Goal: Find contact information: Find contact information

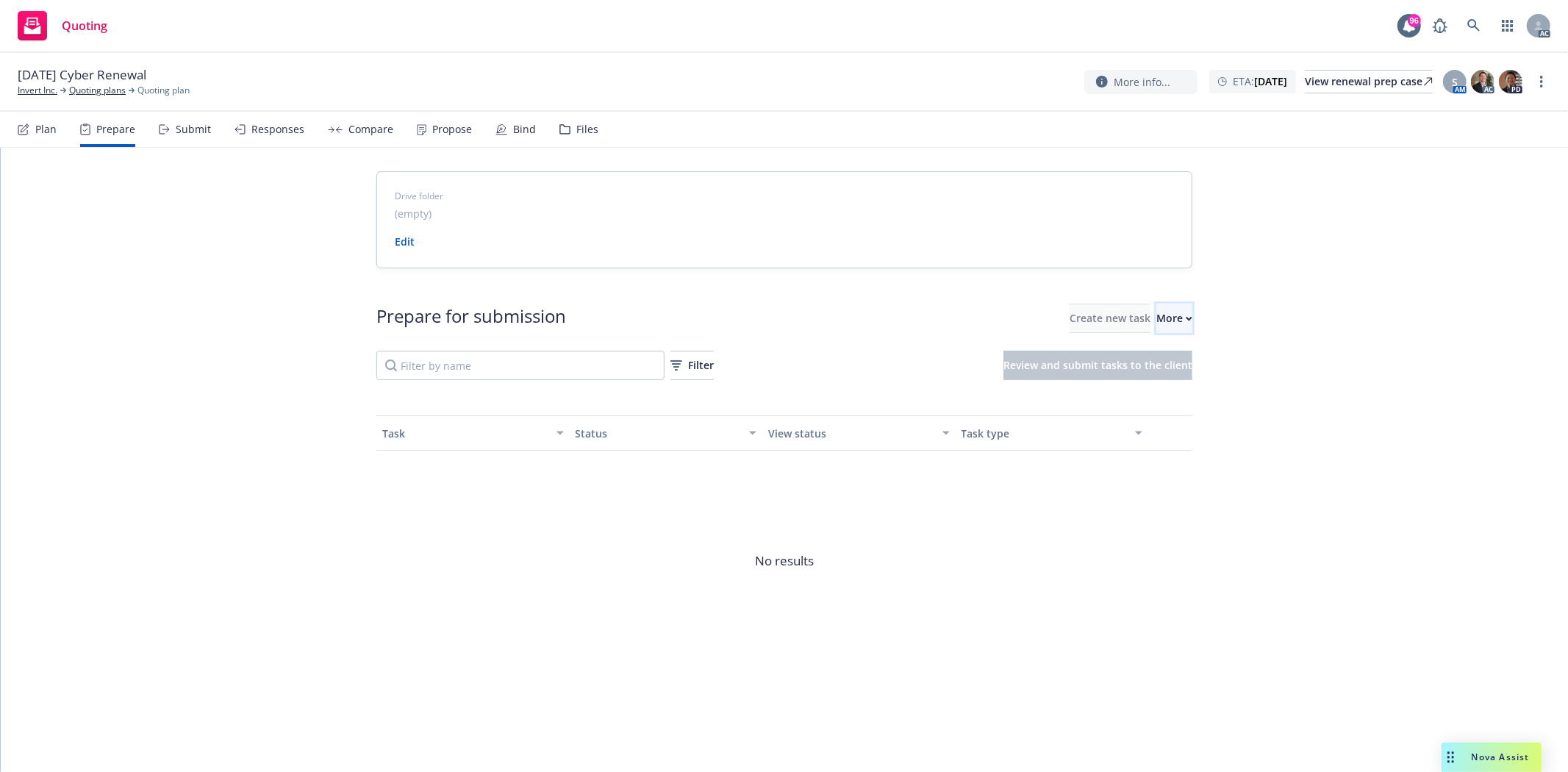
click at [1161, 313] on div "More" at bounding box center [1174, 318] width 36 height 28
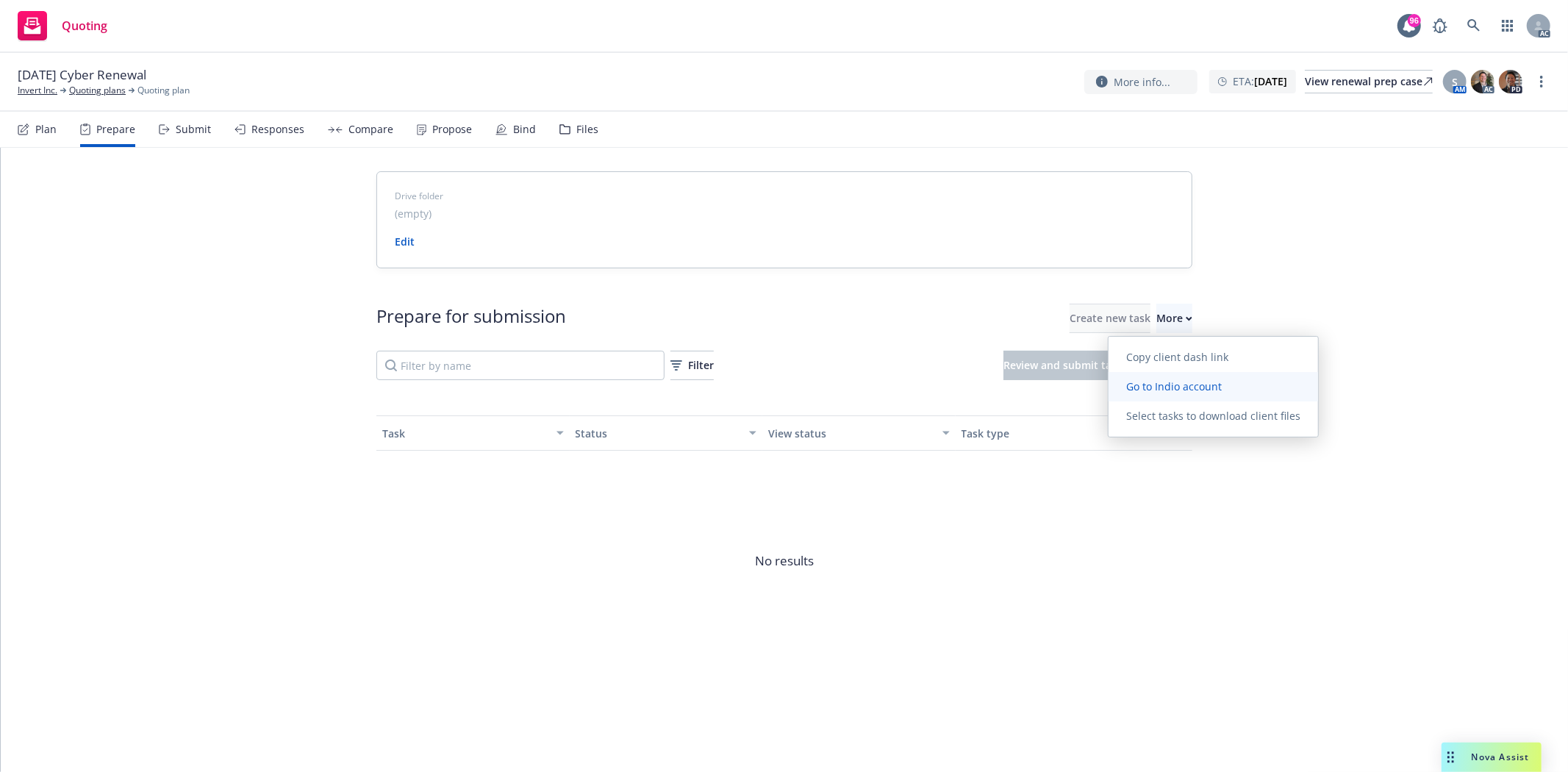
click at [1199, 380] on span "Go to Indio account" at bounding box center [1174, 387] width 131 height 14
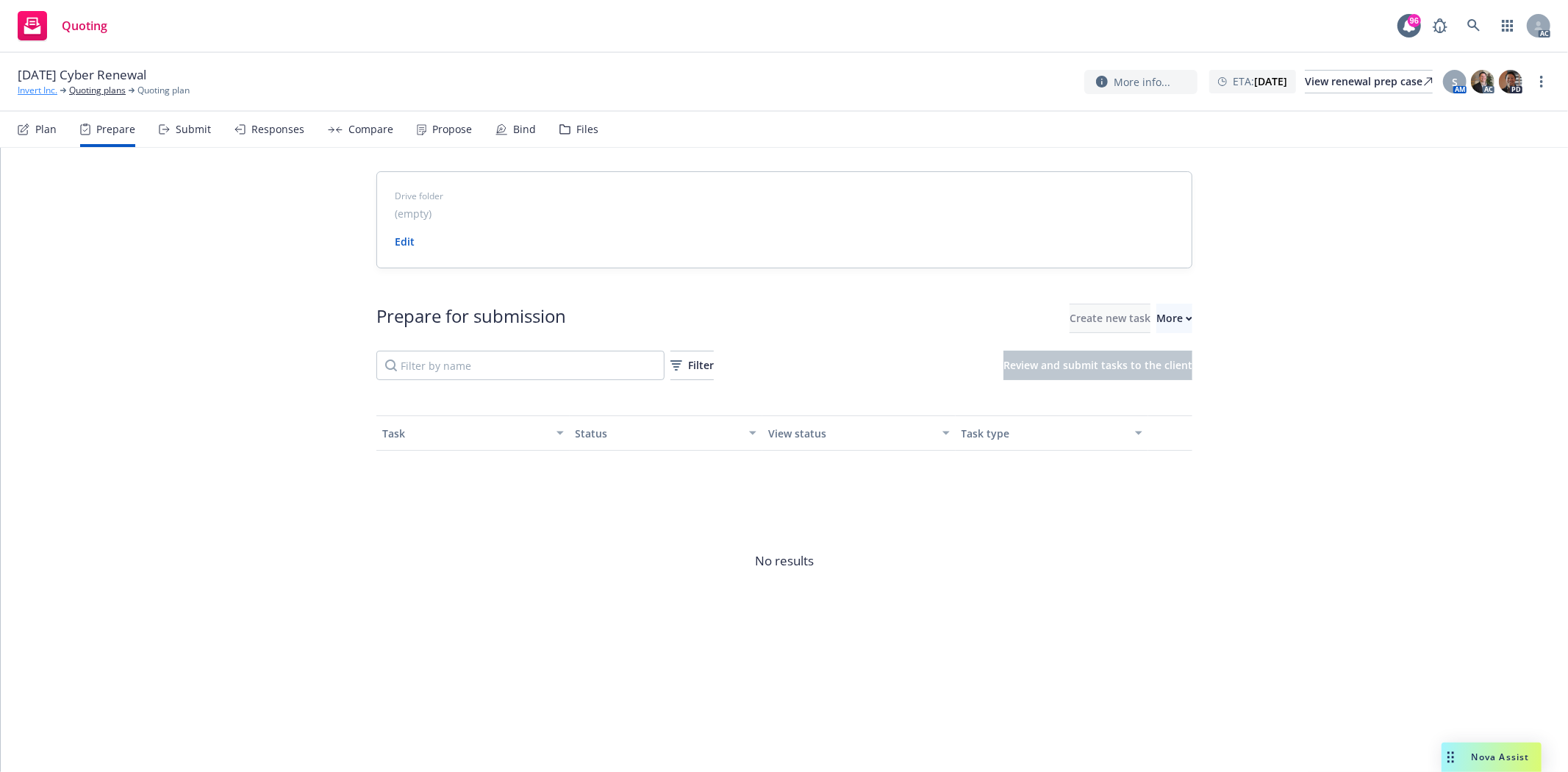
click at [19, 86] on link "Invert Inc." at bounding box center [38, 90] width 39 height 13
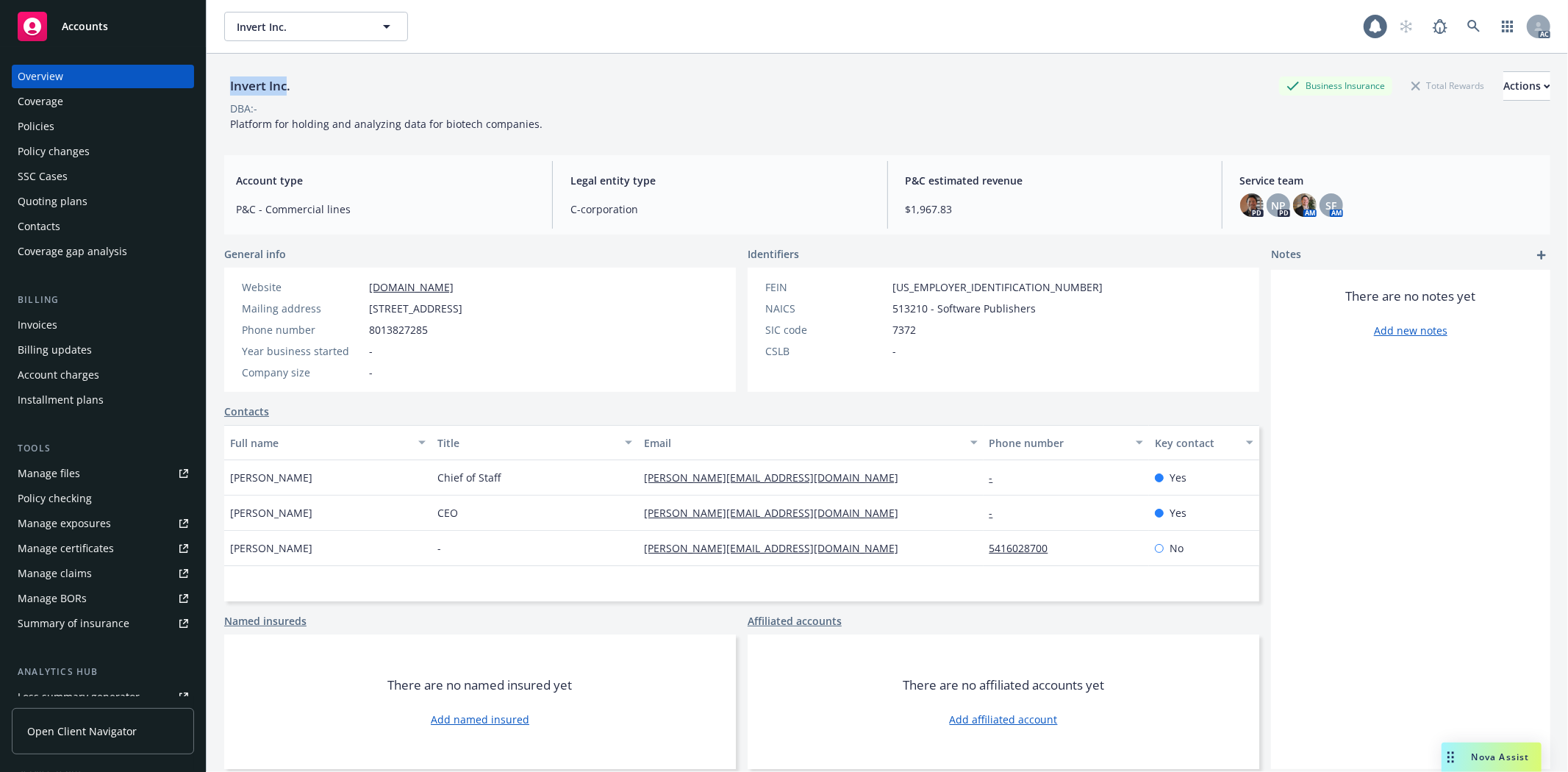
click at [285, 78] on div "Invert Inc." at bounding box center [260, 85] width 72 height 19
drag, startPoint x: 218, startPoint y: 462, endPoint x: 364, endPoint y: 475, distance: 146.6
click at [364, 475] on div "Invert Inc. Business Insurance Total Rewards Actions DBA: - Platform for holdin…" at bounding box center [887, 440] width 1361 height 772
copy span "Ben Costigan"
drag, startPoint x: 230, startPoint y: 508, endPoint x: 338, endPoint y: 504, distance: 108.1
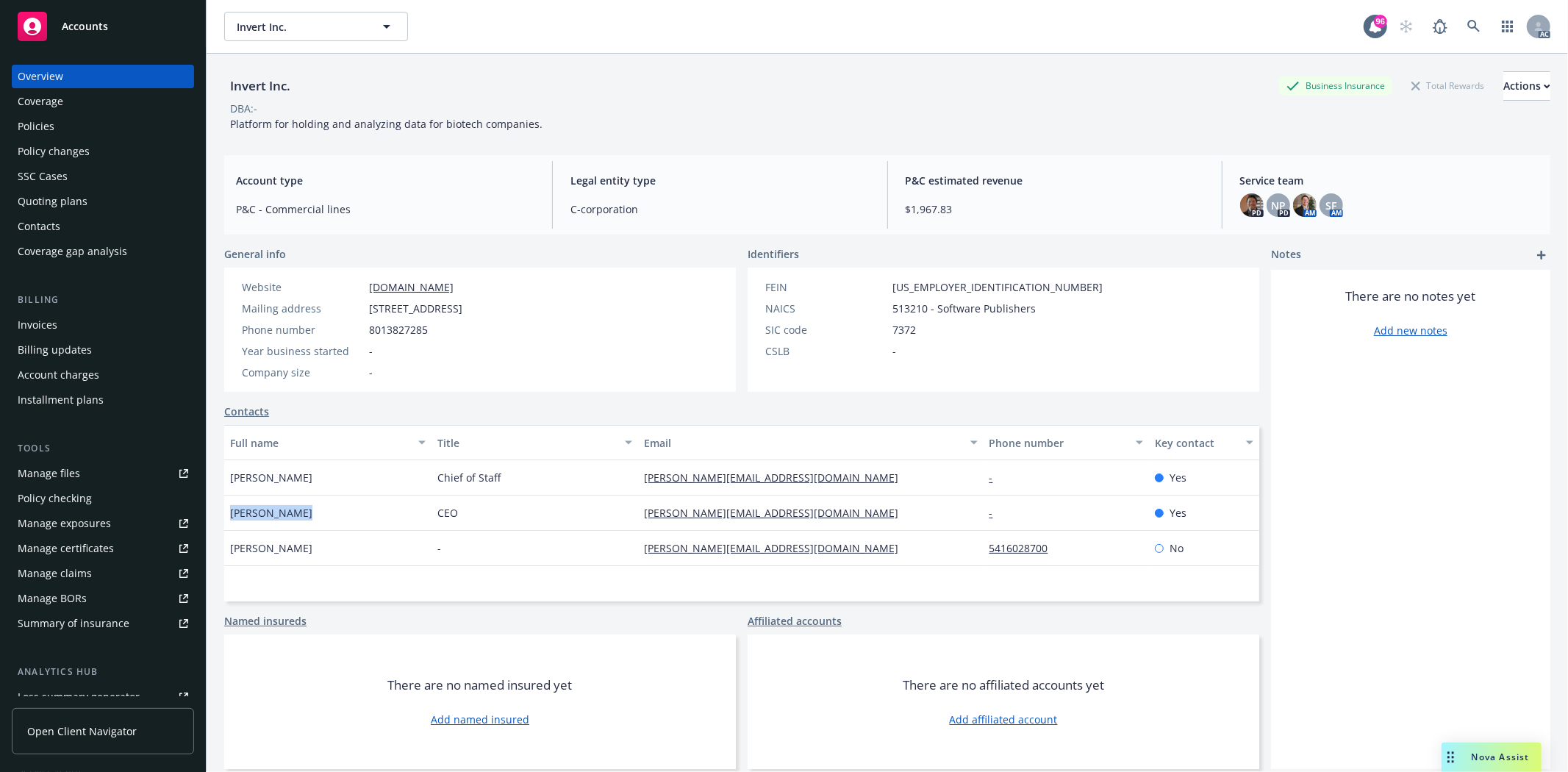
click at [338, 504] on div "Martin Permin" at bounding box center [327, 512] width 207 height 35
copy span "Martin Permin"
drag, startPoint x: 967, startPoint y: 556, endPoint x: 1097, endPoint y: 548, distance: 130.2
click at [1097, 548] on div "Peter Rumbles - peter@invertbio.com 5416028700 No" at bounding box center [741, 548] width 1035 height 35
copy div "5416028700"
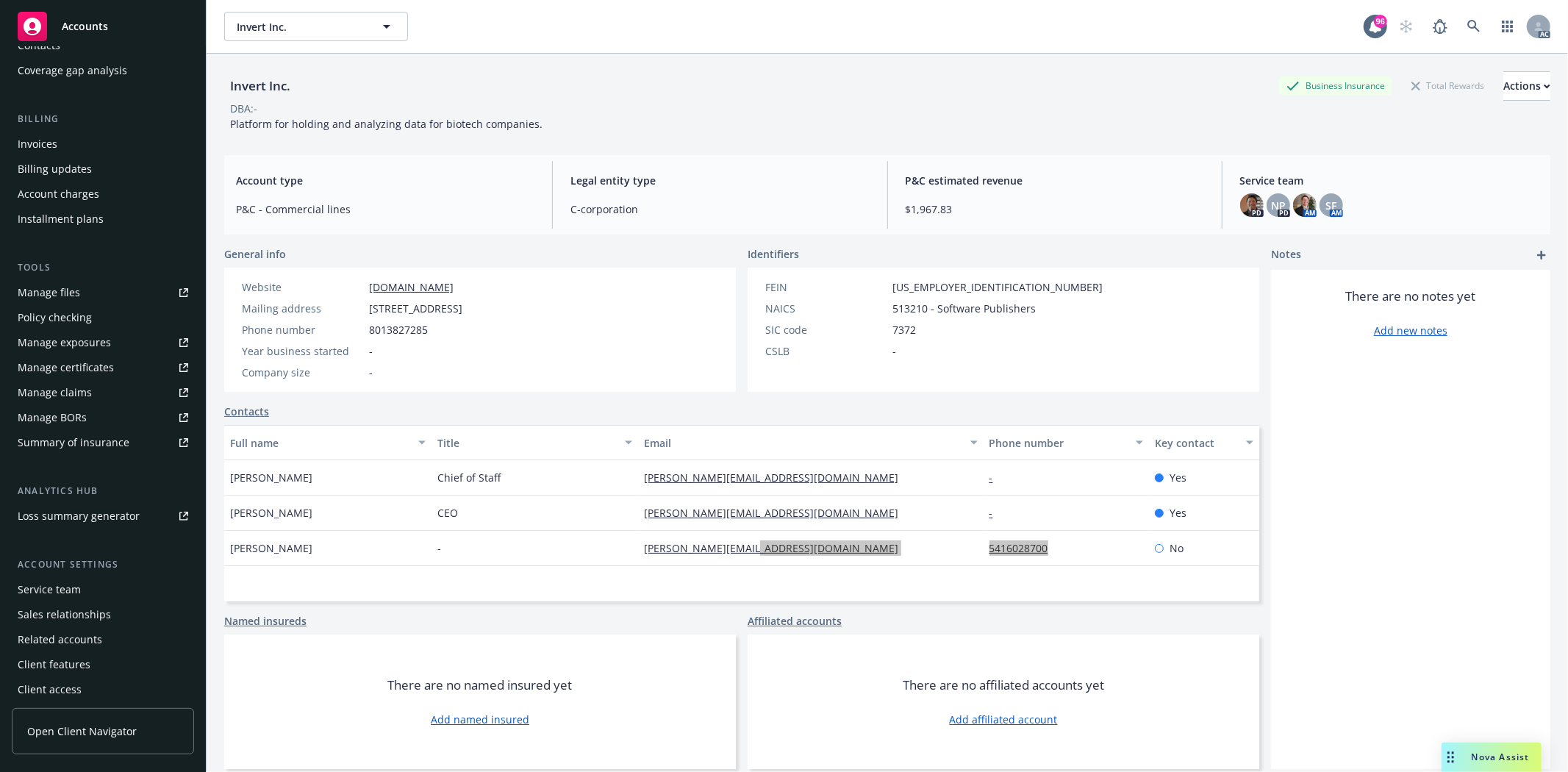
scroll to position [186, 0]
click at [92, 578] on div "Service team" at bounding box center [103, 584] width 170 height 23
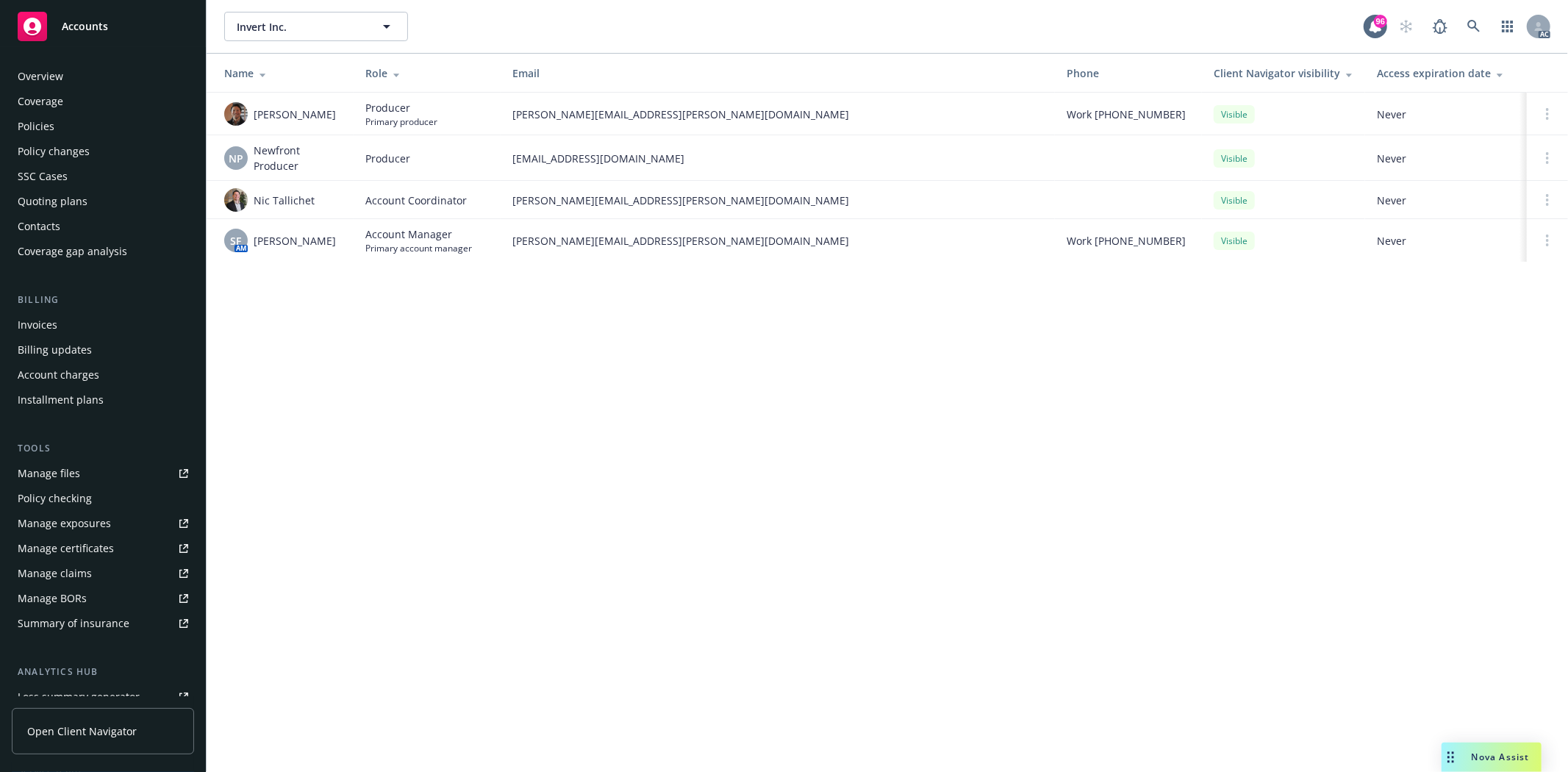
click at [39, 142] on div "Policy changes" at bounding box center [54, 151] width 72 height 23
click at [46, 125] on div "Policies" at bounding box center [36, 126] width 37 height 23
click at [45, 124] on div "Policies" at bounding box center [36, 126] width 37 height 23
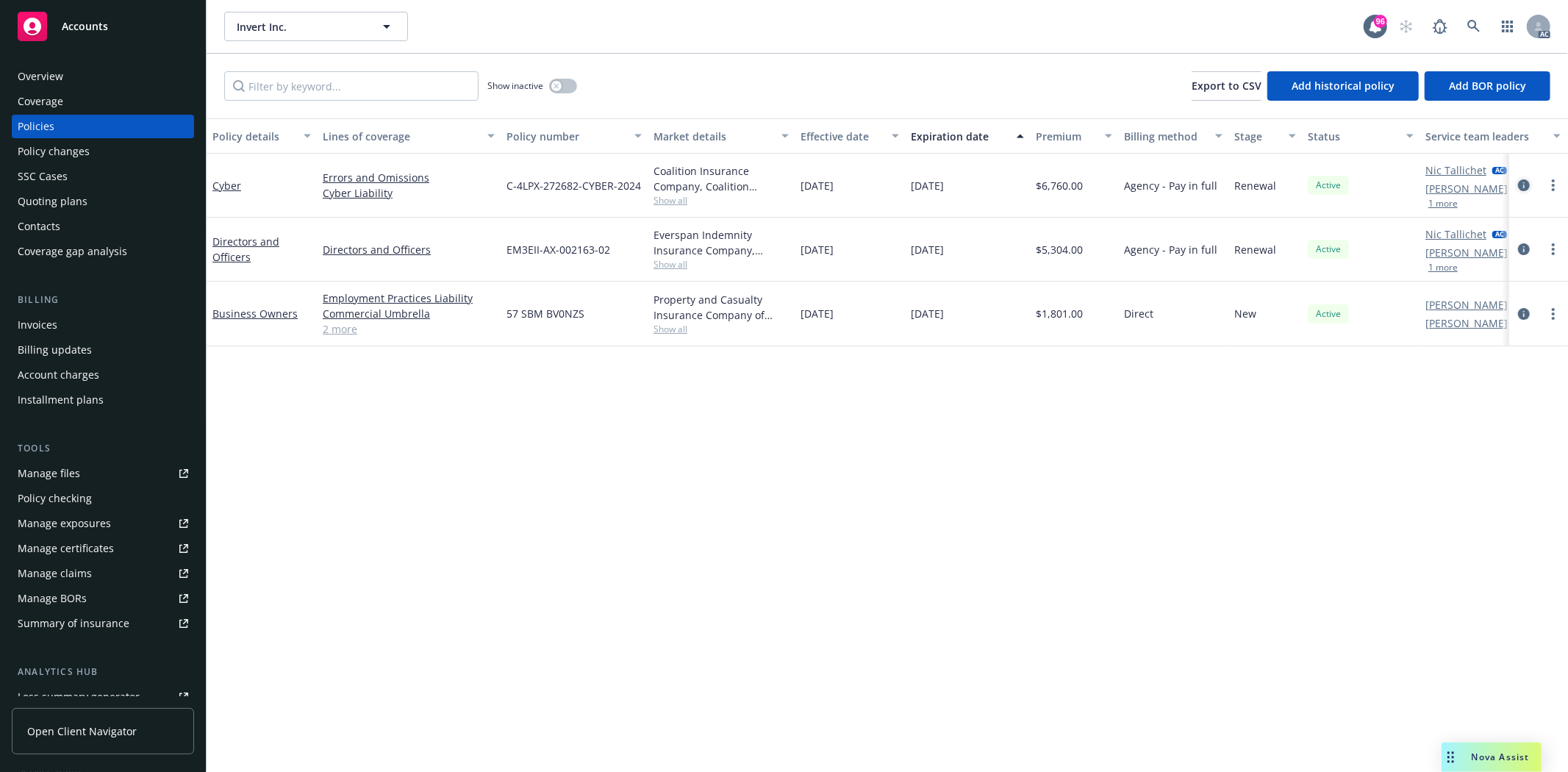
click at [1521, 186] on icon "circleInformation" at bounding box center [1523, 184] width 12 height 12
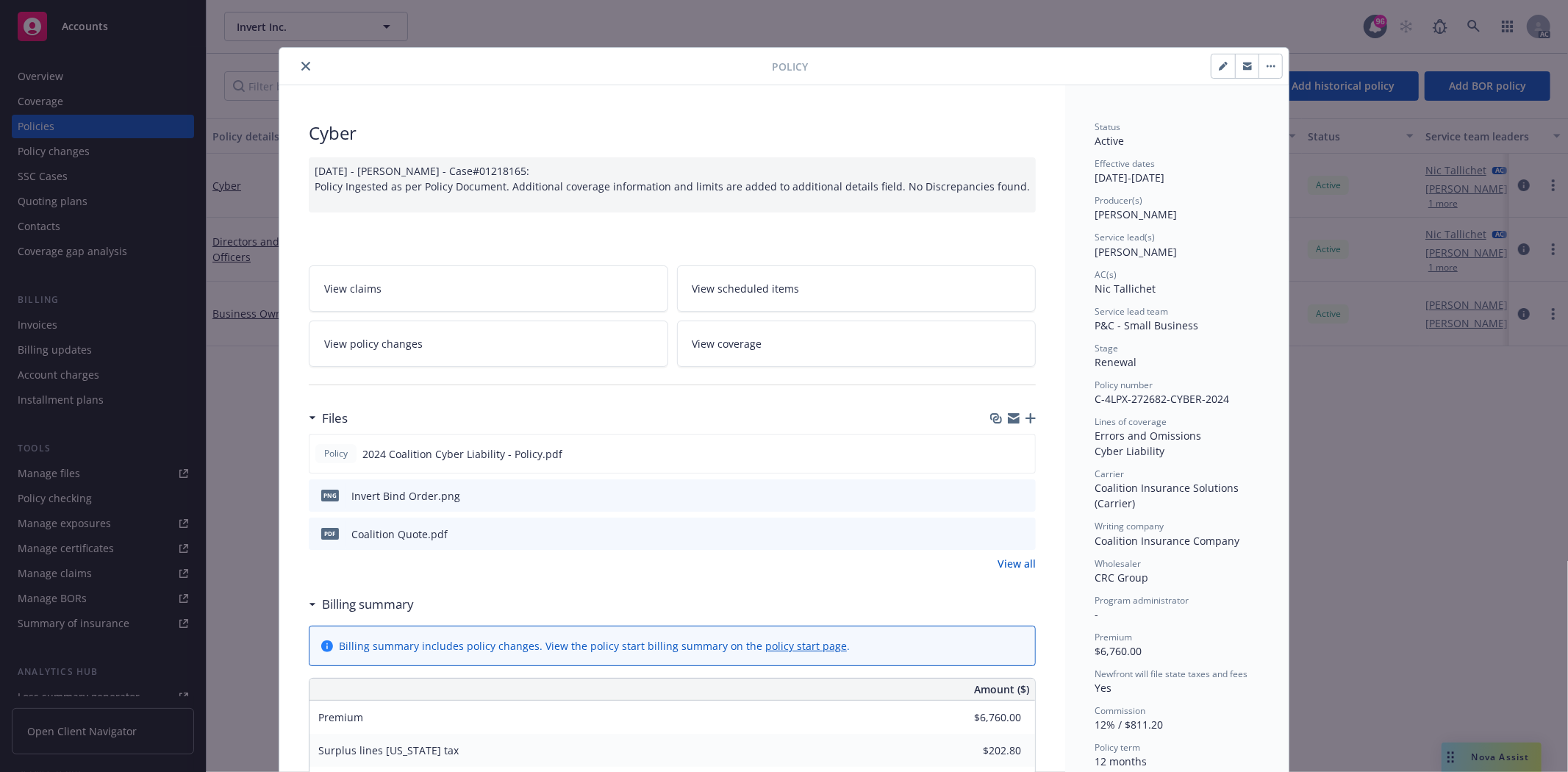
click at [1015, 557] on link "View all" at bounding box center [1016, 563] width 39 height 15
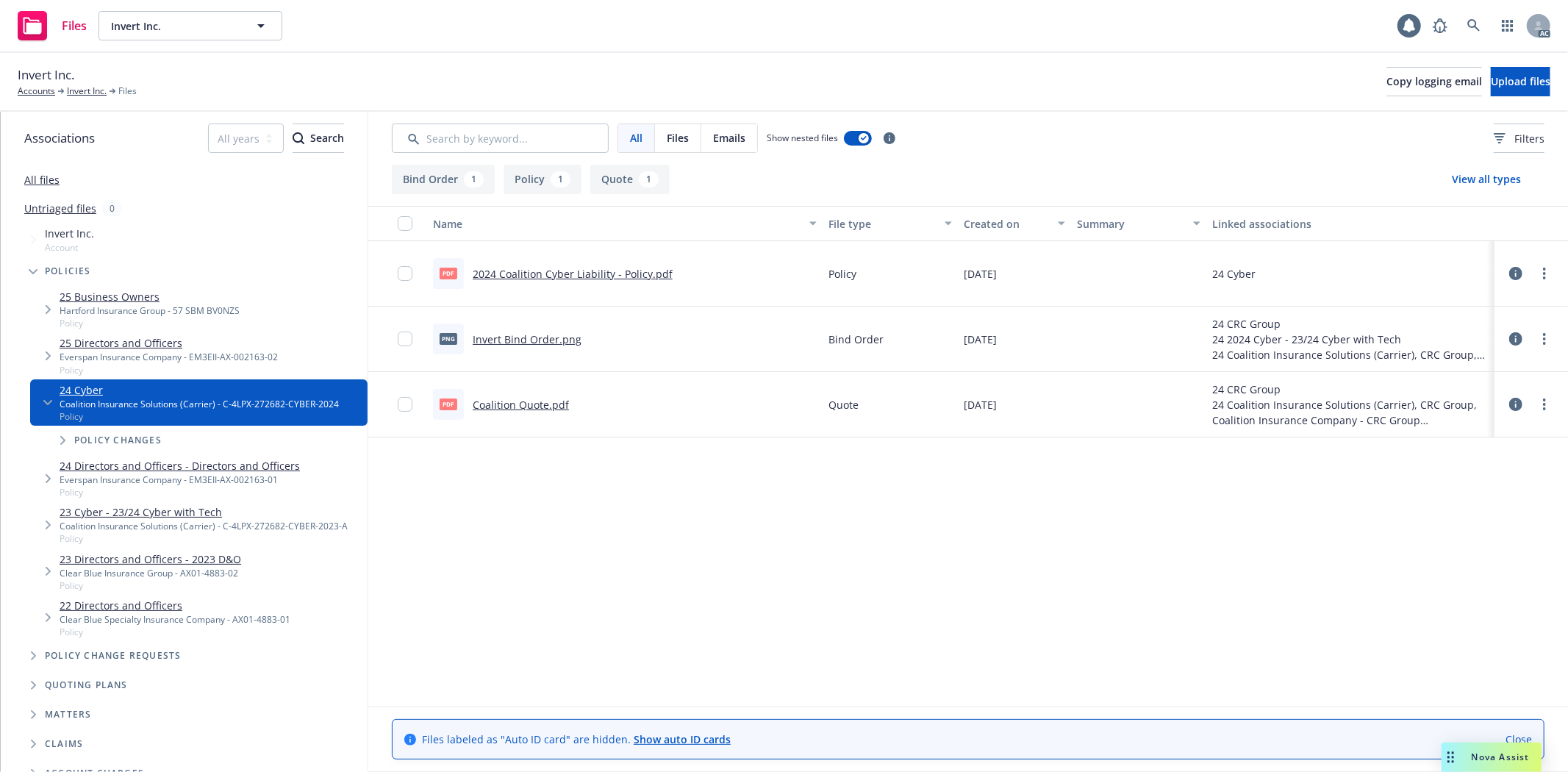
click at [577, 270] on link "2024 Coalition Cyber Liability - Policy.pdf" at bounding box center [572, 274] width 200 height 14
click at [90, 91] on link "Invert Inc." at bounding box center [87, 90] width 39 height 13
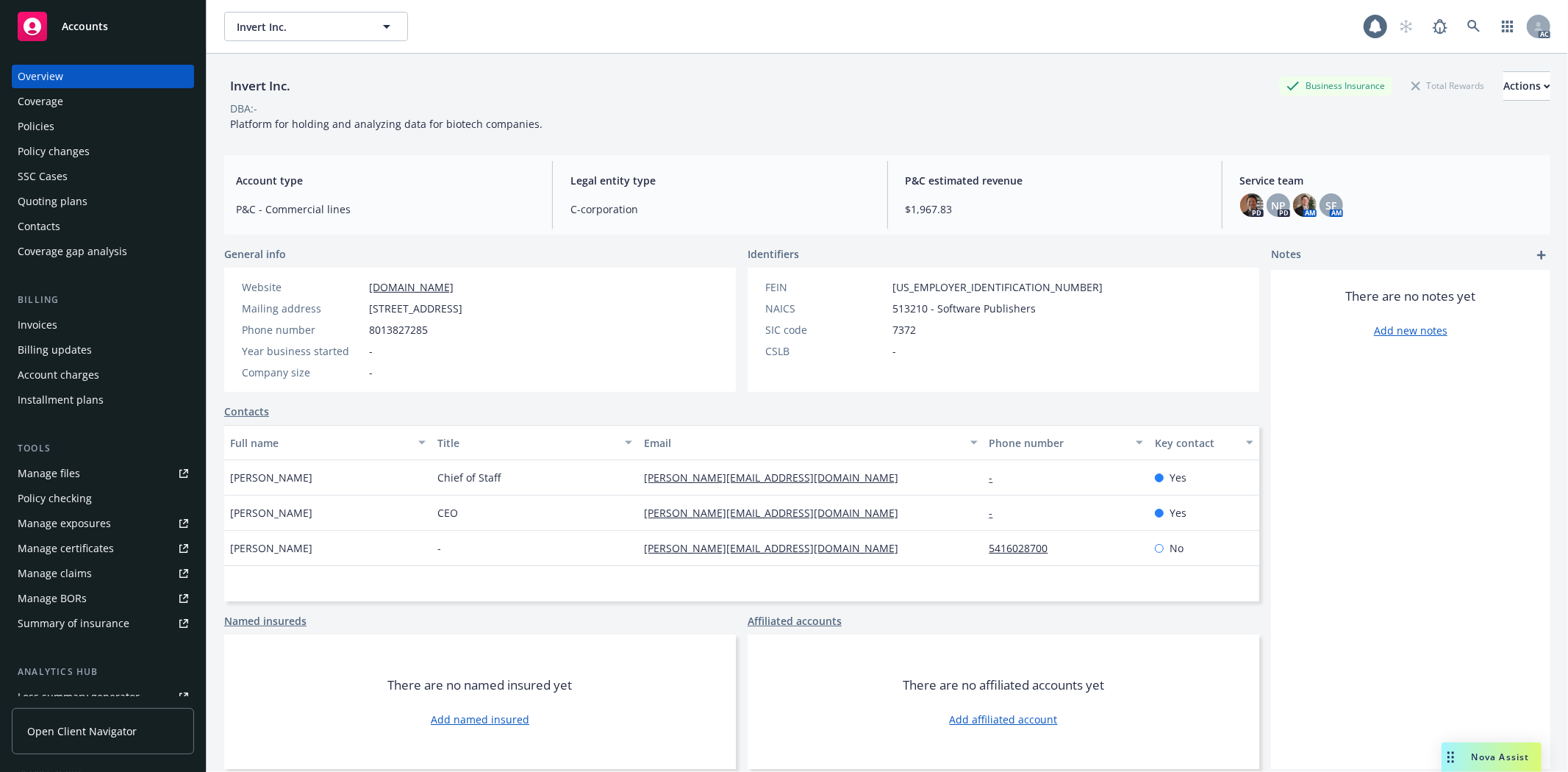
drag, startPoint x: 0, startPoint y: 0, endPoint x: 60, endPoint y: 207, distance: 215.5
click at [60, 207] on div "Quoting plans" at bounding box center [53, 202] width 70 height 23
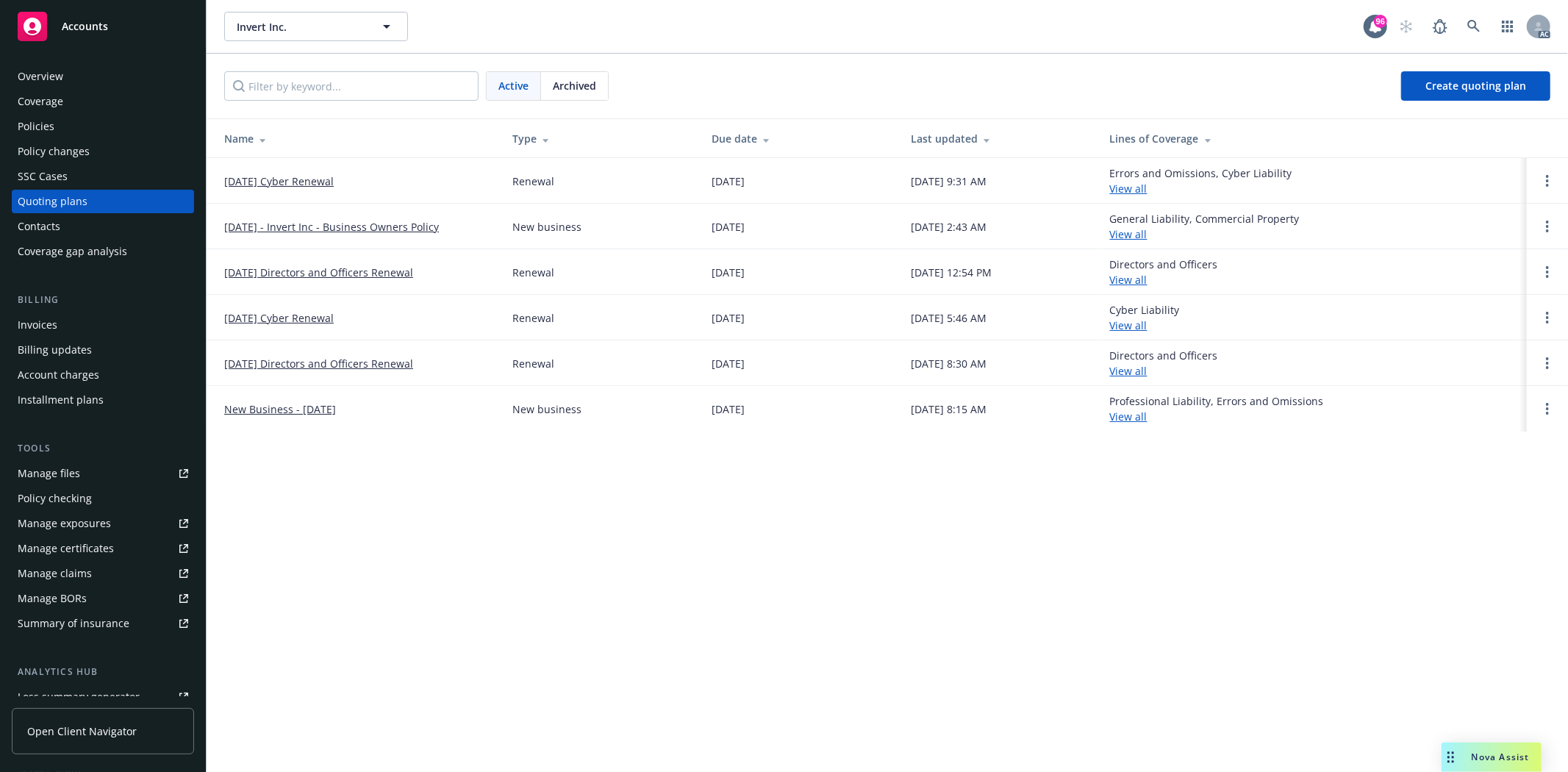
drag, startPoint x: 217, startPoint y: 184, endPoint x: 400, endPoint y: 188, distance: 183.0
click at [400, 188] on td "12/13/25 Cyber Renewal" at bounding box center [354, 180] width 294 height 46
copy link "12/13/25 Cyber Renewal"
click at [90, 480] on link "Manage files" at bounding box center [103, 474] width 183 height 23
click at [17, 72] on link "Overview" at bounding box center [103, 76] width 183 height 23
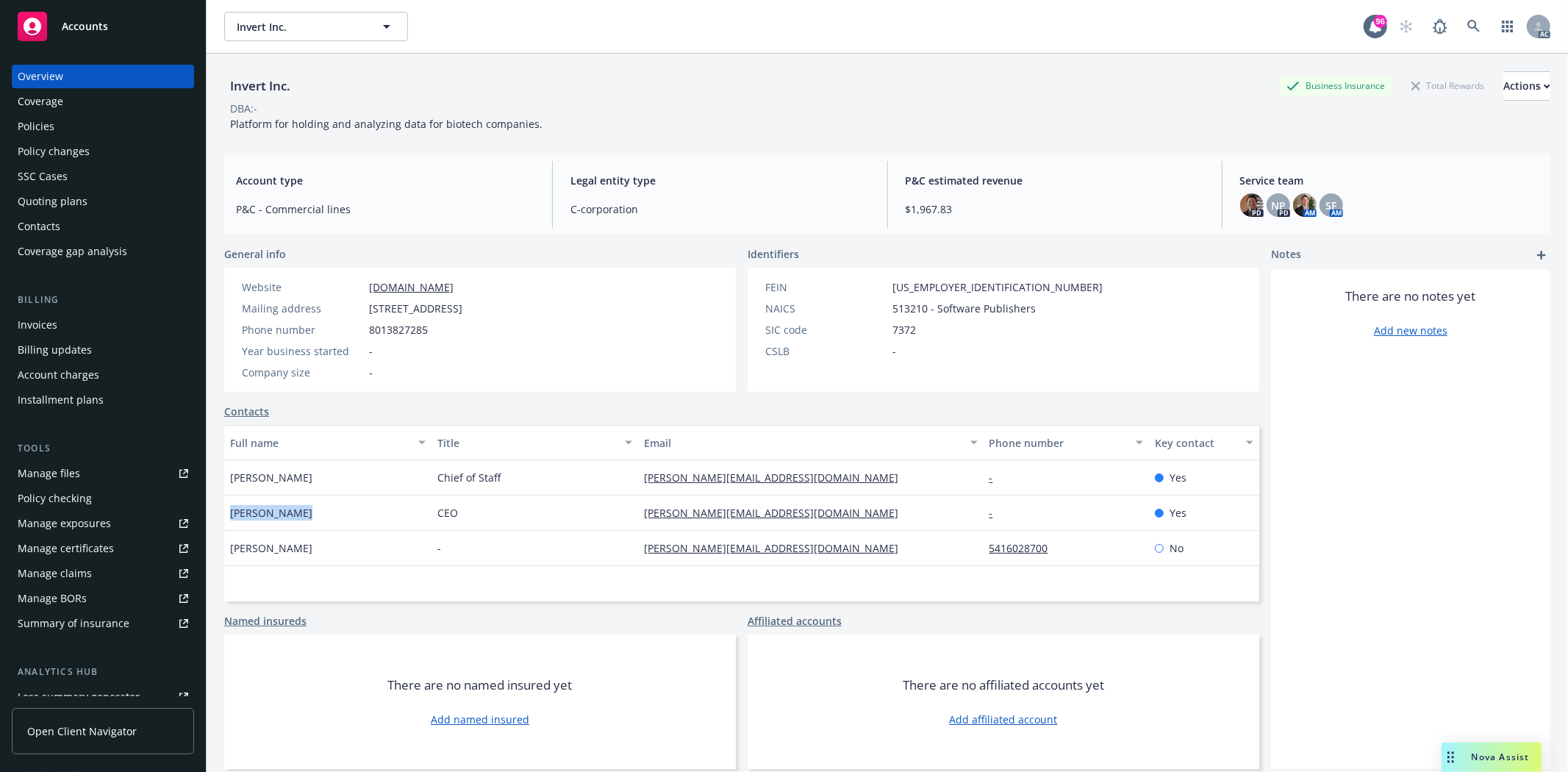
drag, startPoint x: 230, startPoint y: 515, endPoint x: 318, endPoint y: 511, distance: 88.1
click at [318, 511] on div "Martin Permin" at bounding box center [327, 512] width 207 height 35
copy span "Martin Permin"
drag, startPoint x: 431, startPoint y: 513, endPoint x: 464, endPoint y: 510, distance: 33.1
click at [464, 510] on div "CEO" at bounding box center [535, 512] width 207 height 35
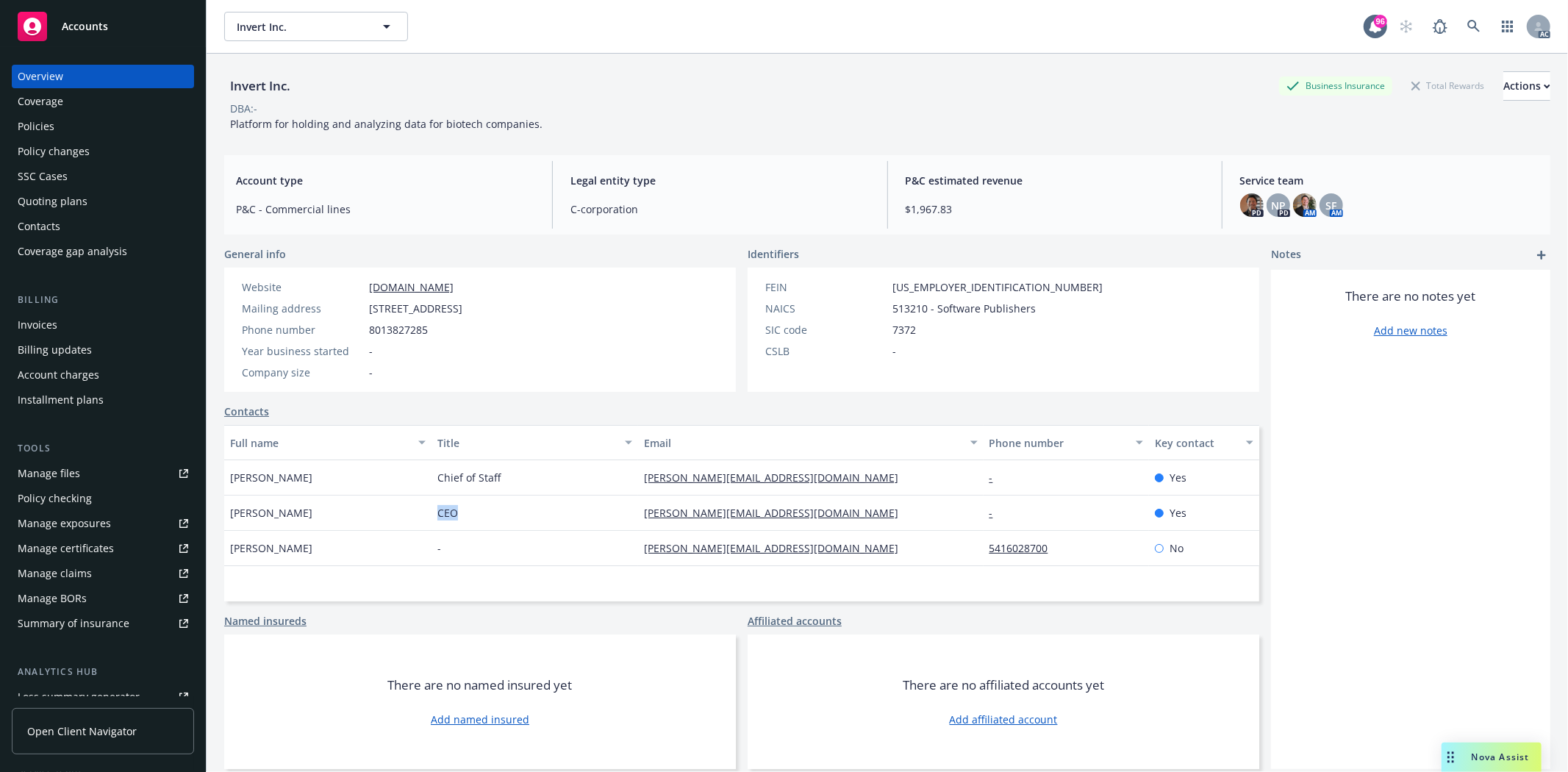
copy span "CEO"
drag, startPoint x: 756, startPoint y: 515, endPoint x: 634, endPoint y: 519, distance: 122.1
click at [638, 519] on div "martin@invertbio.com" at bounding box center [810, 512] width 345 height 35
copy link "martin@invertbio.com"
drag, startPoint x: 224, startPoint y: 511, endPoint x: 307, endPoint y: 511, distance: 83.0
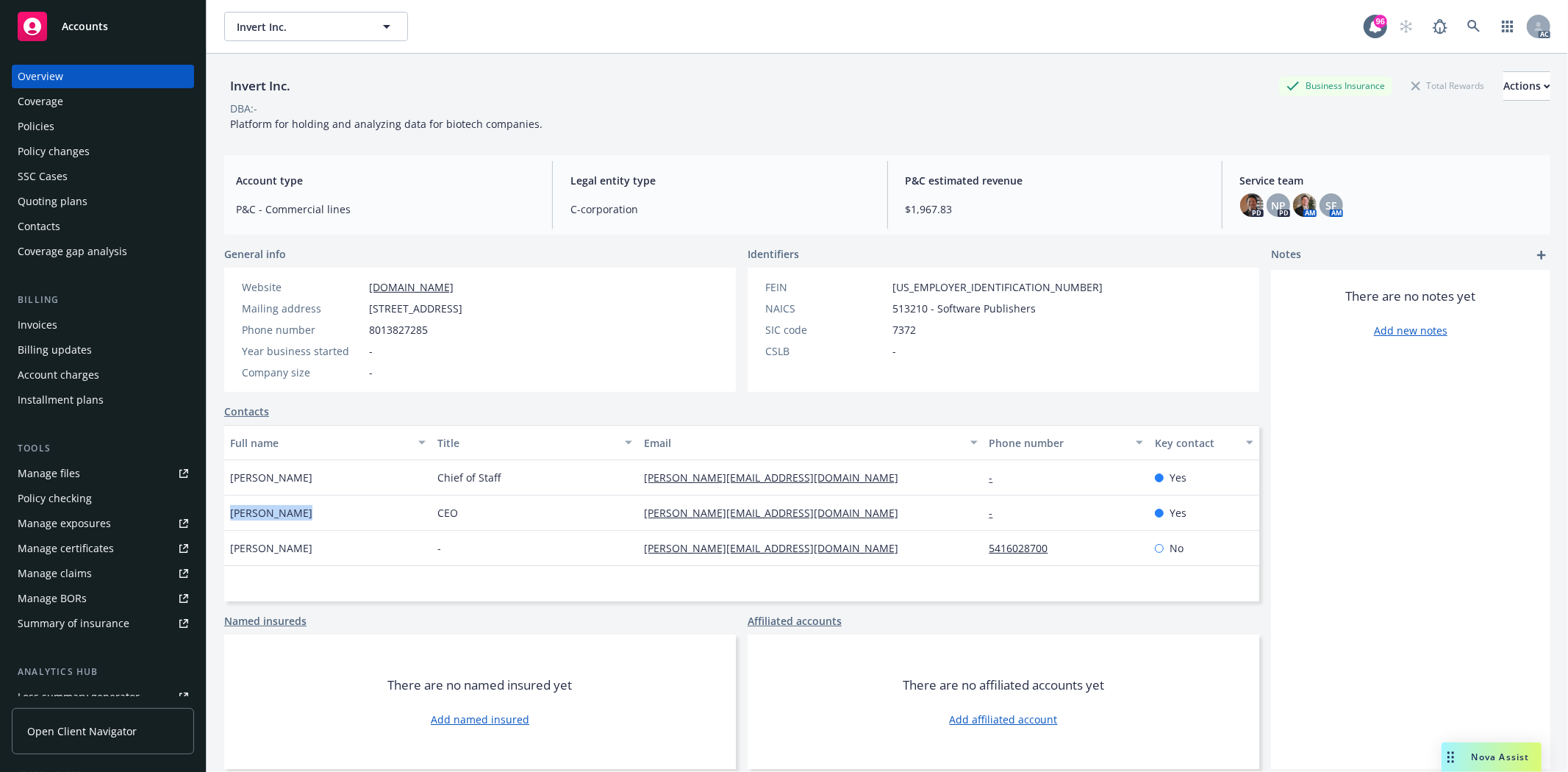
click at [307, 511] on div "Martin Permin" at bounding box center [327, 512] width 207 height 35
copy span "Martin Permin"
click at [433, 510] on div "CEO" at bounding box center [535, 512] width 207 height 35
copy span "CEO"
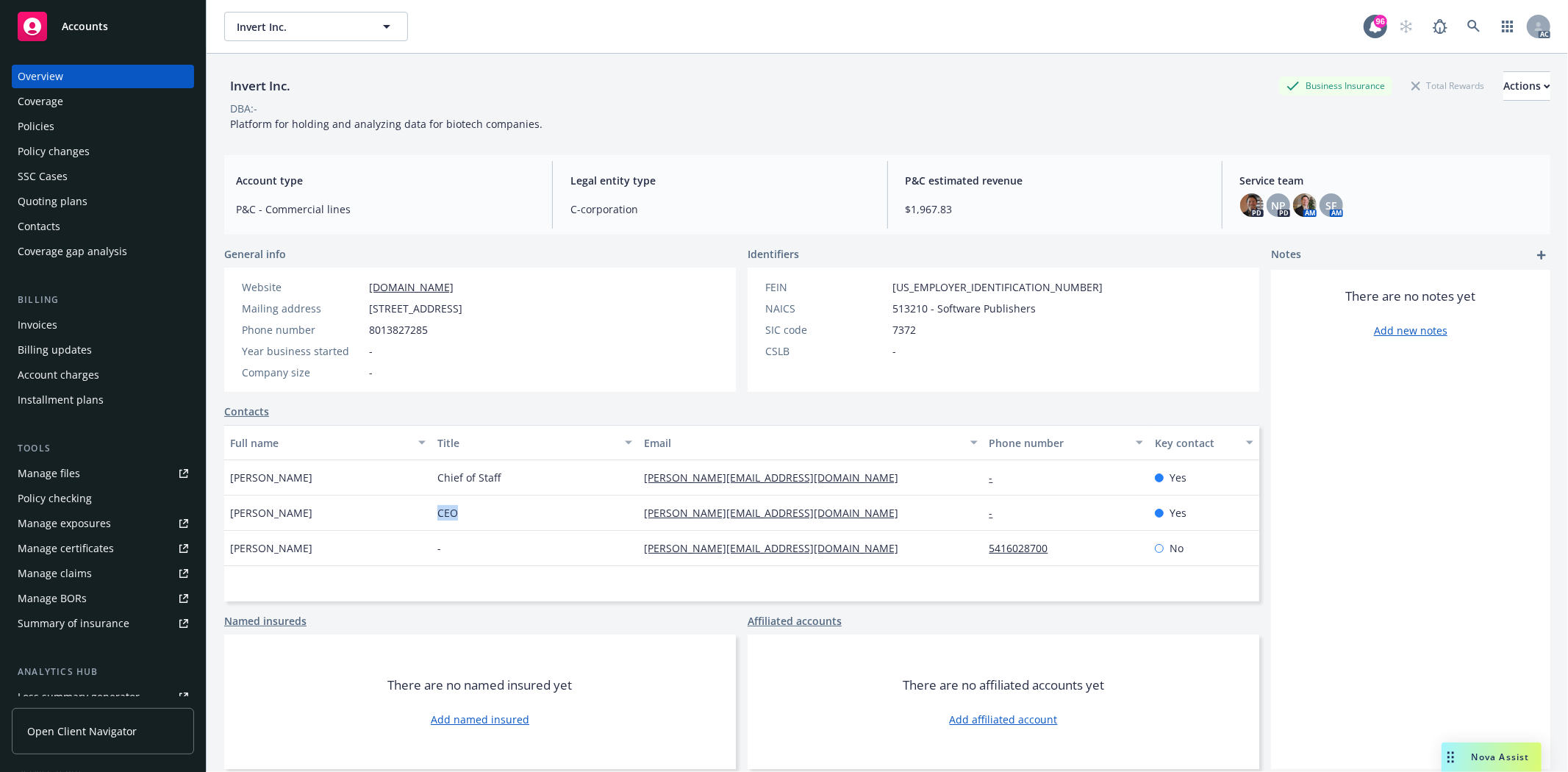
click at [57, 129] on div "Policies" at bounding box center [103, 126] width 170 height 23
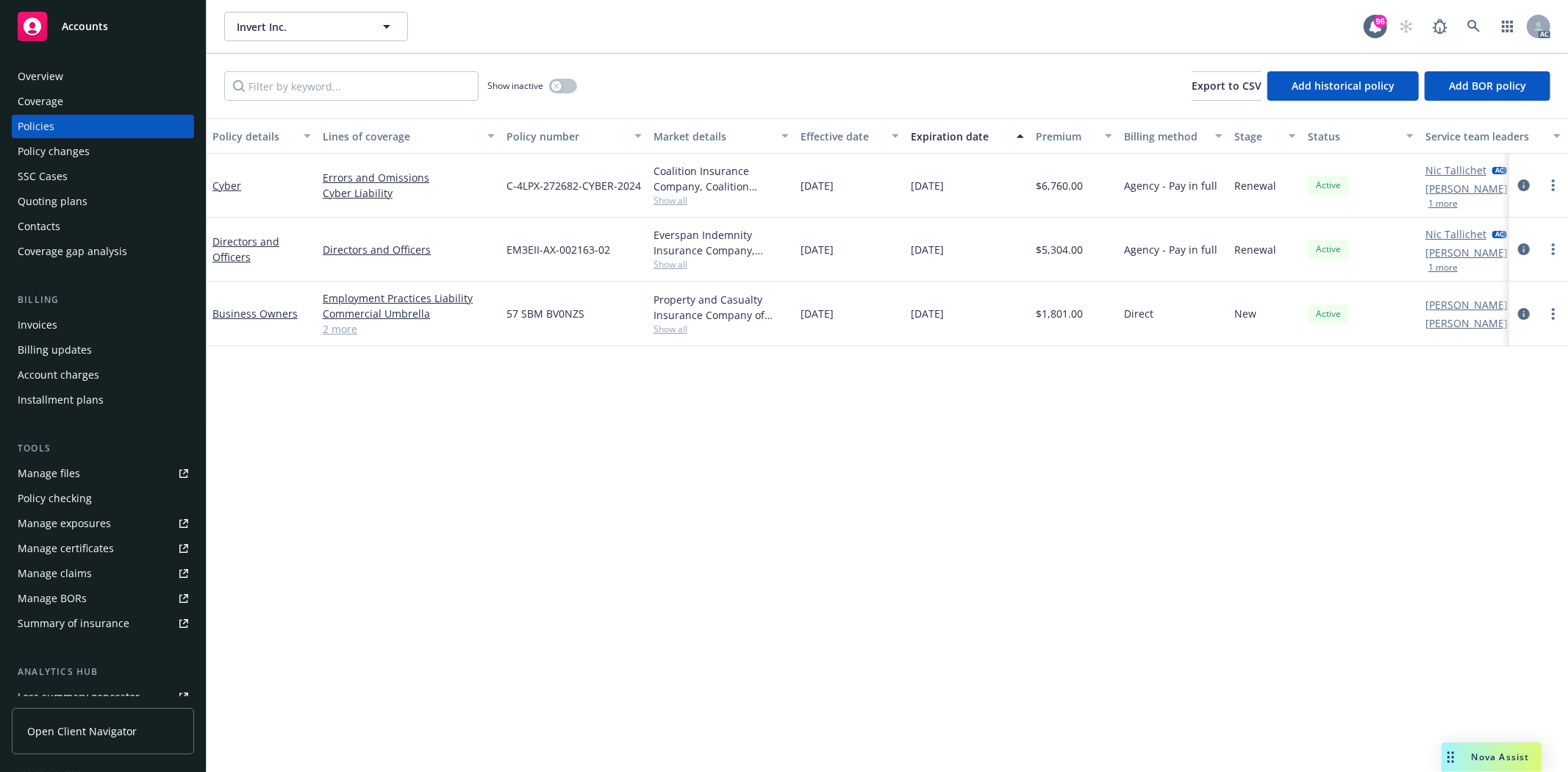
click at [343, 336] on link "2 more" at bounding box center [408, 329] width 172 height 15
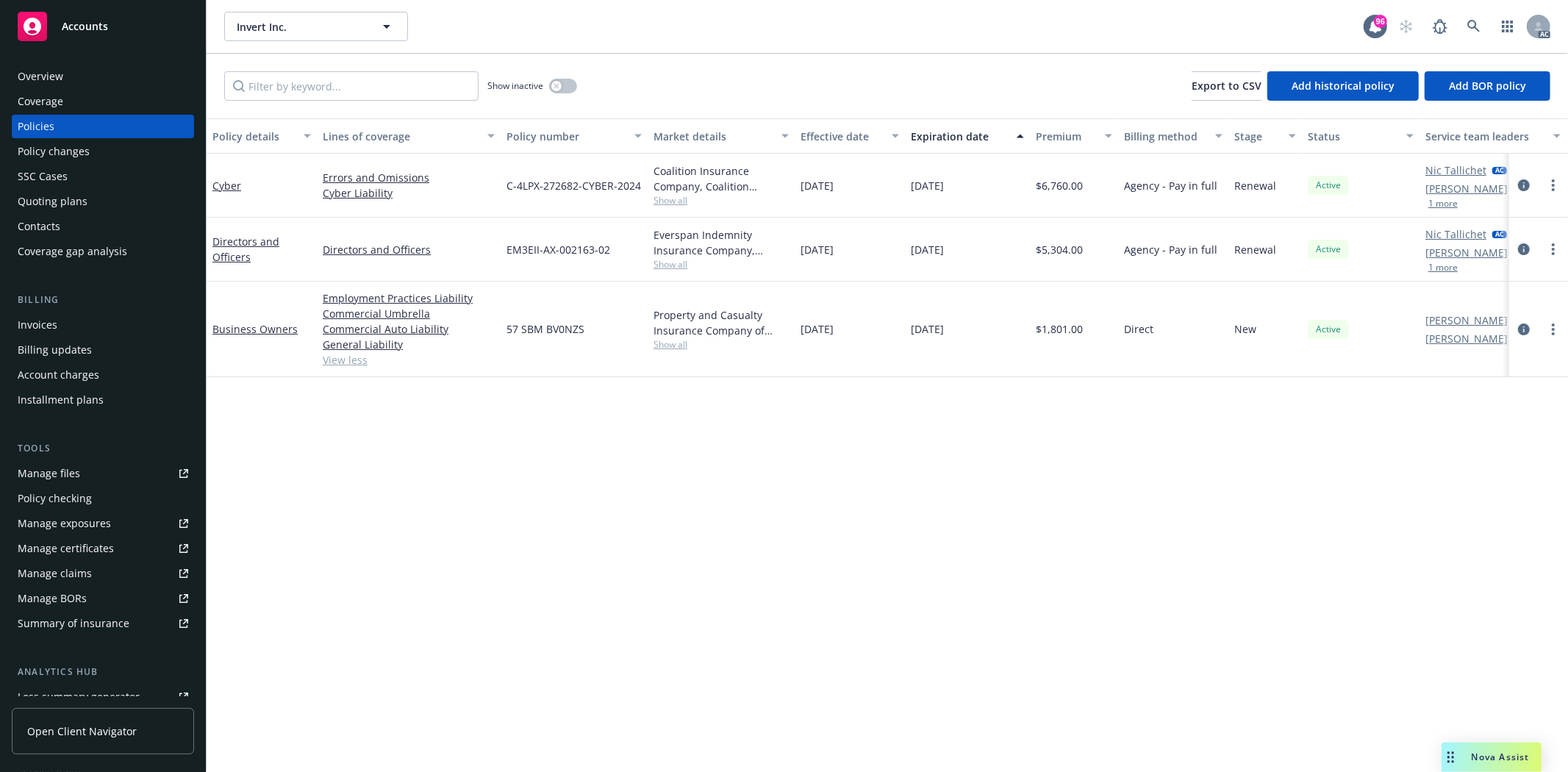
click at [84, 89] on div "Overview Coverage Policies Policy changes SSC Cases Quoting plans Contacts Cove…" at bounding box center [103, 164] width 183 height 199
click at [83, 79] on div "Overview" at bounding box center [103, 76] width 170 height 23
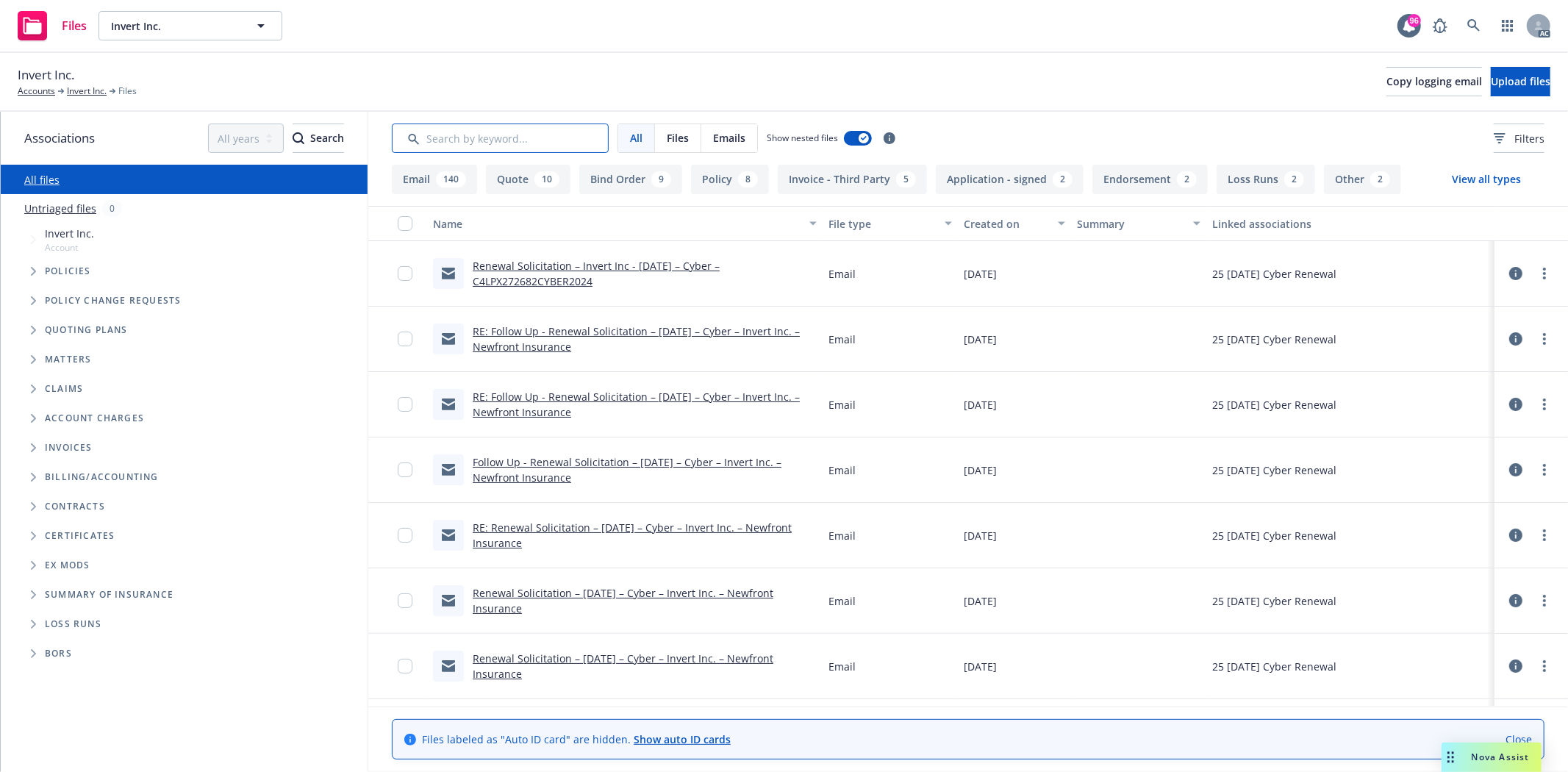
click at [553, 125] on input "Search by keyword..." at bounding box center [501, 138] width 217 height 30
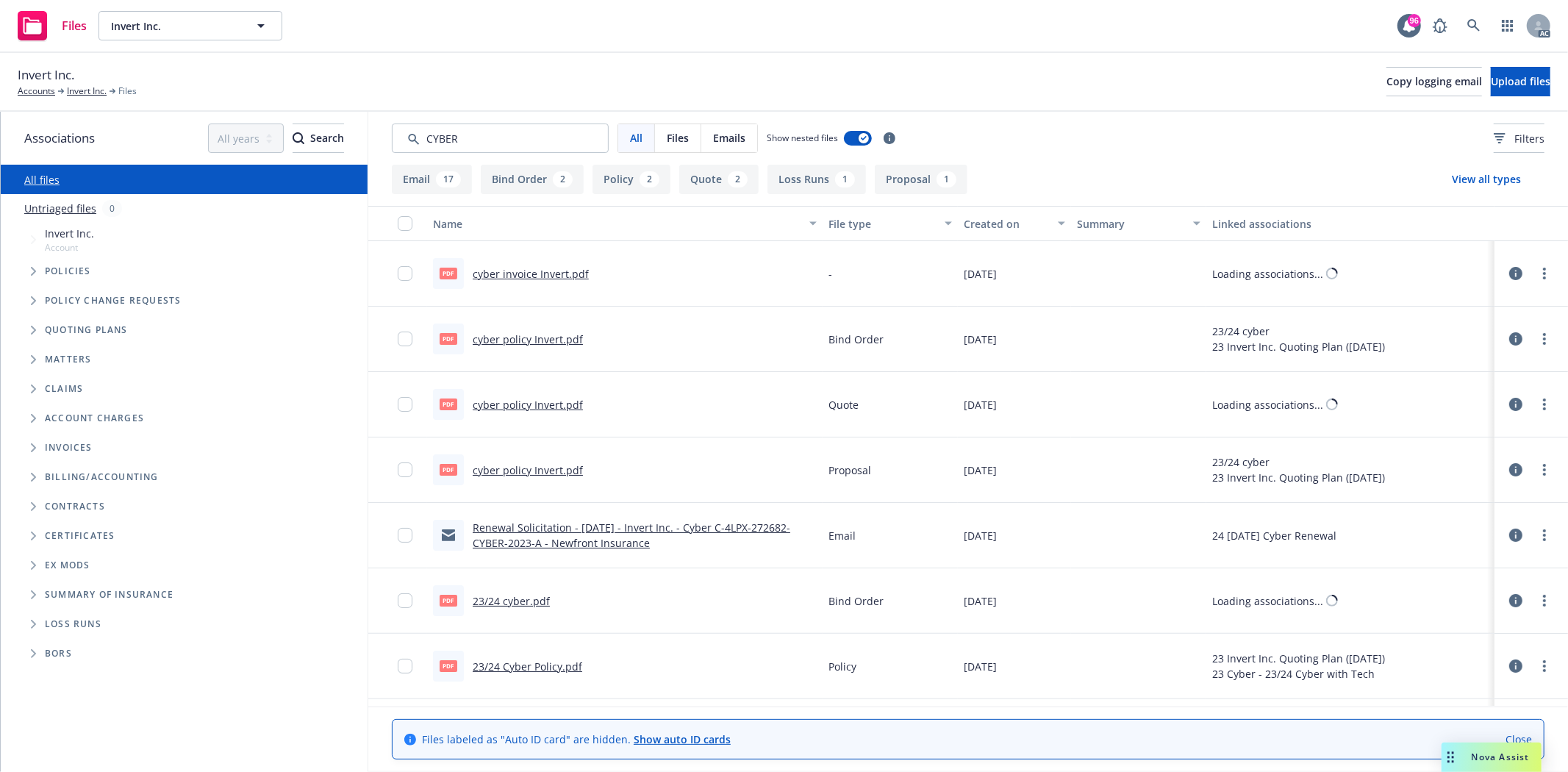
click at [978, 227] on div "Created on" at bounding box center [1006, 223] width 85 height 15
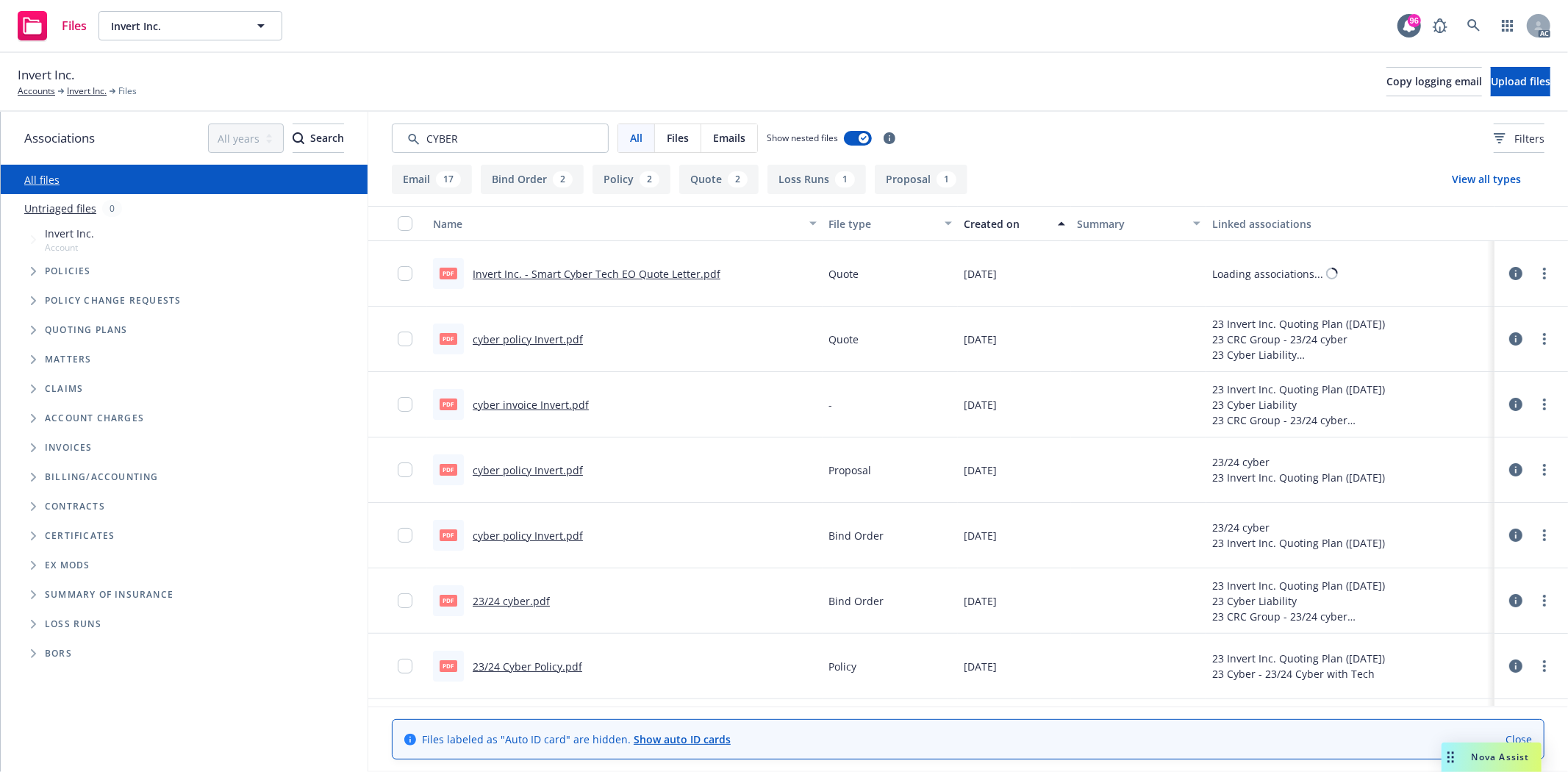
click at [978, 227] on div "Created on" at bounding box center [1006, 223] width 85 height 15
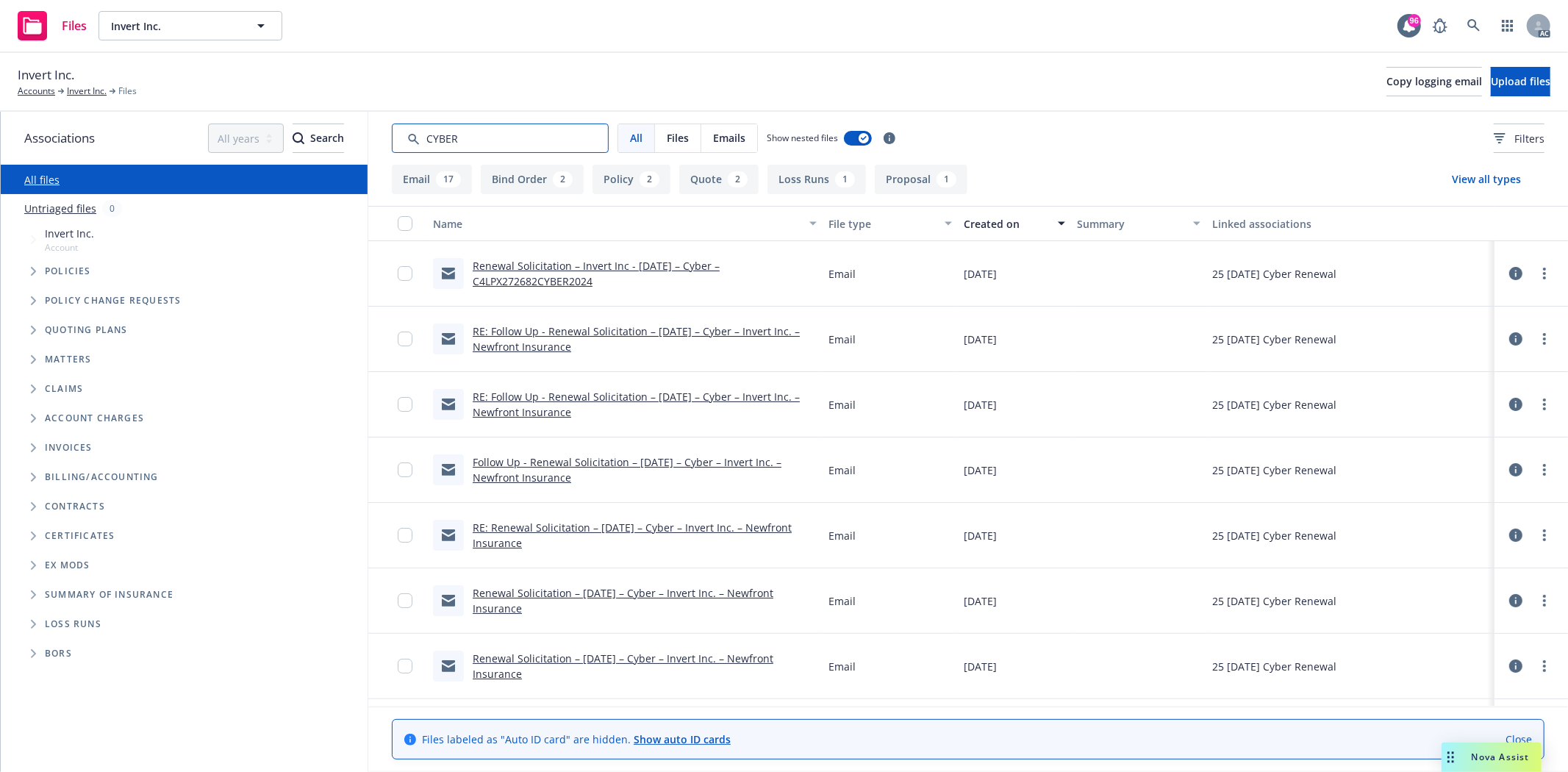
drag, startPoint x: 500, startPoint y: 130, endPoint x: 319, endPoint y: 118, distance: 181.4
click at [319, 118] on div "Associations All years 2027 2026 2025 2024 2023 2022 2021 2020 2019 2018 2017 2…" at bounding box center [784, 442] width 1567 height 660
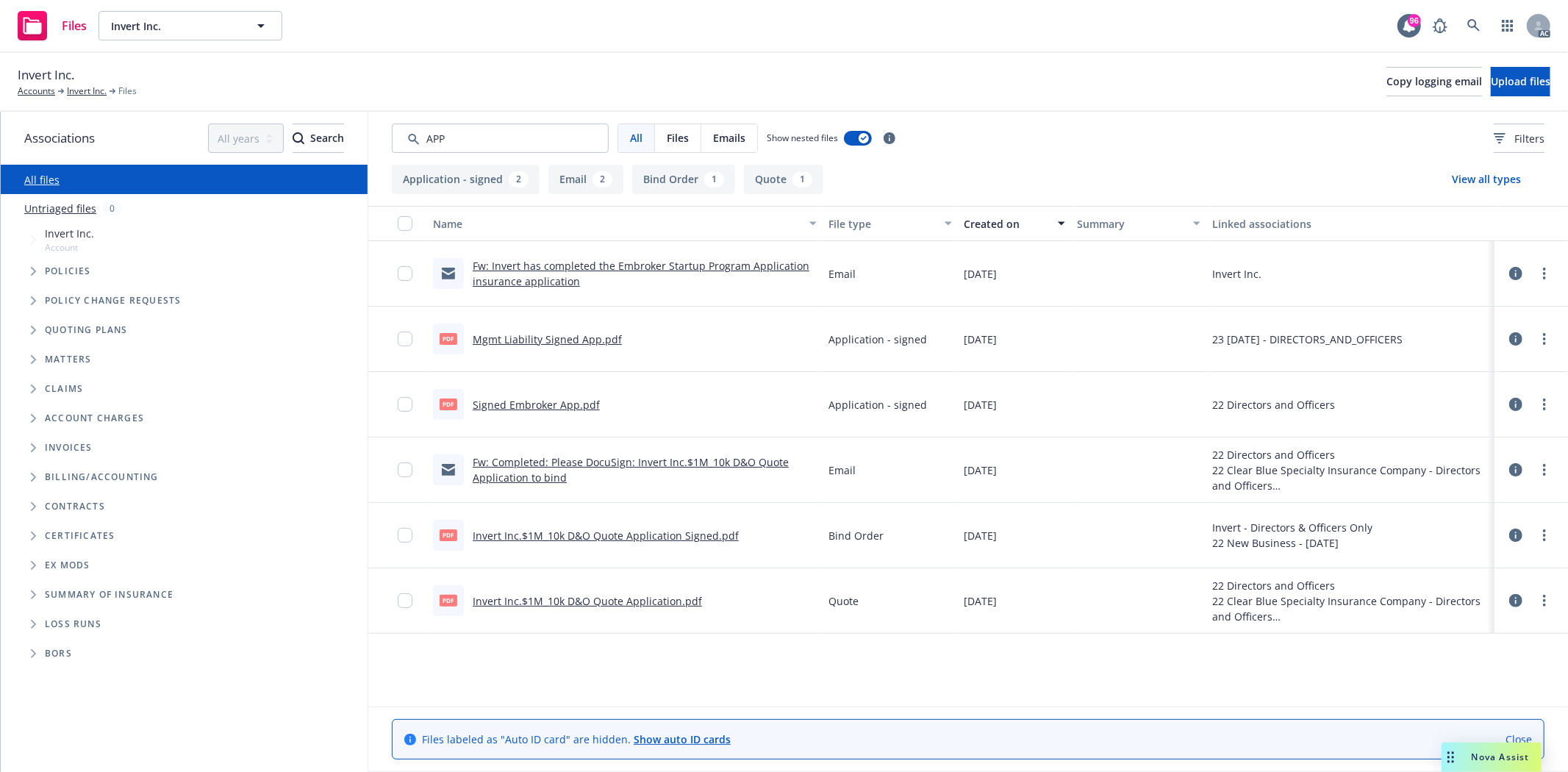
click at [995, 215] on button "Created on" at bounding box center [1015, 223] width 113 height 35
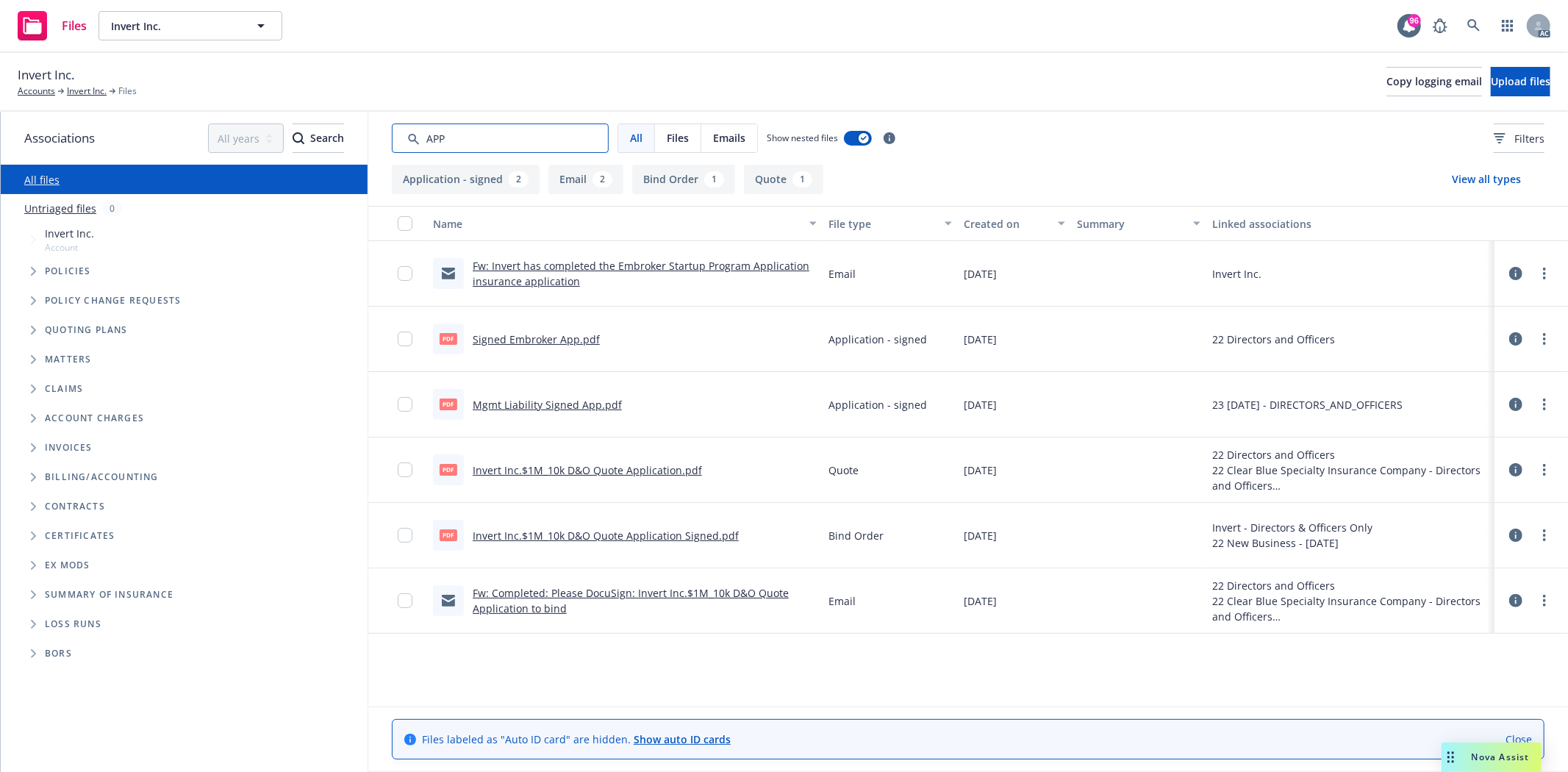
drag, startPoint x: 462, startPoint y: 136, endPoint x: 421, endPoint y: 135, distance: 41.0
click at [421, 135] on input "Search by keyword..." at bounding box center [501, 138] width 217 height 30
click at [459, 137] on input "Search by keyword..." at bounding box center [501, 138] width 217 height 30
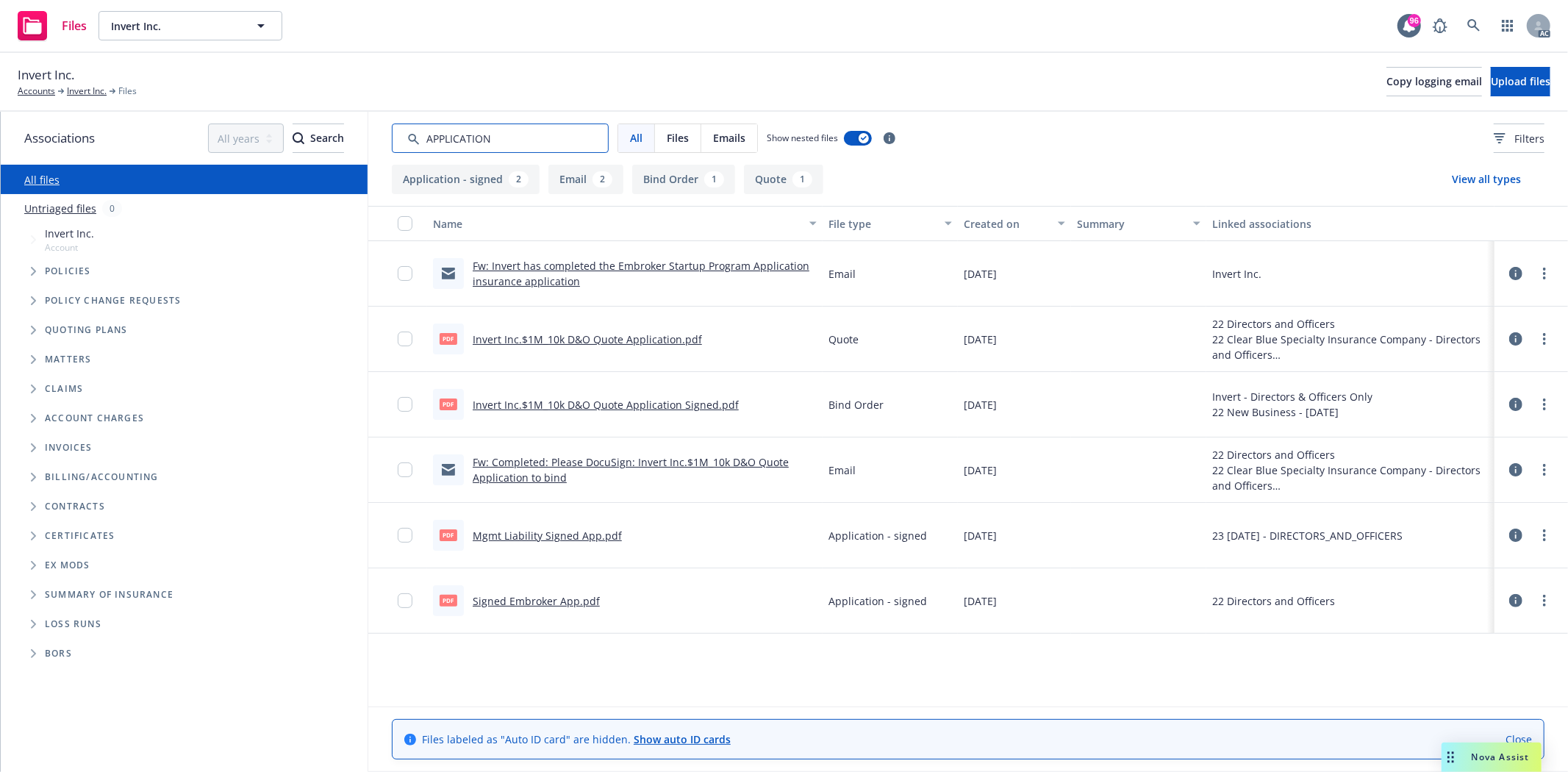
type input "APPLICATION"
click at [163, 165] on div "All files" at bounding box center [184, 179] width 367 height 30
click at [118, 182] on div "All files" at bounding box center [184, 179] width 367 height 30
drag, startPoint x: 506, startPoint y: 135, endPoint x: 314, endPoint y: 117, distance: 192.8
click at [314, 117] on div "Associations All years 2027 2026 2025 2024 2023 2022 2021 2020 2019 2018 2017 2…" at bounding box center [784, 442] width 1567 height 660
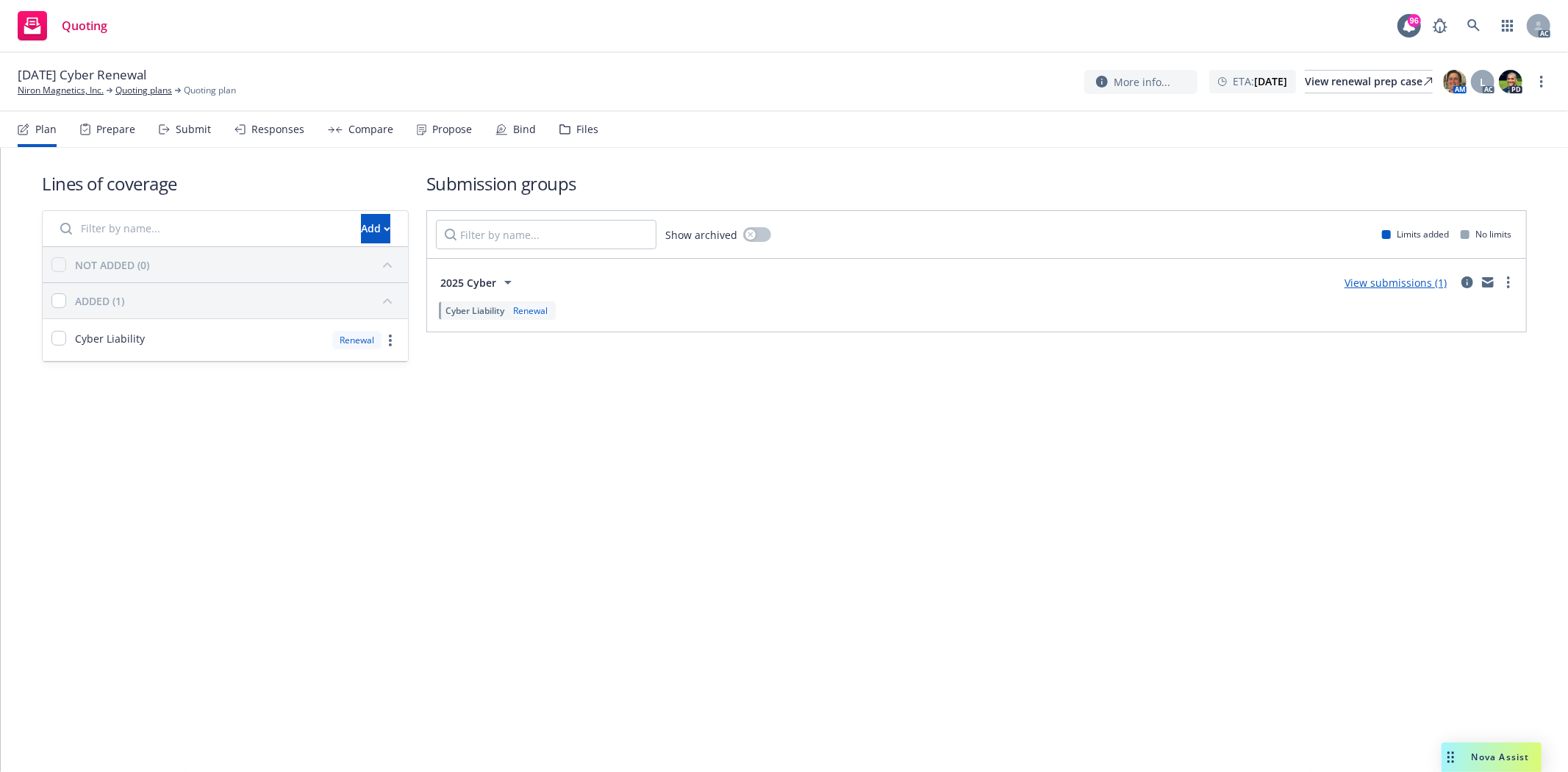
click at [117, 124] on div "Prepare" at bounding box center [116, 129] width 39 height 12
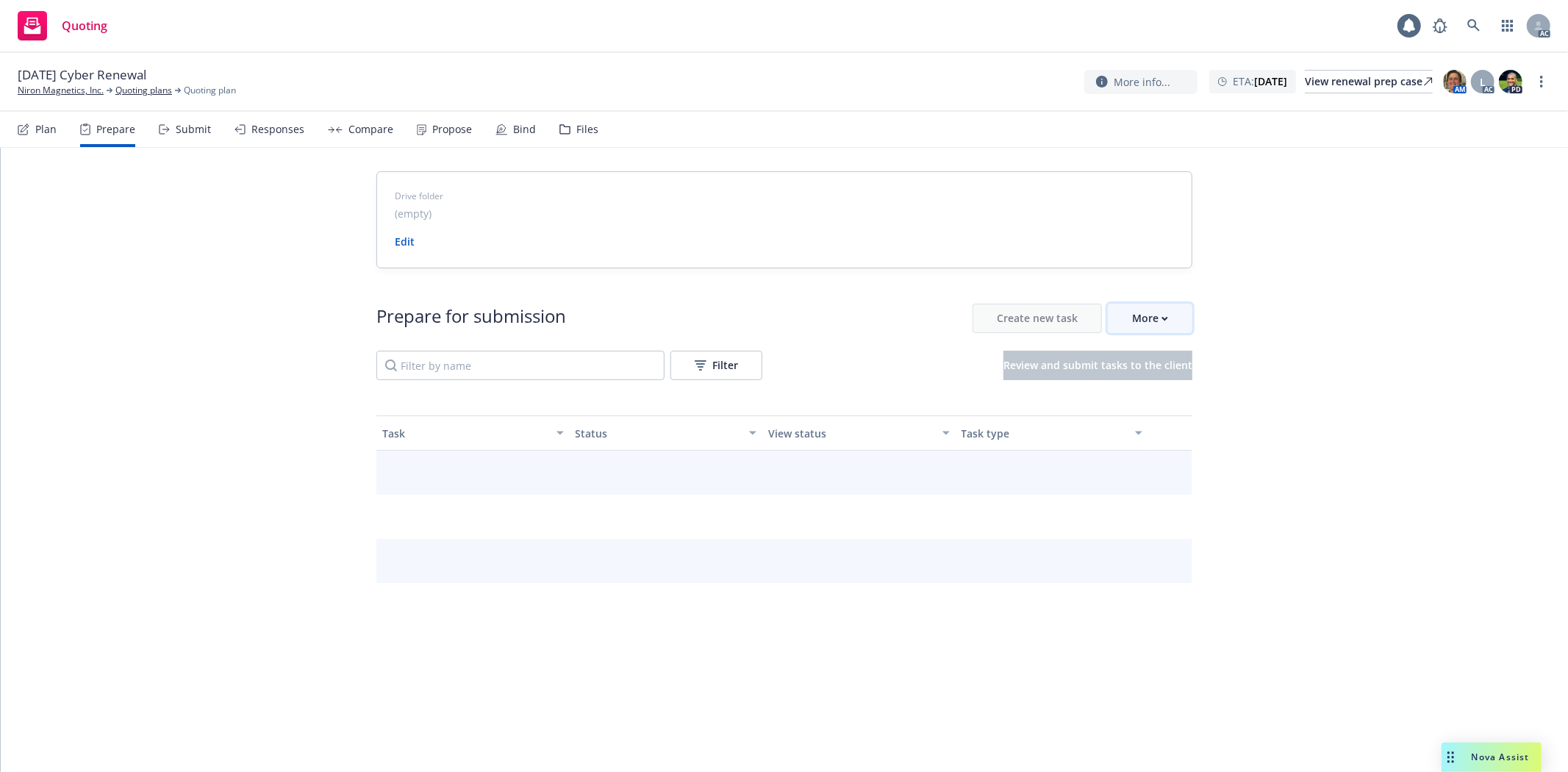
click at [1161, 321] on icon "button" at bounding box center [1164, 319] width 6 height 5
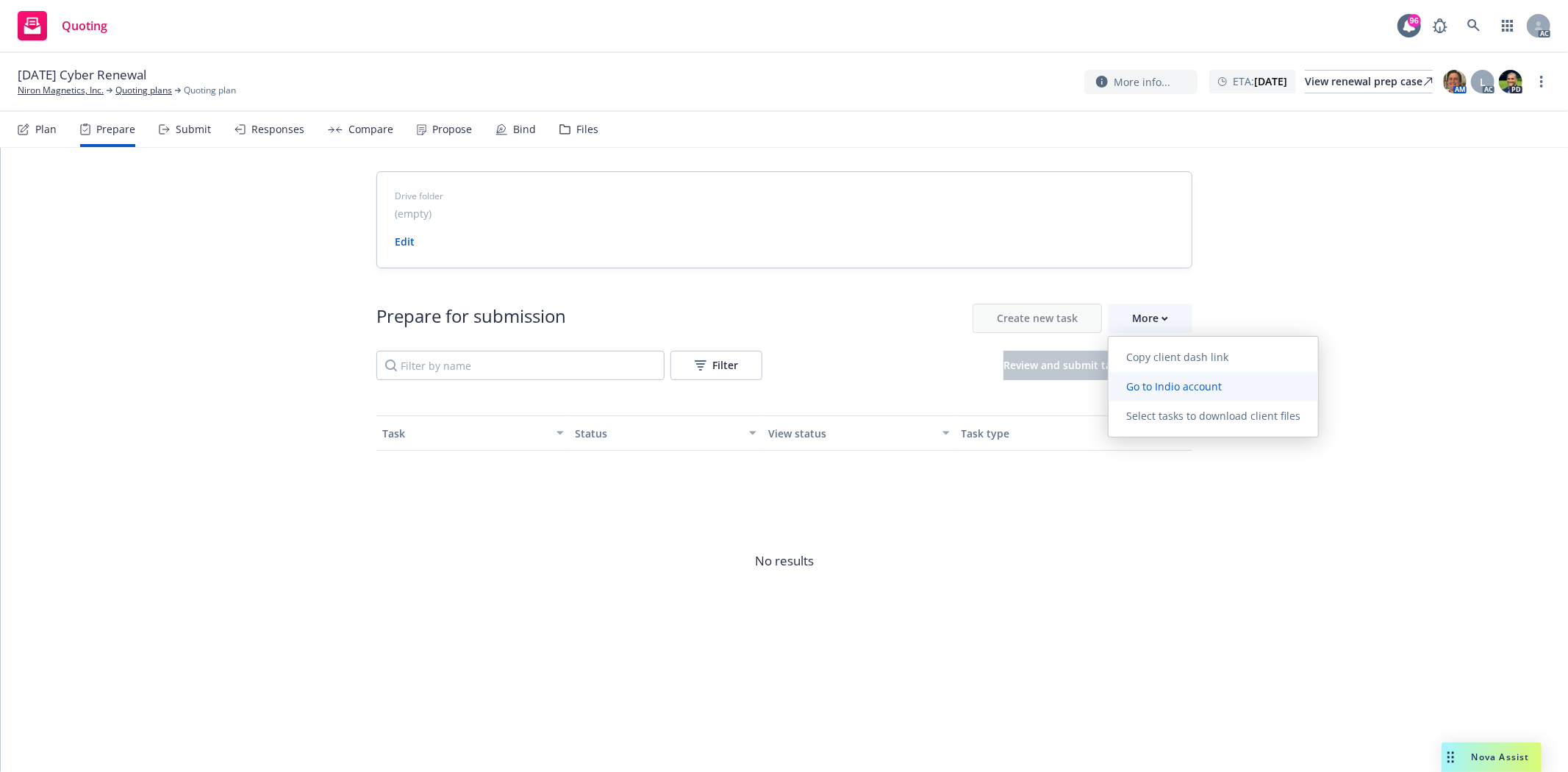
click at [1181, 388] on span "Go to Indio account" at bounding box center [1174, 387] width 131 height 14
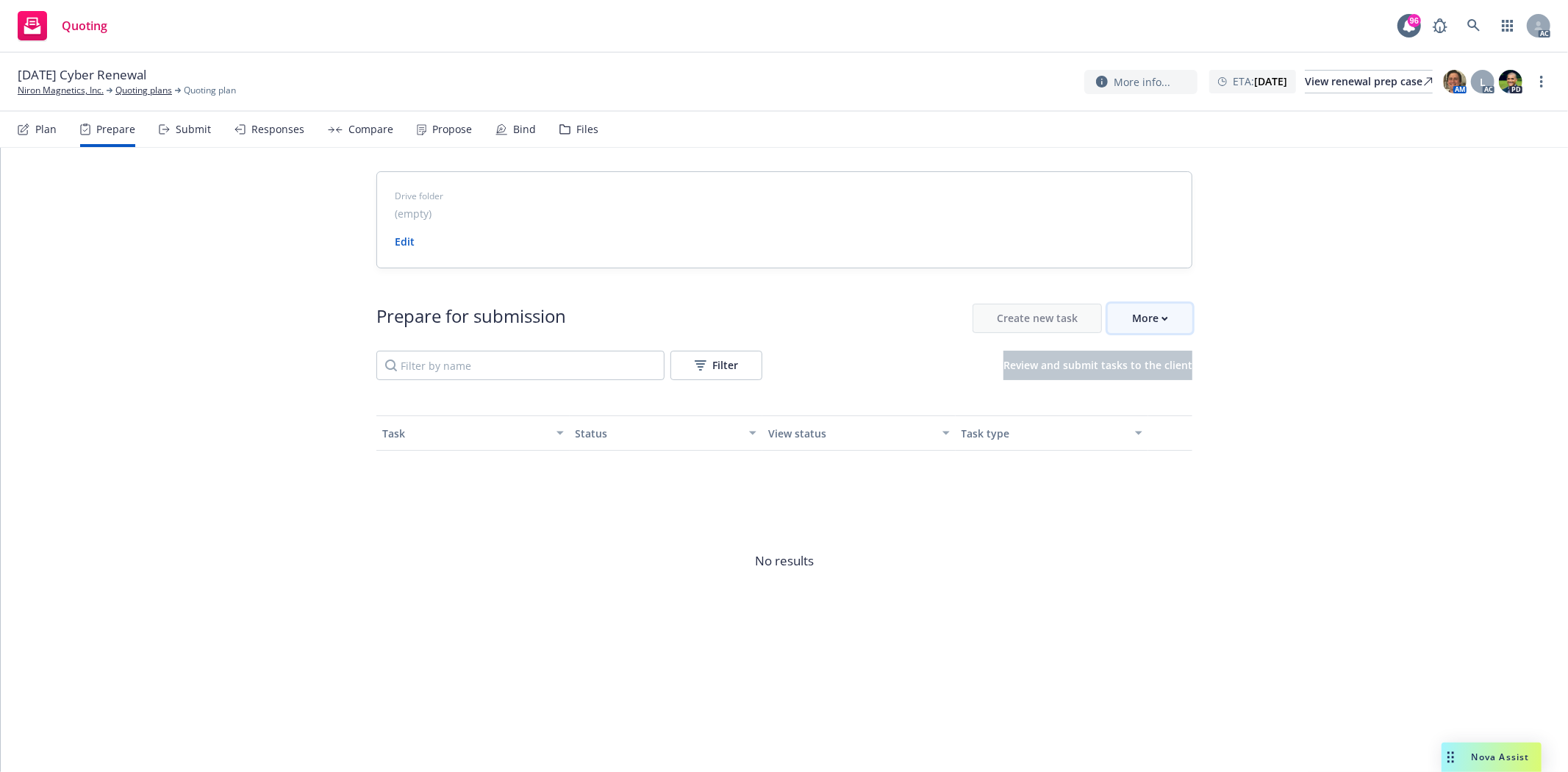
click at [1184, 321] on button "More" at bounding box center [1150, 318] width 84 height 30
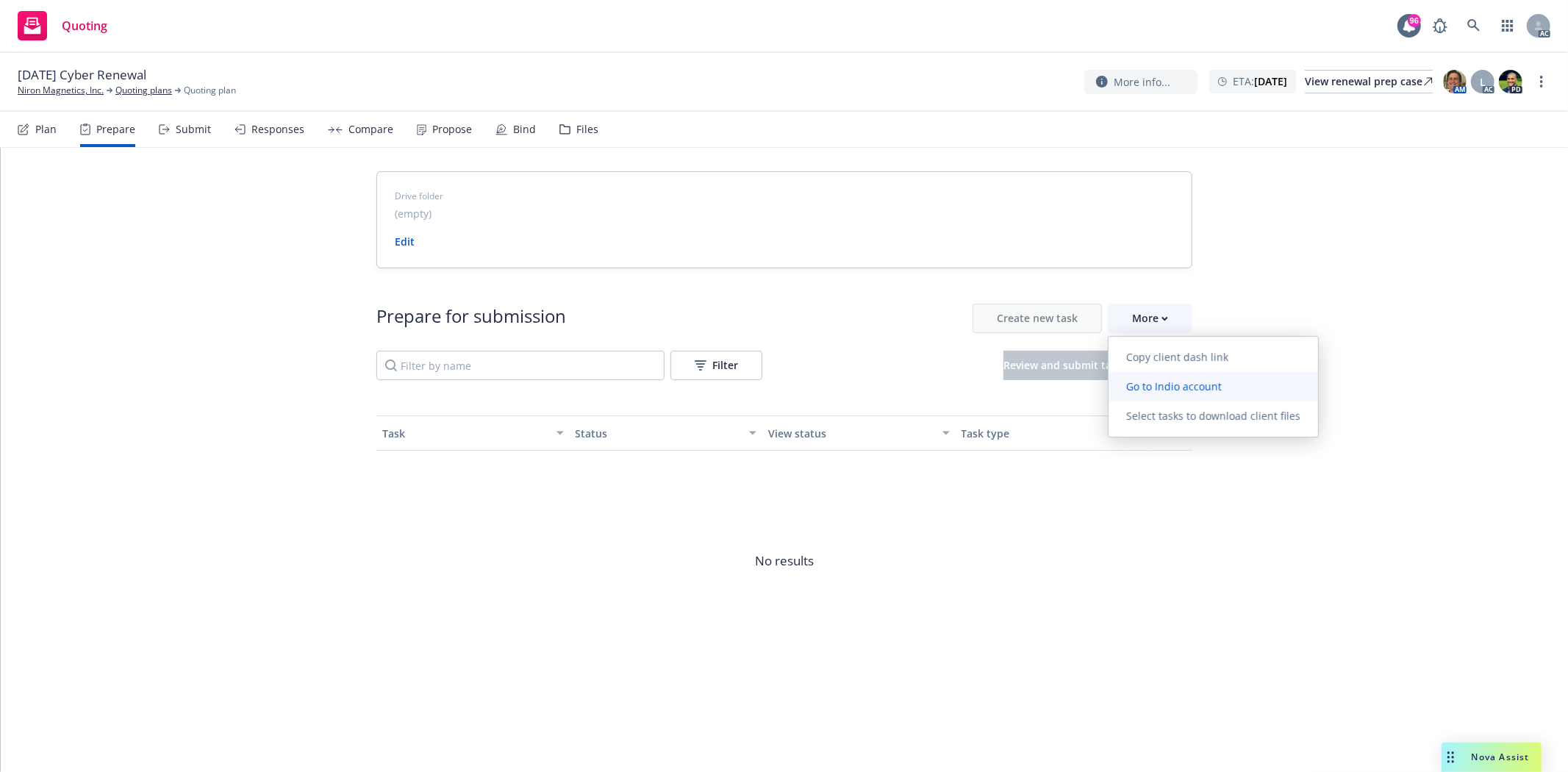
click at [1196, 382] on span "Go to Indio account" at bounding box center [1174, 387] width 131 height 14
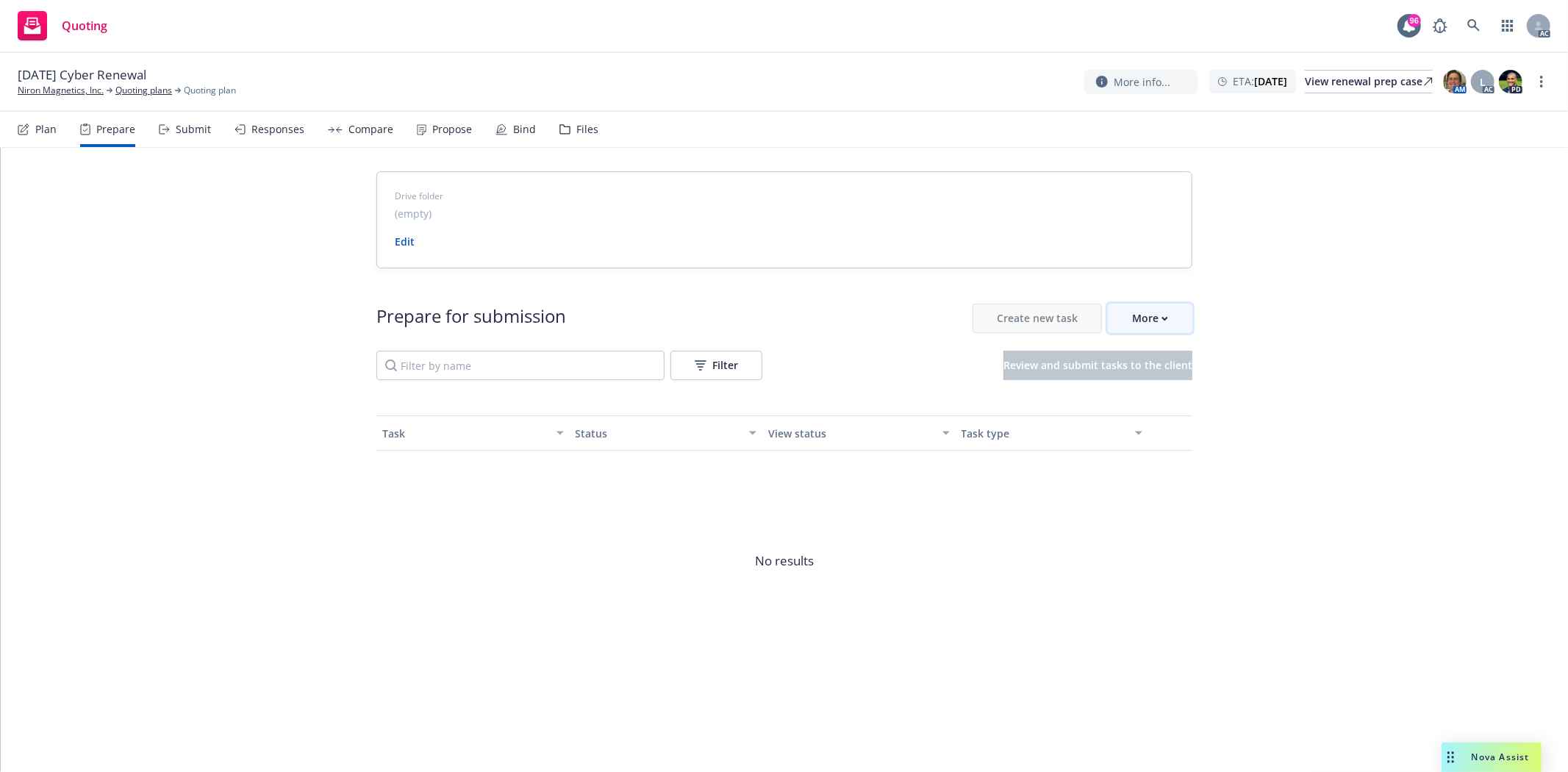
click at [1173, 330] on button "More" at bounding box center [1150, 318] width 84 height 30
click at [70, 89] on link "Niron Magnetics, Inc." at bounding box center [61, 90] width 86 height 13
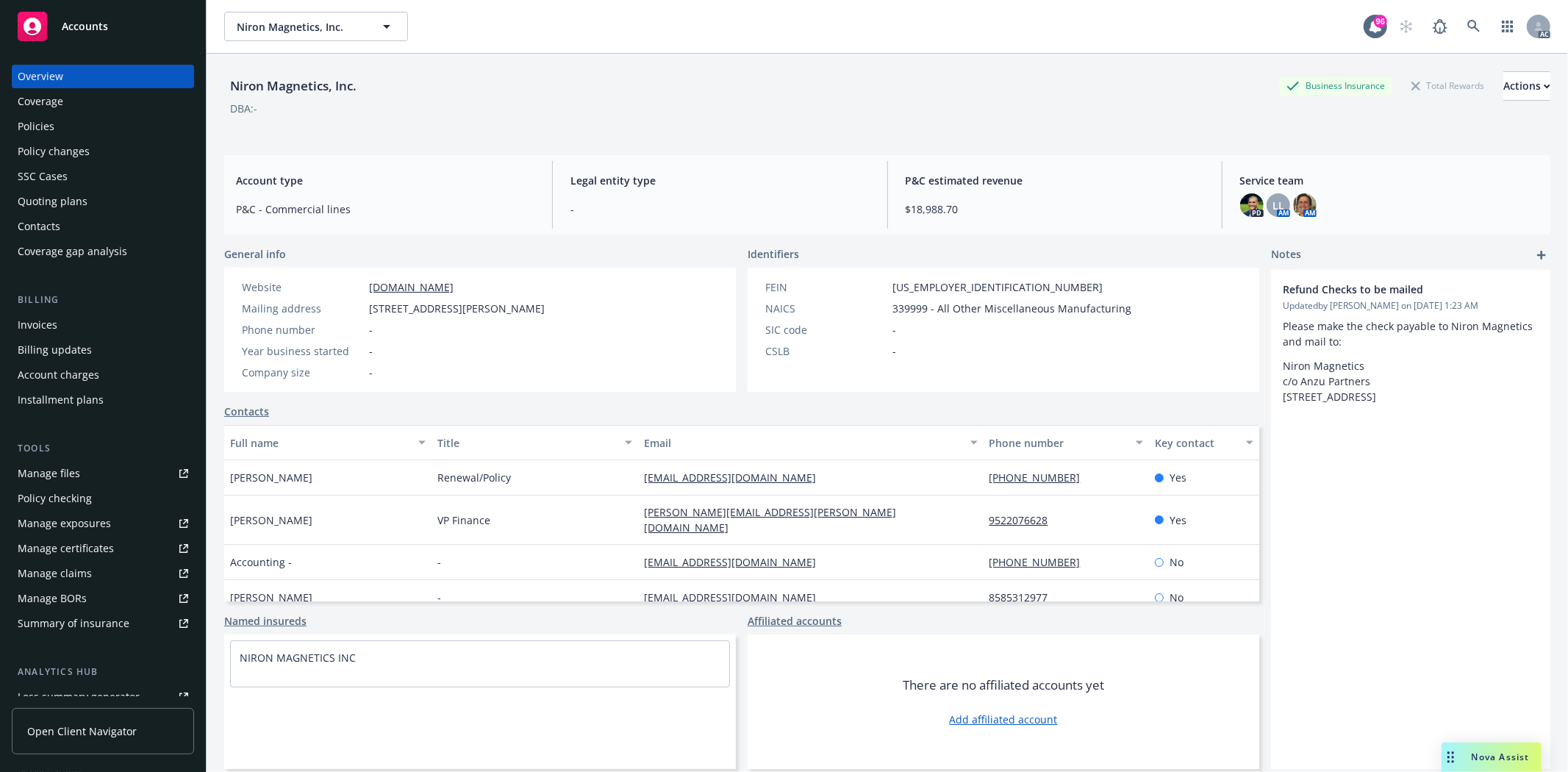
drag, startPoint x: 230, startPoint y: 473, endPoint x: 327, endPoint y: 478, distance: 97.1
click at [327, 478] on div "[PERSON_NAME]" at bounding box center [327, 477] width 207 height 35
copy span "[PERSON_NAME]"
drag, startPoint x: 233, startPoint y: 506, endPoint x: 318, endPoint y: 515, distance: 85.5
click at [318, 515] on div "[PERSON_NAME]" at bounding box center [327, 519] width 207 height 49
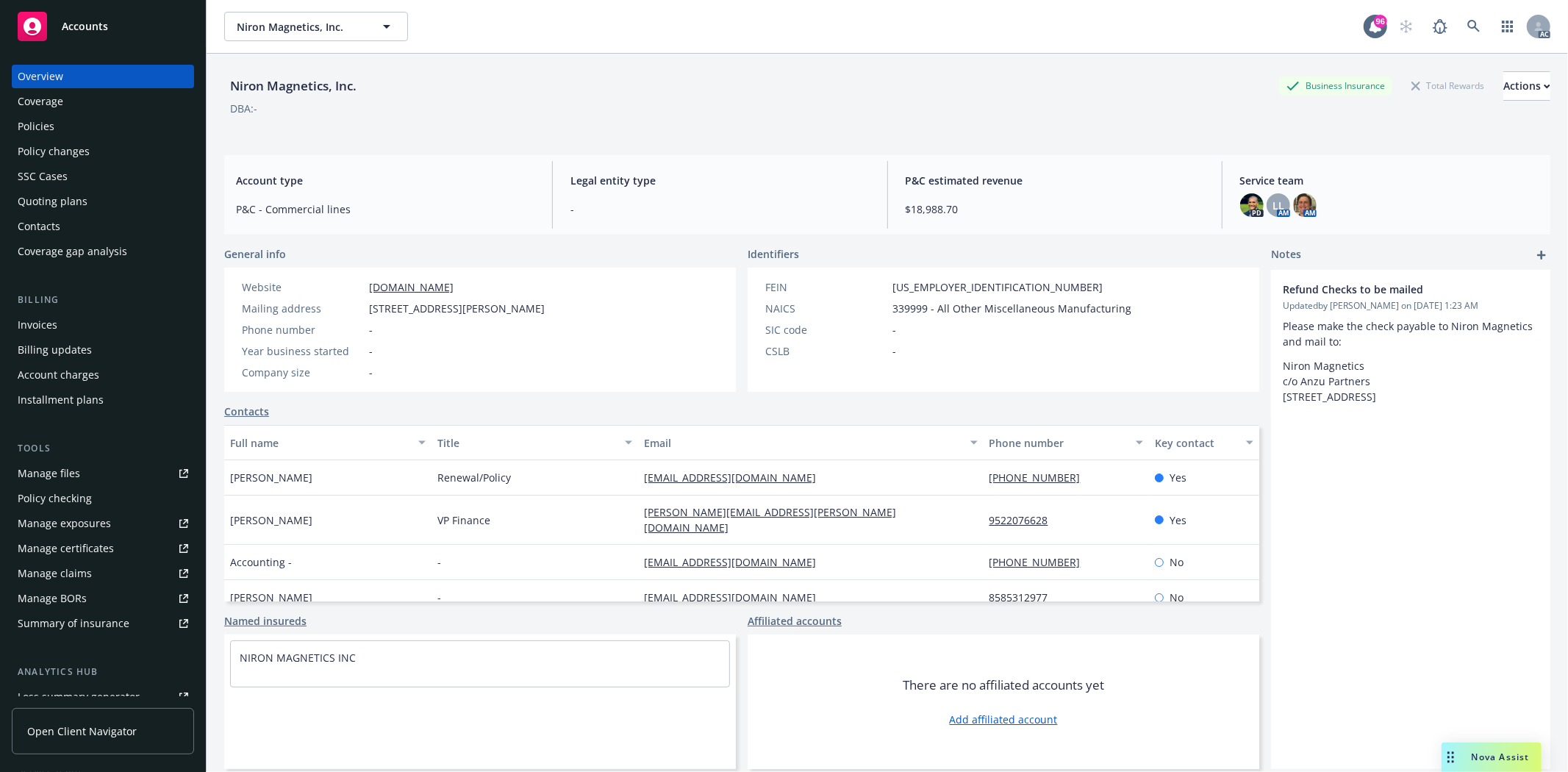
copy span "[PERSON_NAME]"
drag, startPoint x: 228, startPoint y: 90, endPoint x: 319, endPoint y: 96, distance: 91.2
click at [319, 96] on div "Niron Magnetics, Inc." at bounding box center [293, 85] width 138 height 19
copy div "Niron Magneti"
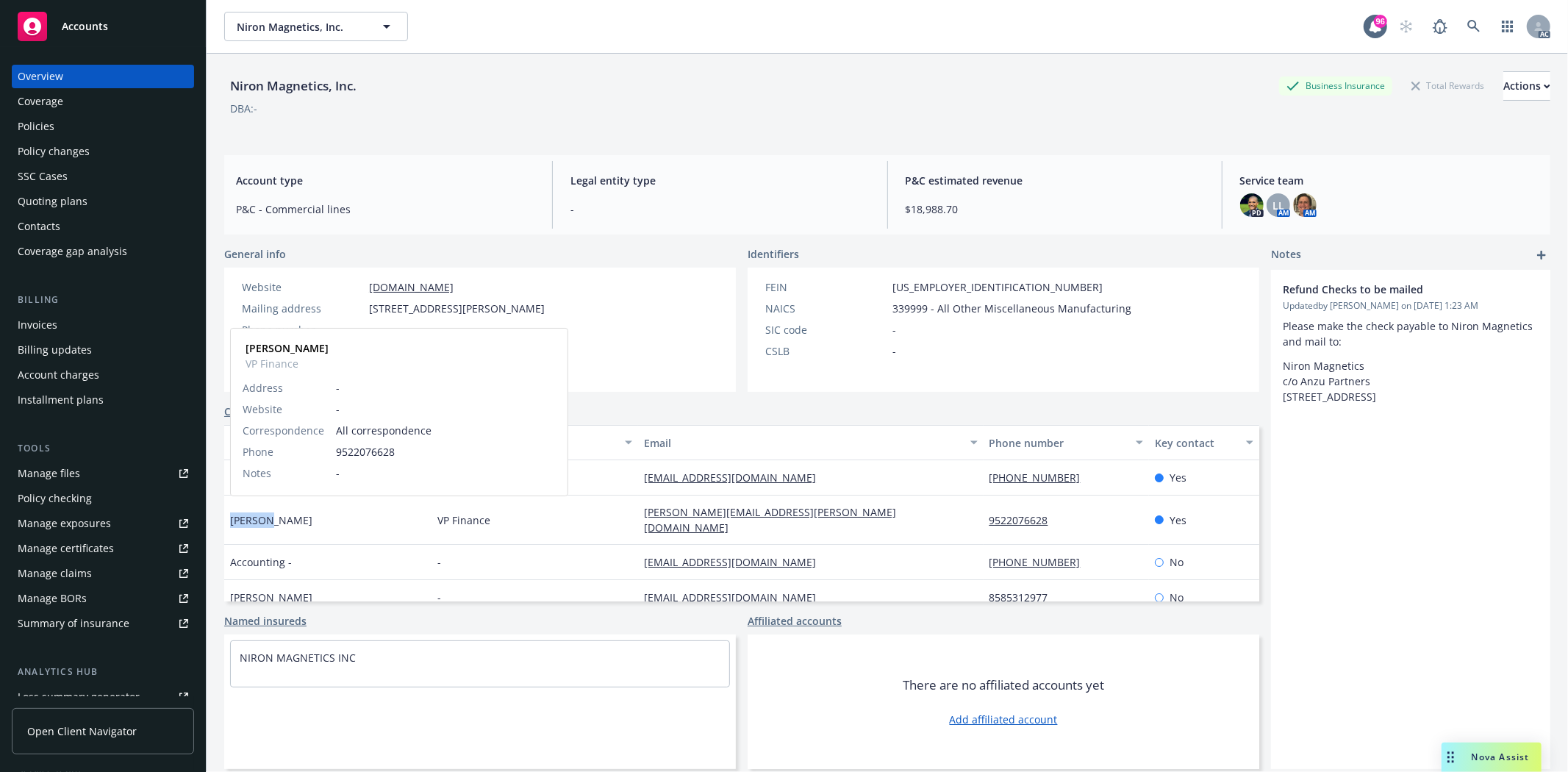
drag, startPoint x: 231, startPoint y: 517, endPoint x: 268, endPoint y: 519, distance: 37.1
click at [268, 519] on span "[PERSON_NAME]" at bounding box center [271, 519] width 82 height 15
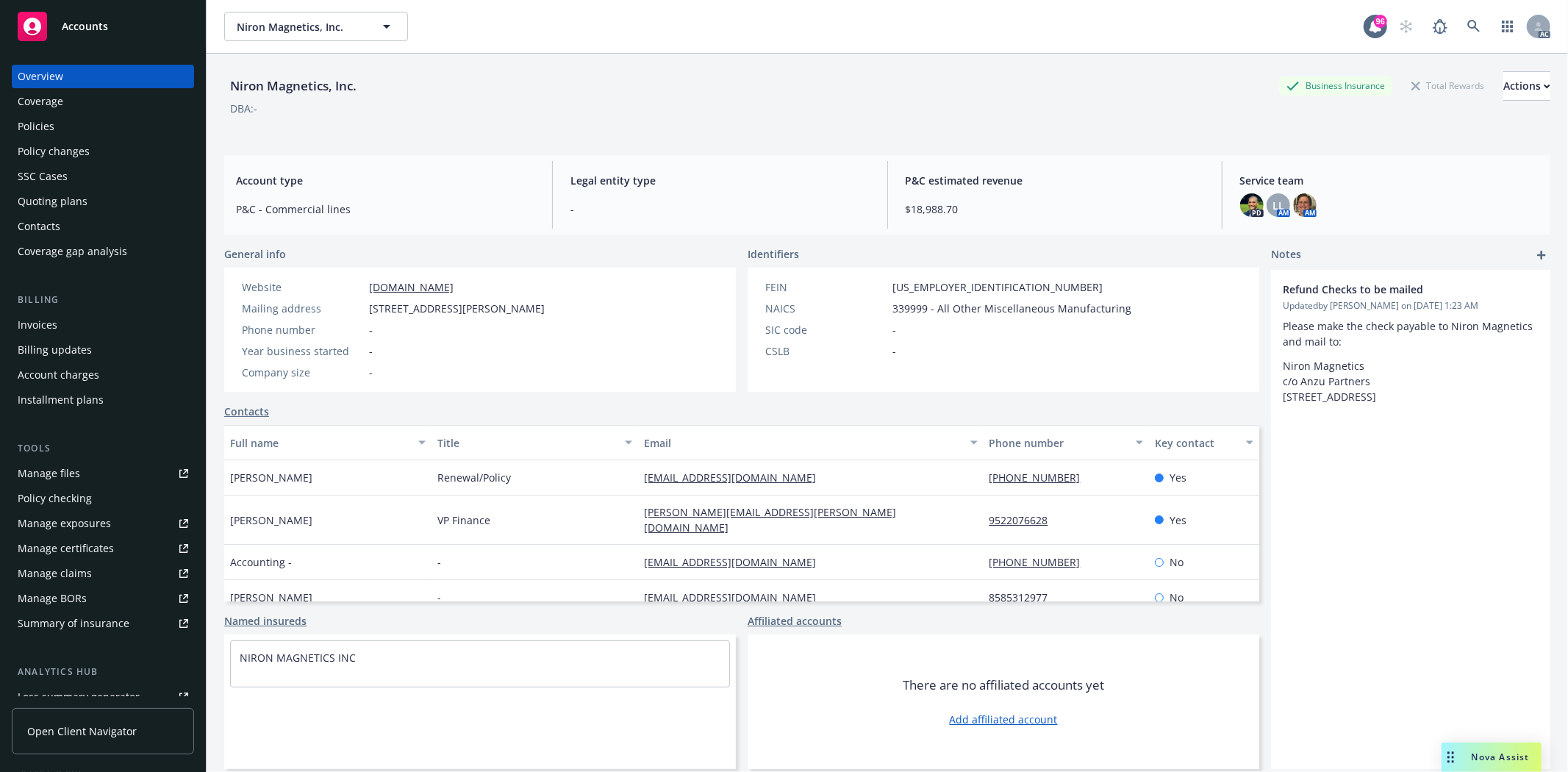
click at [299, 545] on div "Accounting -" at bounding box center [327, 562] width 207 height 35
drag, startPoint x: 232, startPoint y: 507, endPoint x: 327, endPoint y: 510, distance: 95.0
click at [327, 510] on div "Henning Pubanz" at bounding box center [327, 519] width 207 height 49
copy span "Henning Pubanz"
drag, startPoint x: 627, startPoint y: 513, endPoint x: 840, endPoint y: 512, distance: 213.0
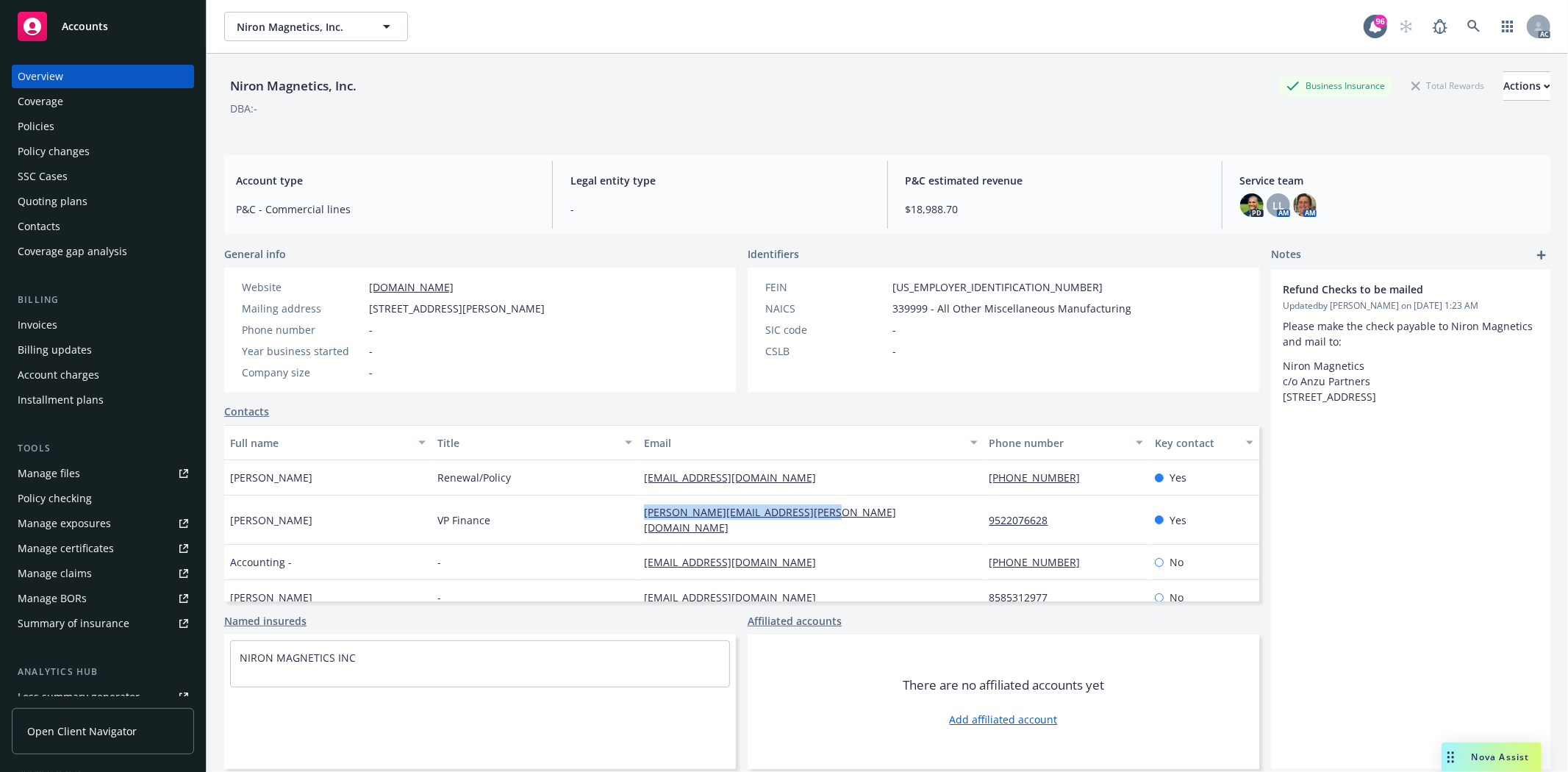
click at [840, 513] on div "Henning Pubanz VP Finance henning.pubanz@nironmagnetics.com 9522076628 Yes" at bounding box center [741, 519] width 1035 height 49
copy div "henning.pubanz@nironmagnetics.com"
drag, startPoint x: 967, startPoint y: 510, endPoint x: 1044, endPoint y: 510, distance: 77.0
click at [1044, 510] on div "9522076628" at bounding box center [1066, 519] width 166 height 49
copy link "9522076628"
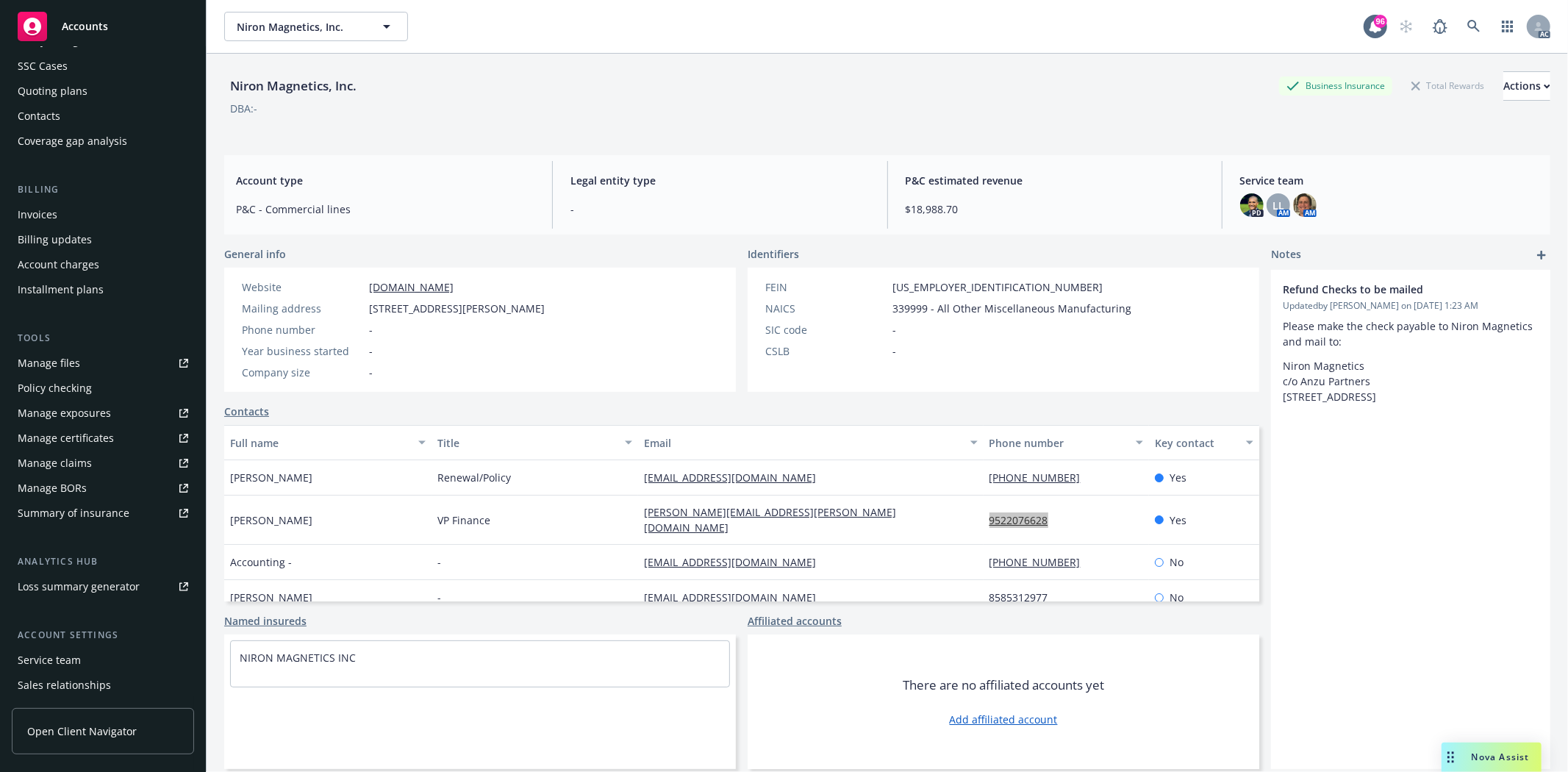
scroll to position [186, 0]
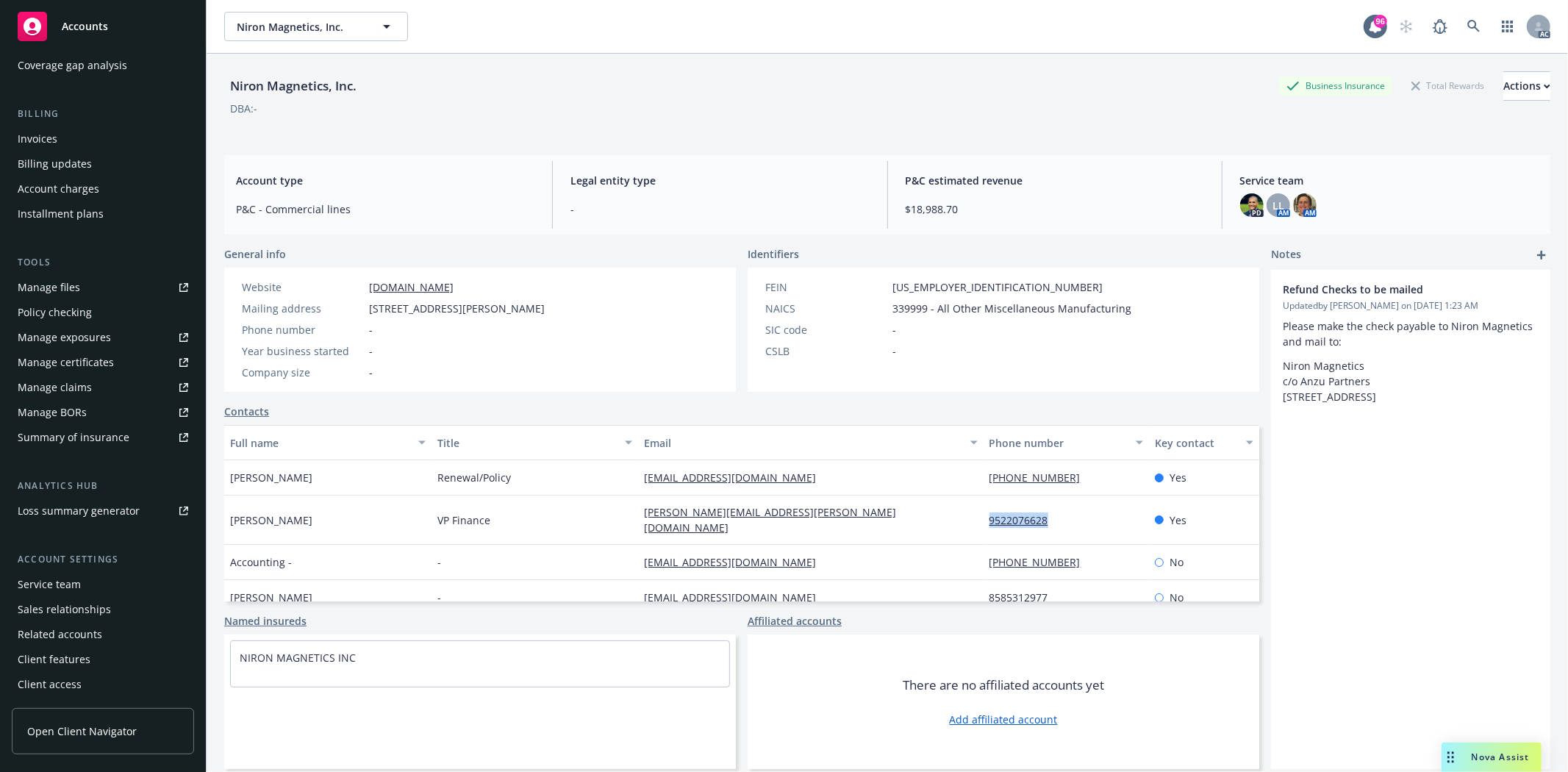
click at [105, 582] on div "Service team" at bounding box center [103, 584] width 170 height 23
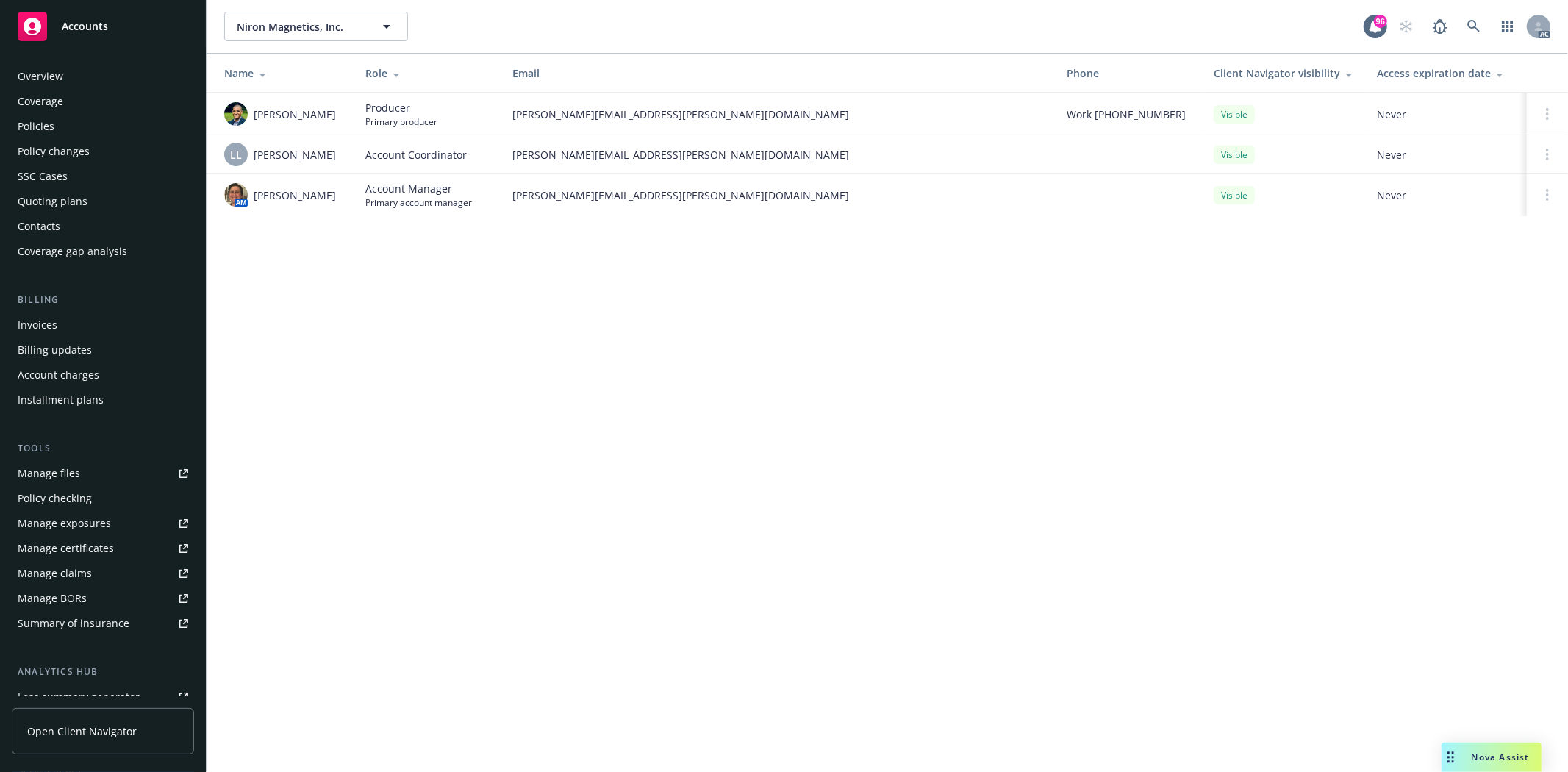
click at [59, 133] on div "Policies" at bounding box center [103, 126] width 170 height 23
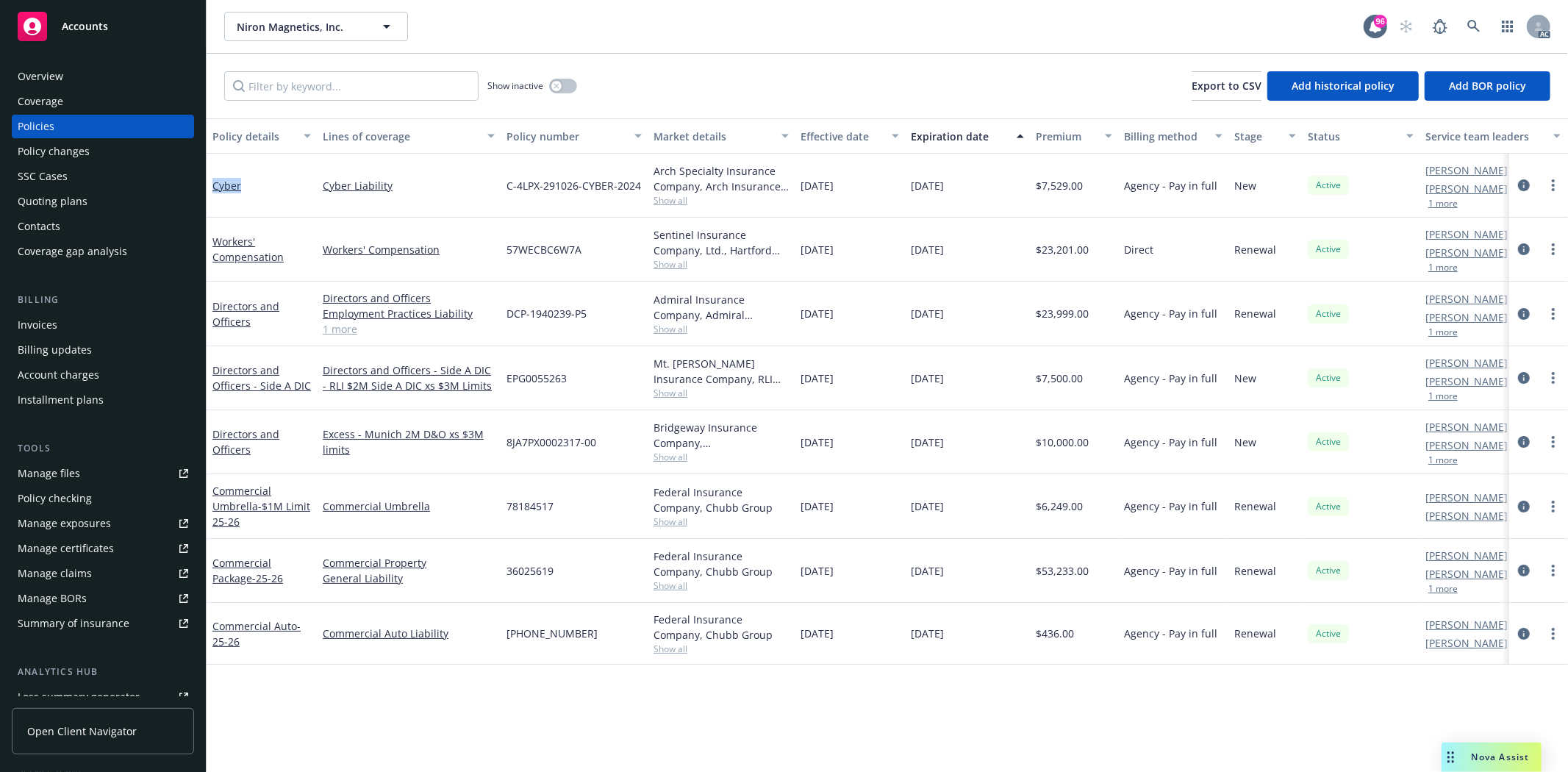
drag, startPoint x: 253, startPoint y: 187, endPoint x: 207, endPoint y: 184, distance: 46.1
click at [207, 184] on div "Cyber" at bounding box center [261, 185] width 110 height 64
copy link "Cyber"
click at [302, 72] on input "Filter by keyword..." at bounding box center [351, 86] width 254 height 30
paste input "Cyber"
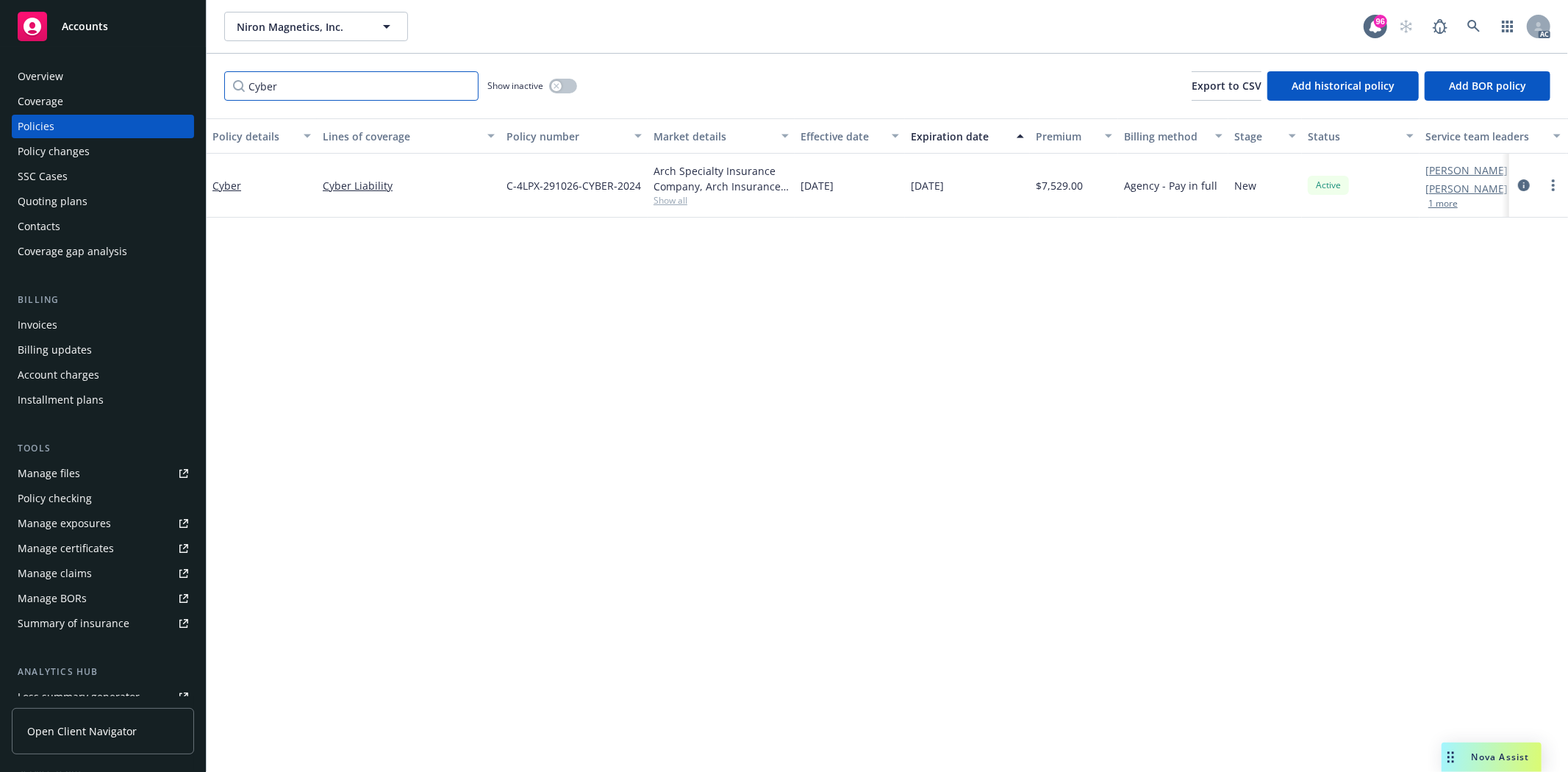
type input "Cyber"
click at [557, 86] on icon "button" at bounding box center [556, 86] width 5 height 5
click at [556, 86] on button "button" at bounding box center [562, 86] width 28 height 14
click at [556, 86] on icon "button" at bounding box center [556, 86] width 5 height 5
click at [556, 86] on button "button" at bounding box center [562, 86] width 28 height 14
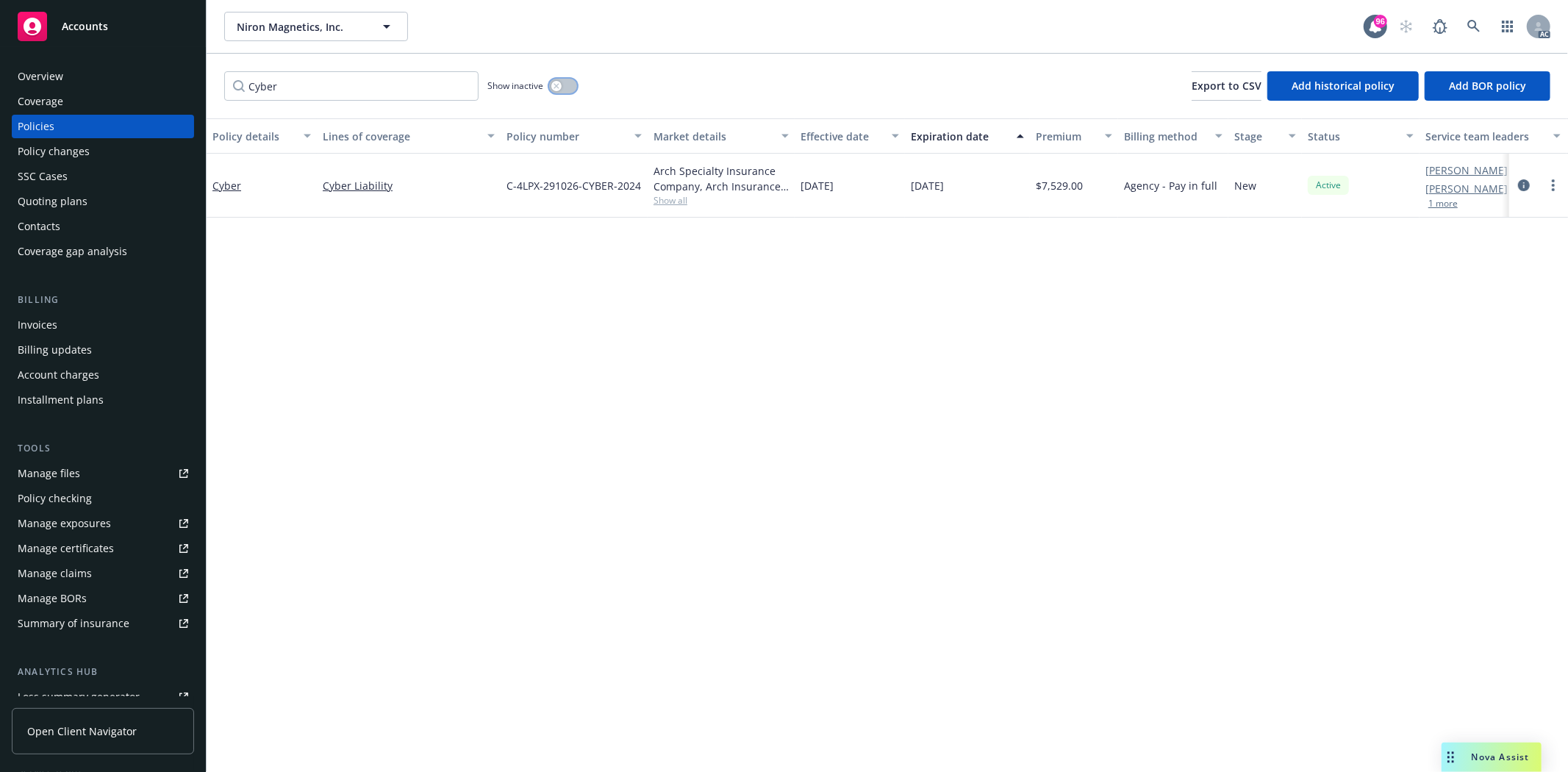
click at [556, 86] on icon "button" at bounding box center [556, 86] width 5 height 5
drag, startPoint x: 392, startPoint y: 97, endPoint x: 227, endPoint y: 106, distance: 165.2
click at [227, 106] on div "Cyber Show inactive Export to CSV Add historical policy Add BOR policy" at bounding box center [887, 86] width 1361 height 64
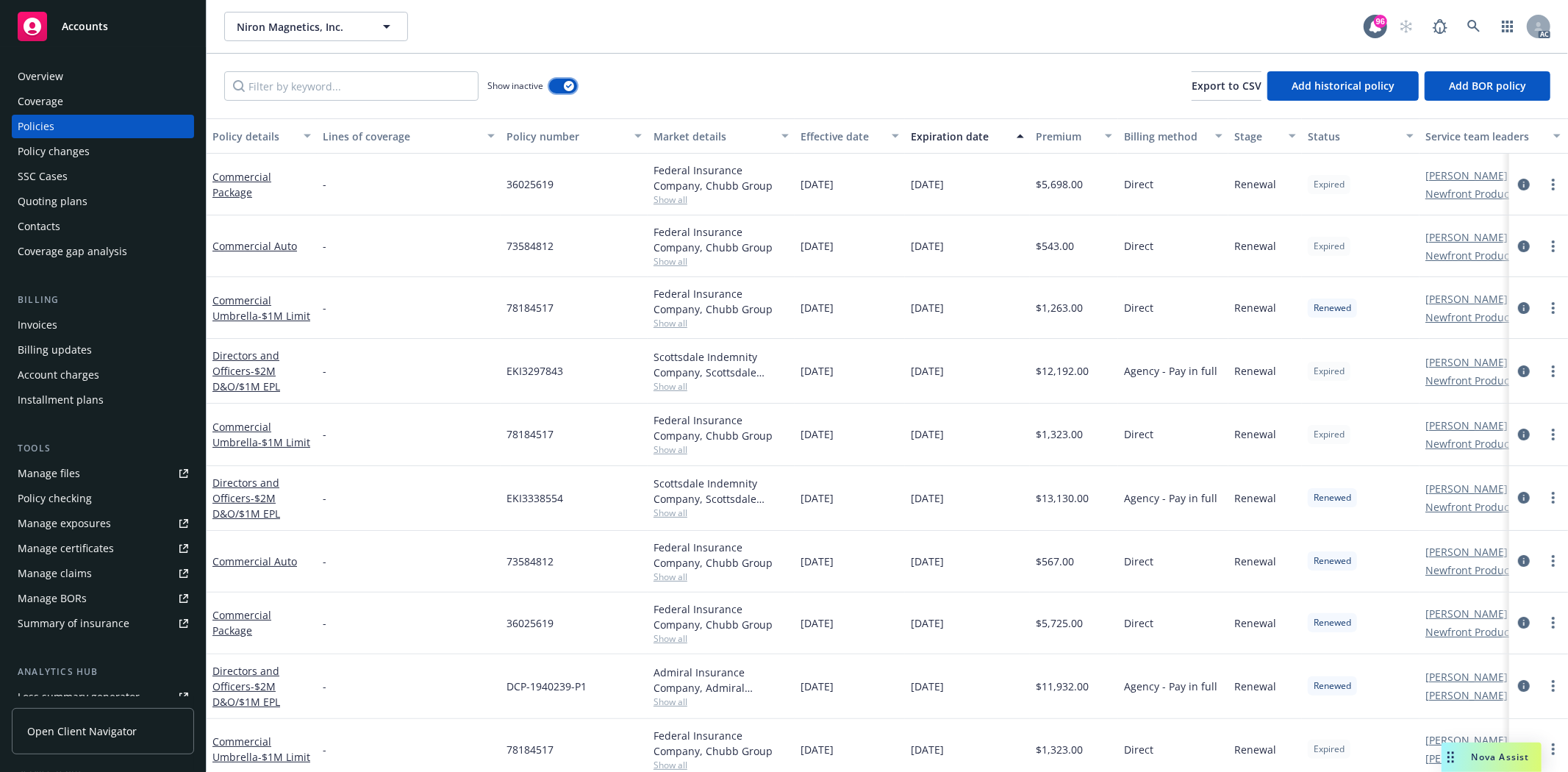
click at [560, 79] on button "button" at bounding box center [562, 86] width 28 height 14
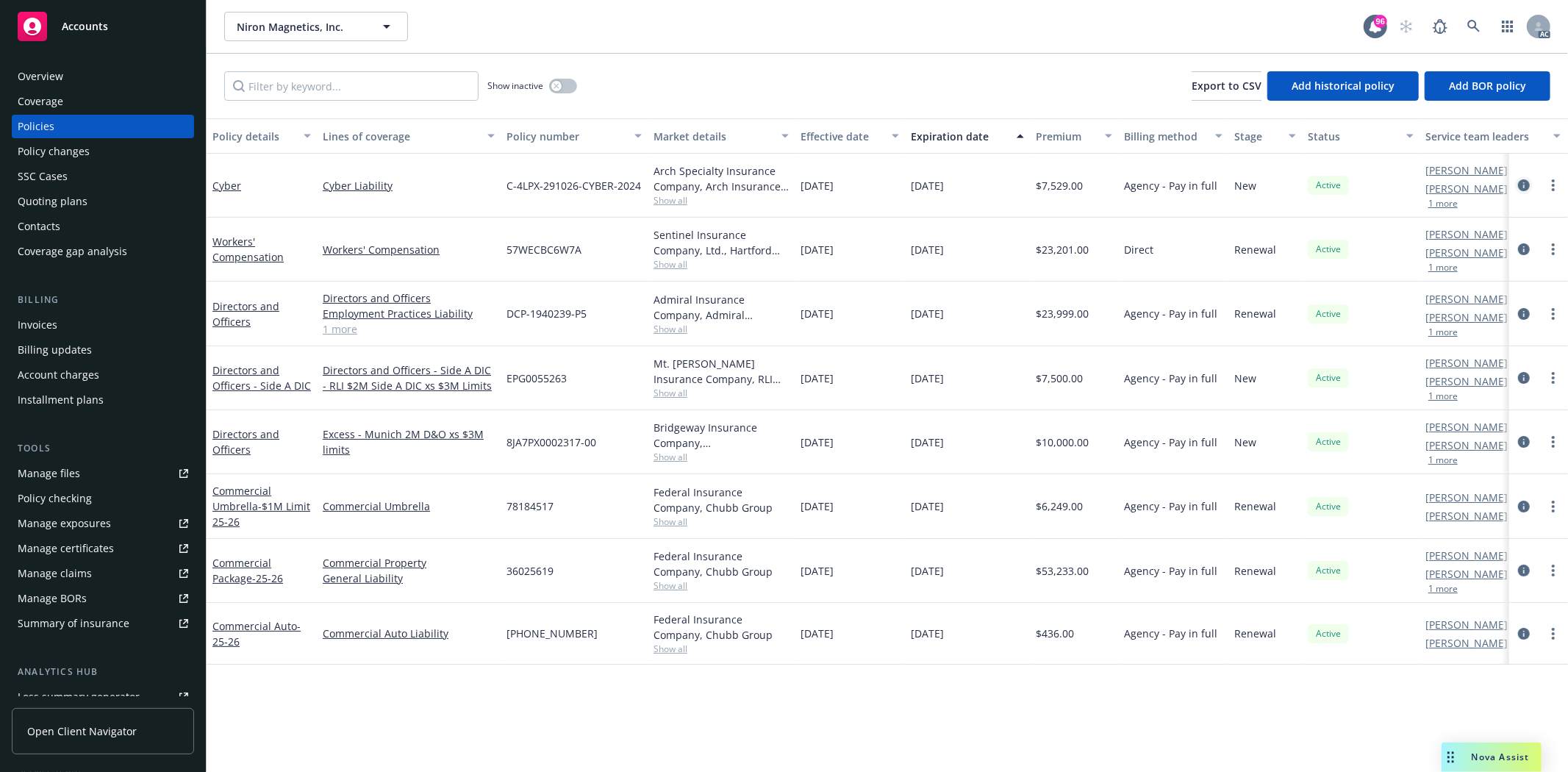
click at [1521, 184] on icon "circleInformation" at bounding box center [1523, 184] width 12 height 12
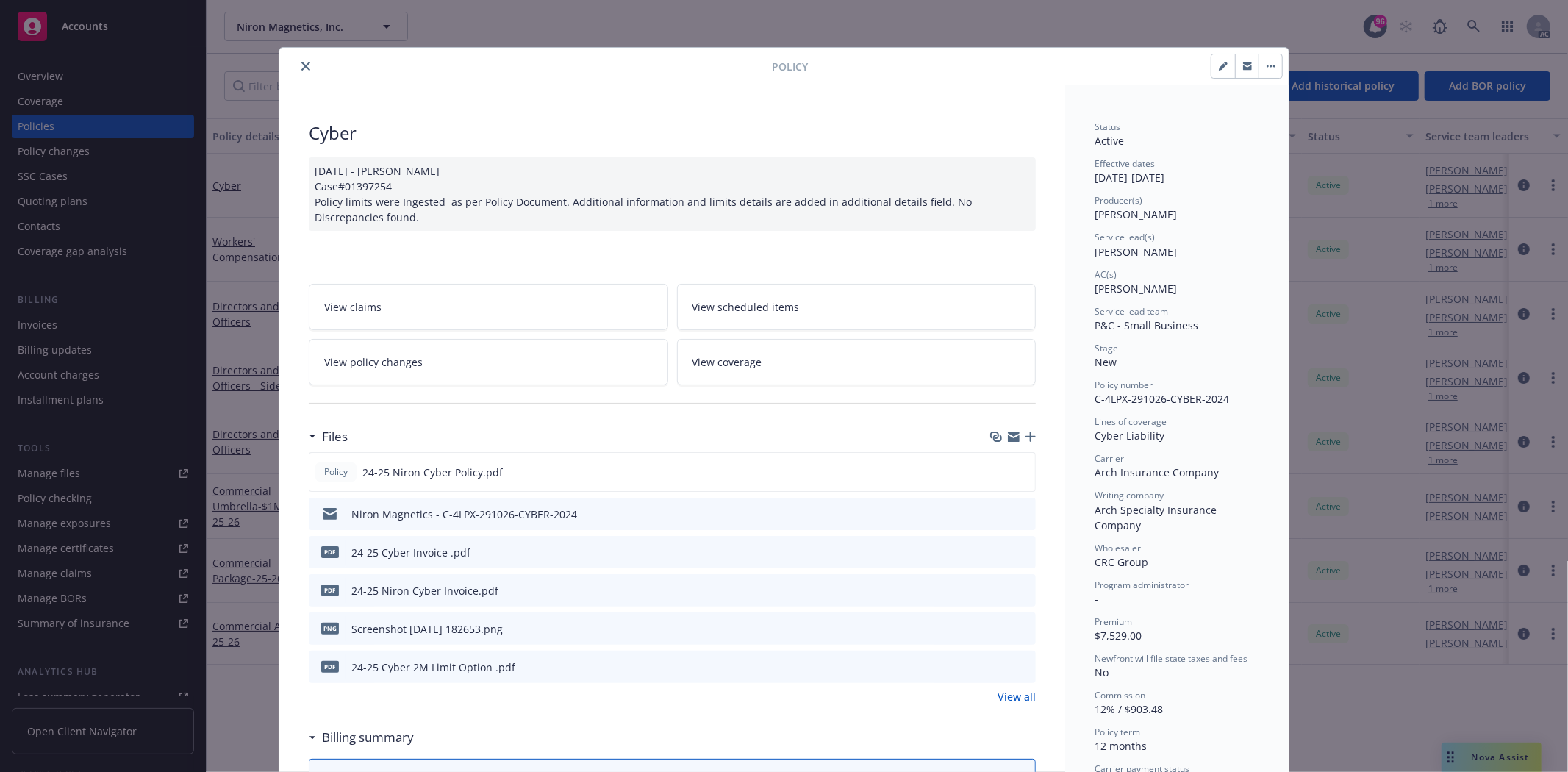
scroll to position [163, 0]
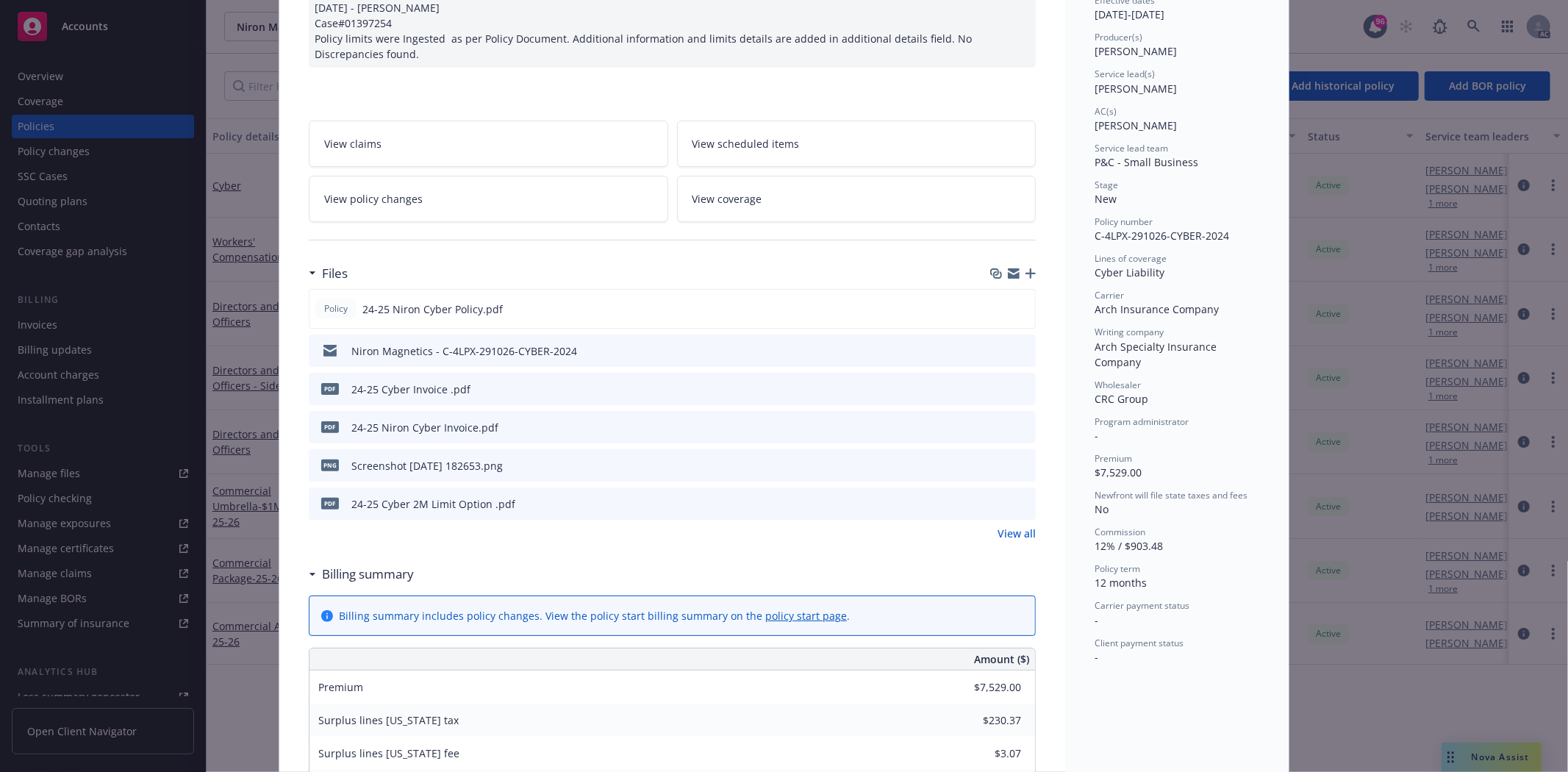
click at [998, 532] on link "View all" at bounding box center [1016, 533] width 39 height 15
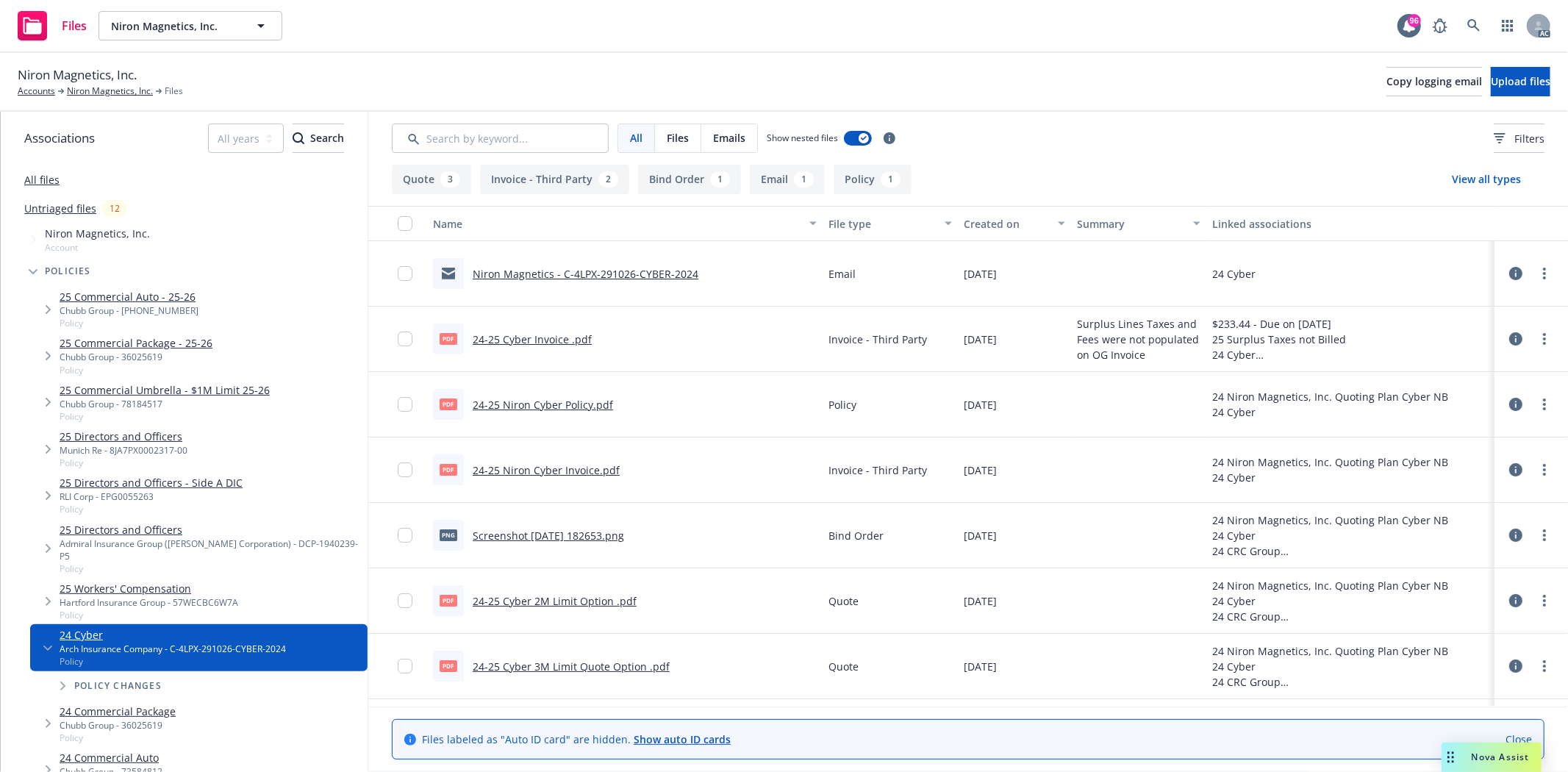
scroll to position [59, 0]
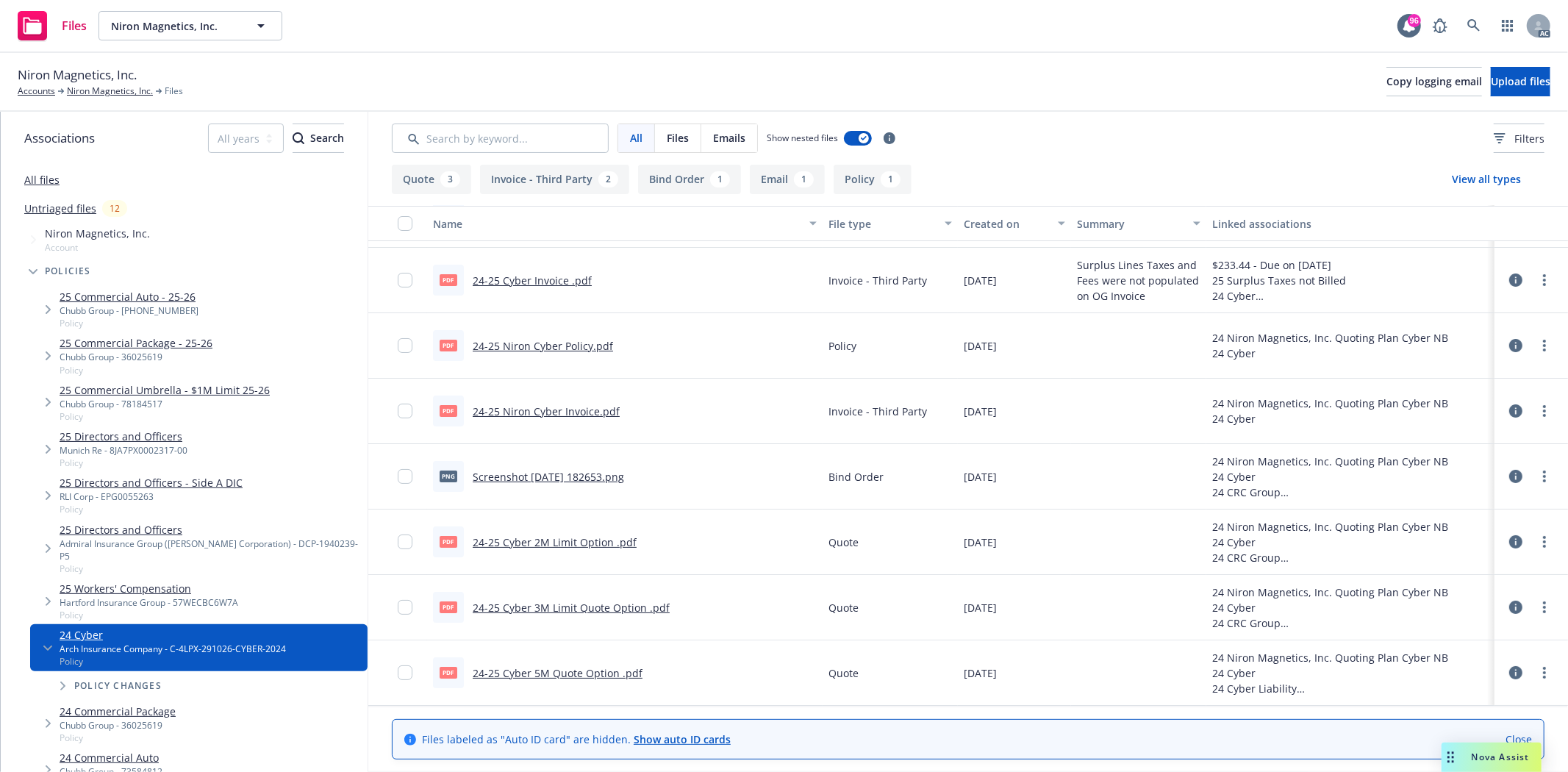
click at [587, 539] on link "24-25 Cyber 2M Limit Option .pdf" at bounding box center [554, 543] width 164 height 14
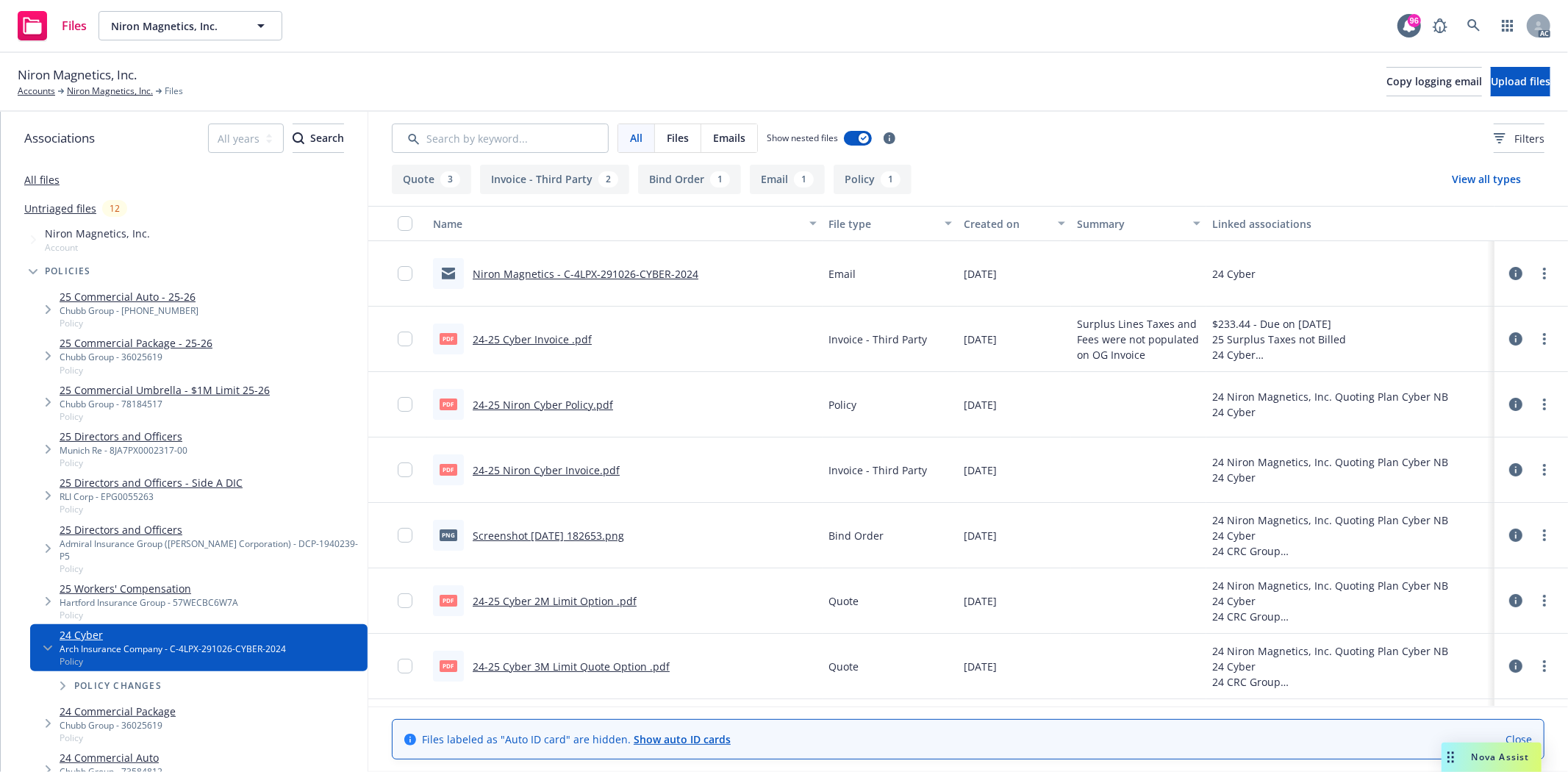
click at [47, 184] on link "All files" at bounding box center [41, 180] width 35 height 14
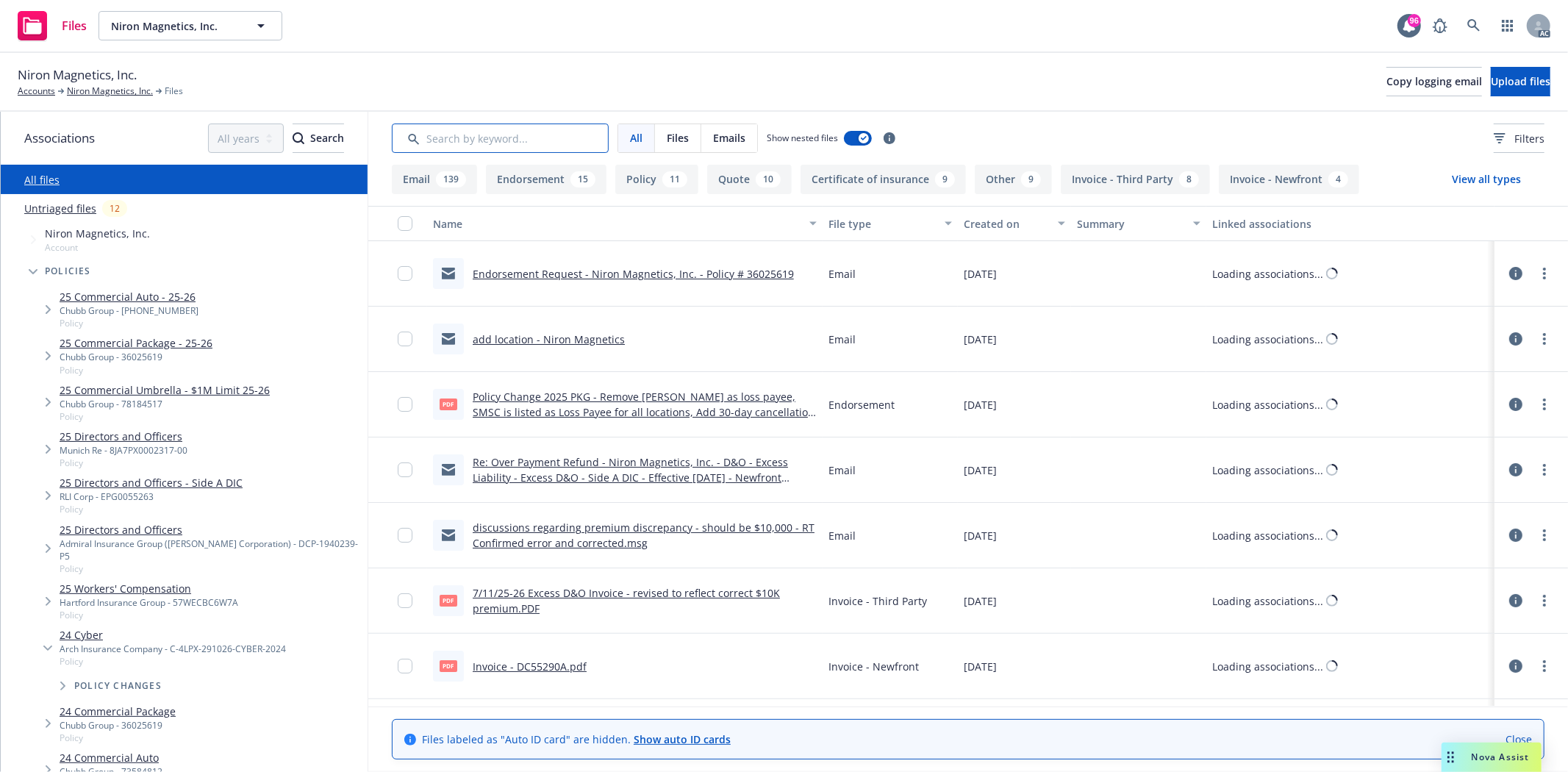
click at [463, 136] on input "Search by keyword..." at bounding box center [501, 138] width 217 height 30
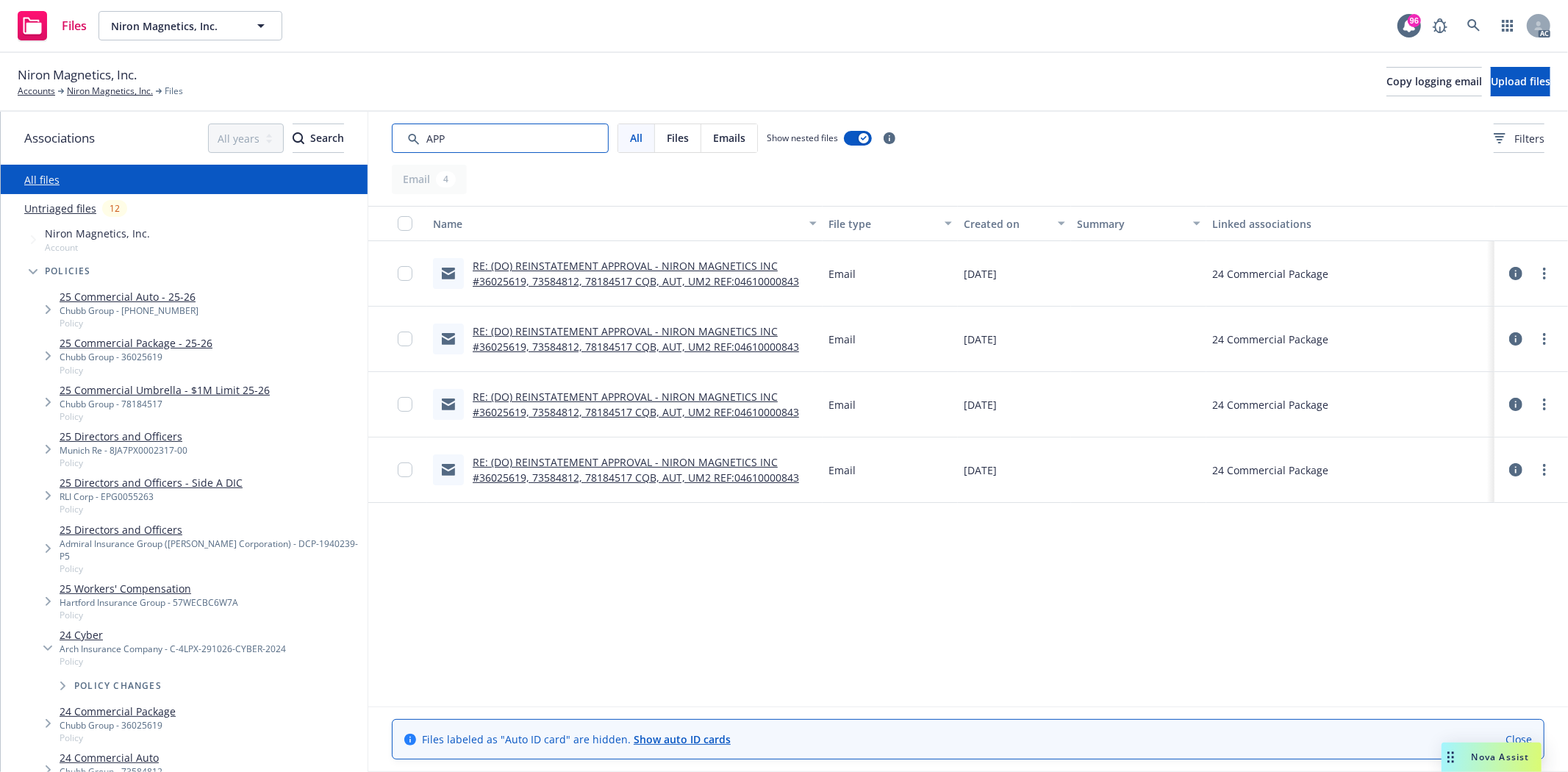
click at [457, 135] on input "Search by keyword..." at bounding box center [501, 138] width 217 height 30
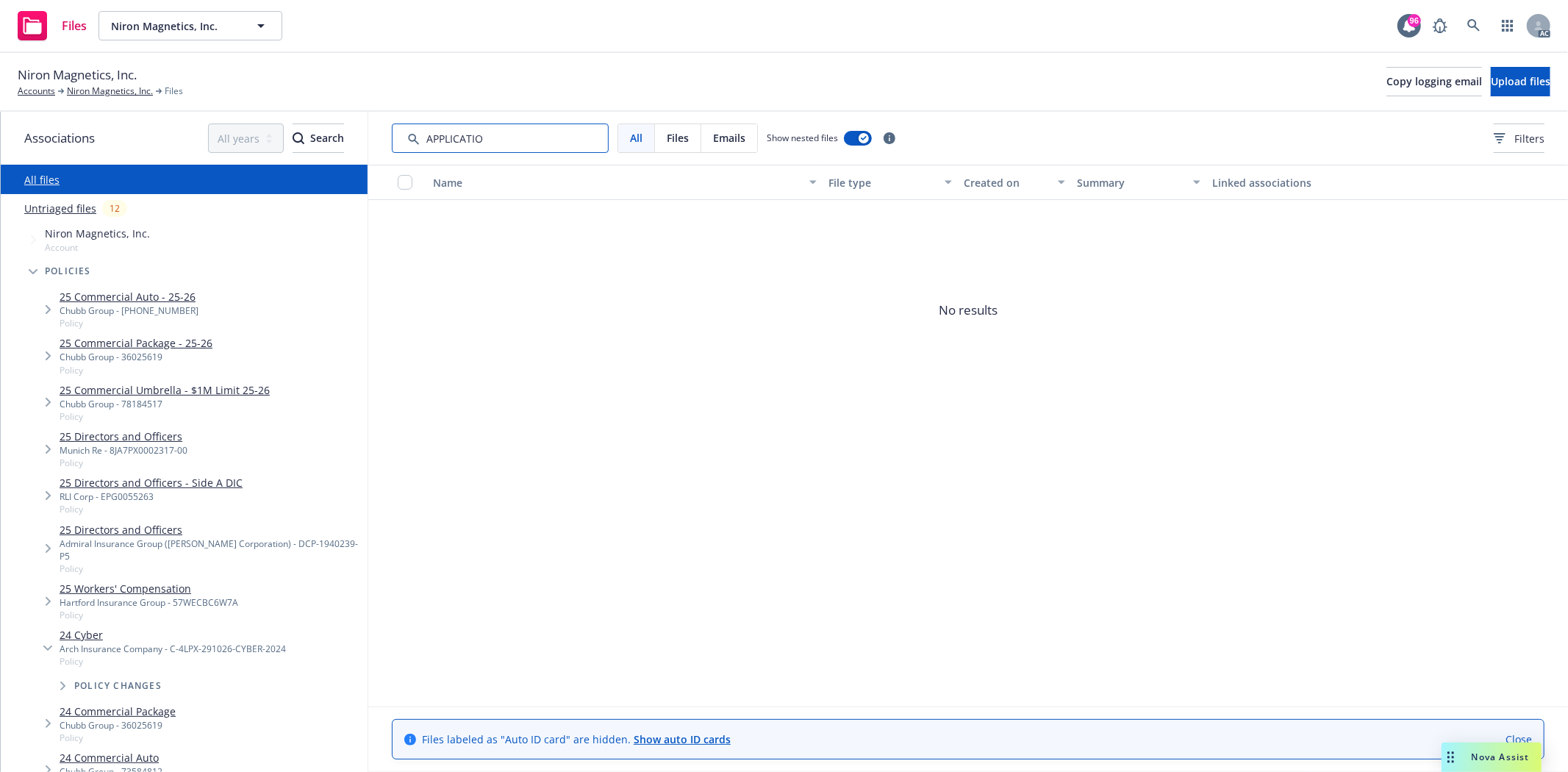
type input "APPLICATION"
drag, startPoint x: 540, startPoint y: 133, endPoint x: 347, endPoint y: 117, distance: 193.7
click at [347, 117] on div "Associations All years 2027 2026 2025 2024 2023 2022 2021 2020 2019 2018 2017 2…" at bounding box center [784, 442] width 1567 height 660
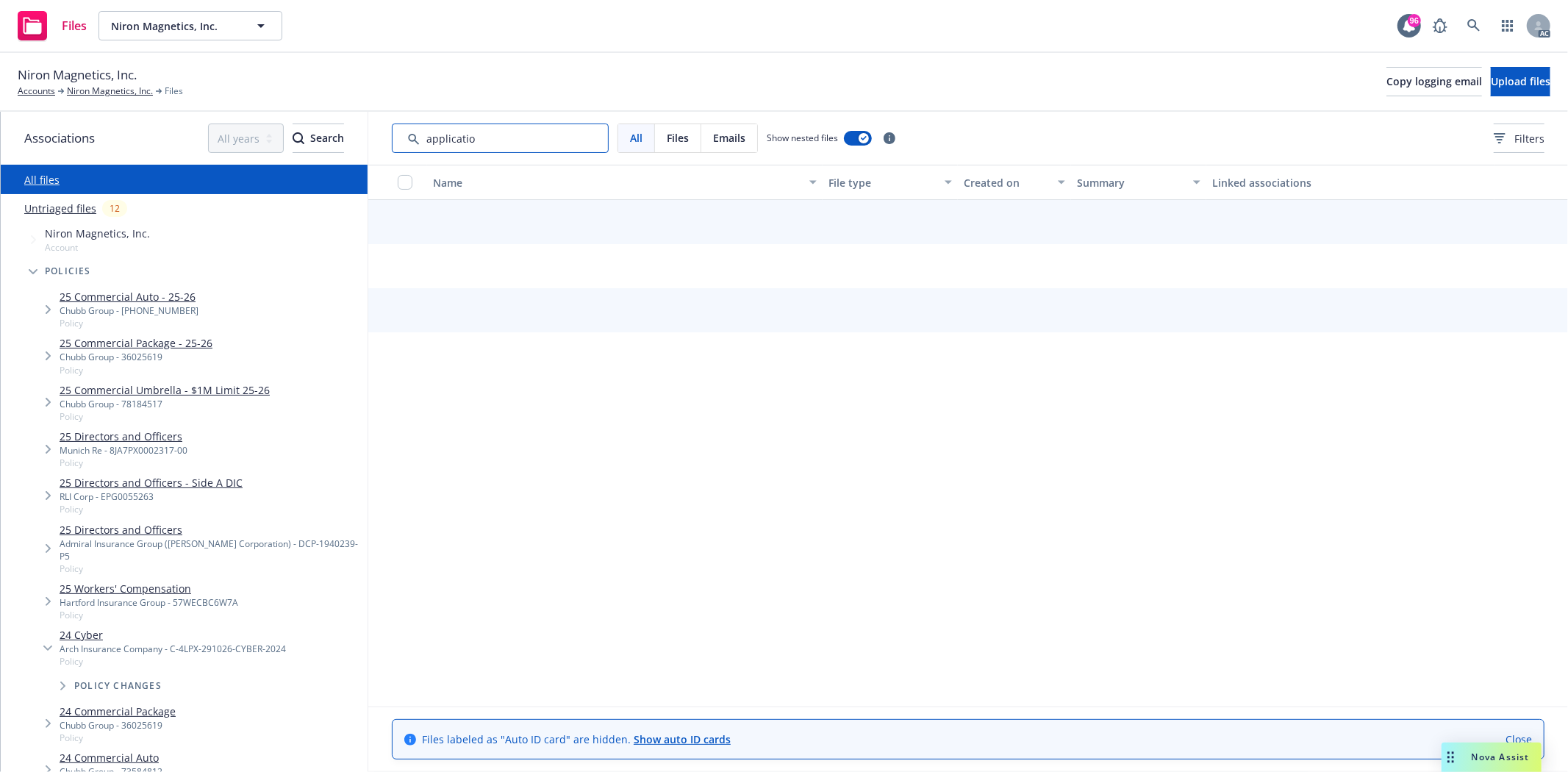
type input "application"
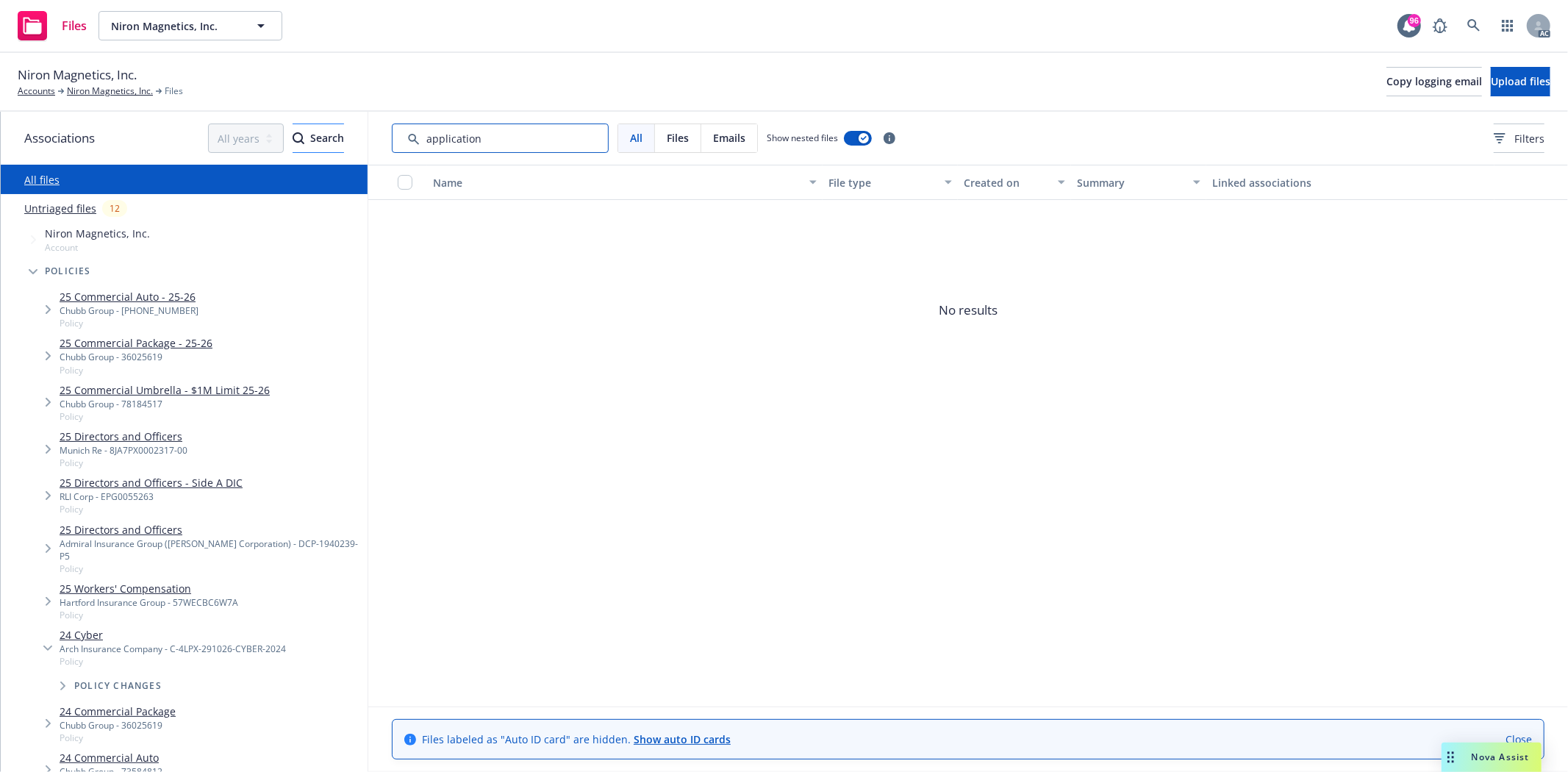
drag, startPoint x: 527, startPoint y: 142, endPoint x: 261, endPoint y: 140, distance: 266.0
click at [261, 140] on div "Associations All years 2027 2026 2025 2024 2023 2022 2021 2020 2019 2018 2017 2…" at bounding box center [784, 442] width 1567 height 660
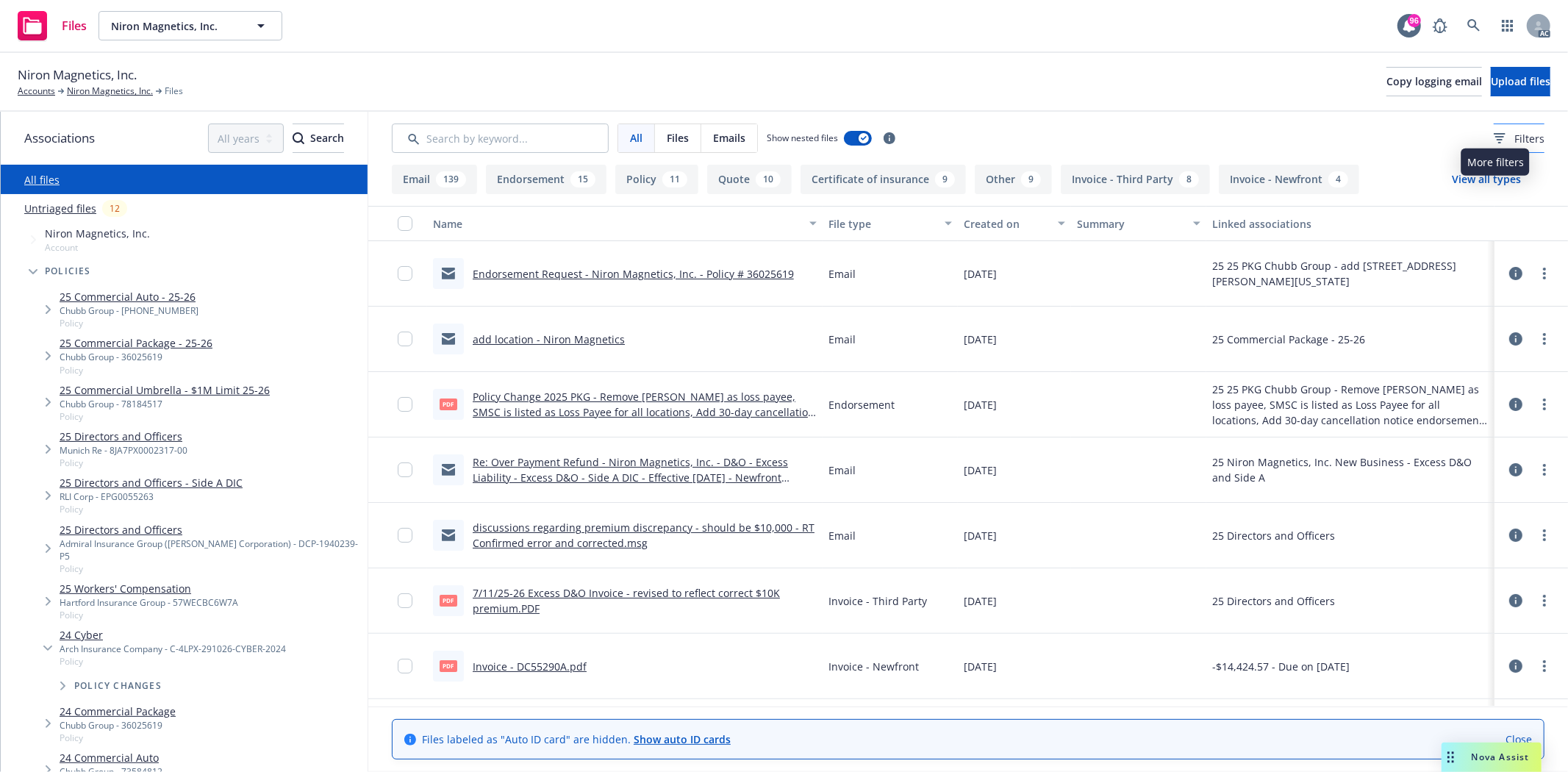
click at [1514, 134] on span "Filters" at bounding box center [1529, 138] width 30 height 15
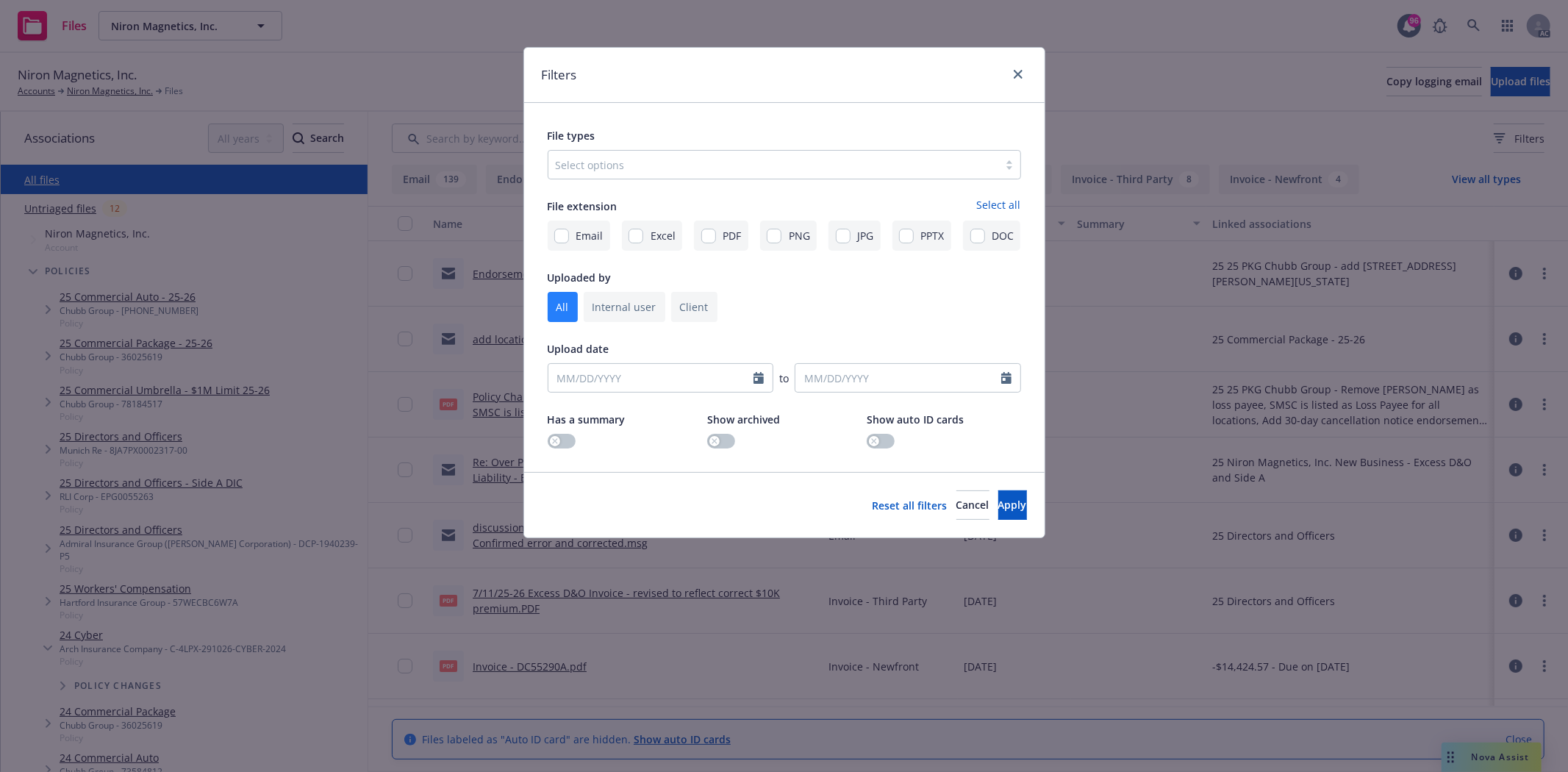
click at [634, 172] on div at bounding box center [774, 165] width 435 height 18
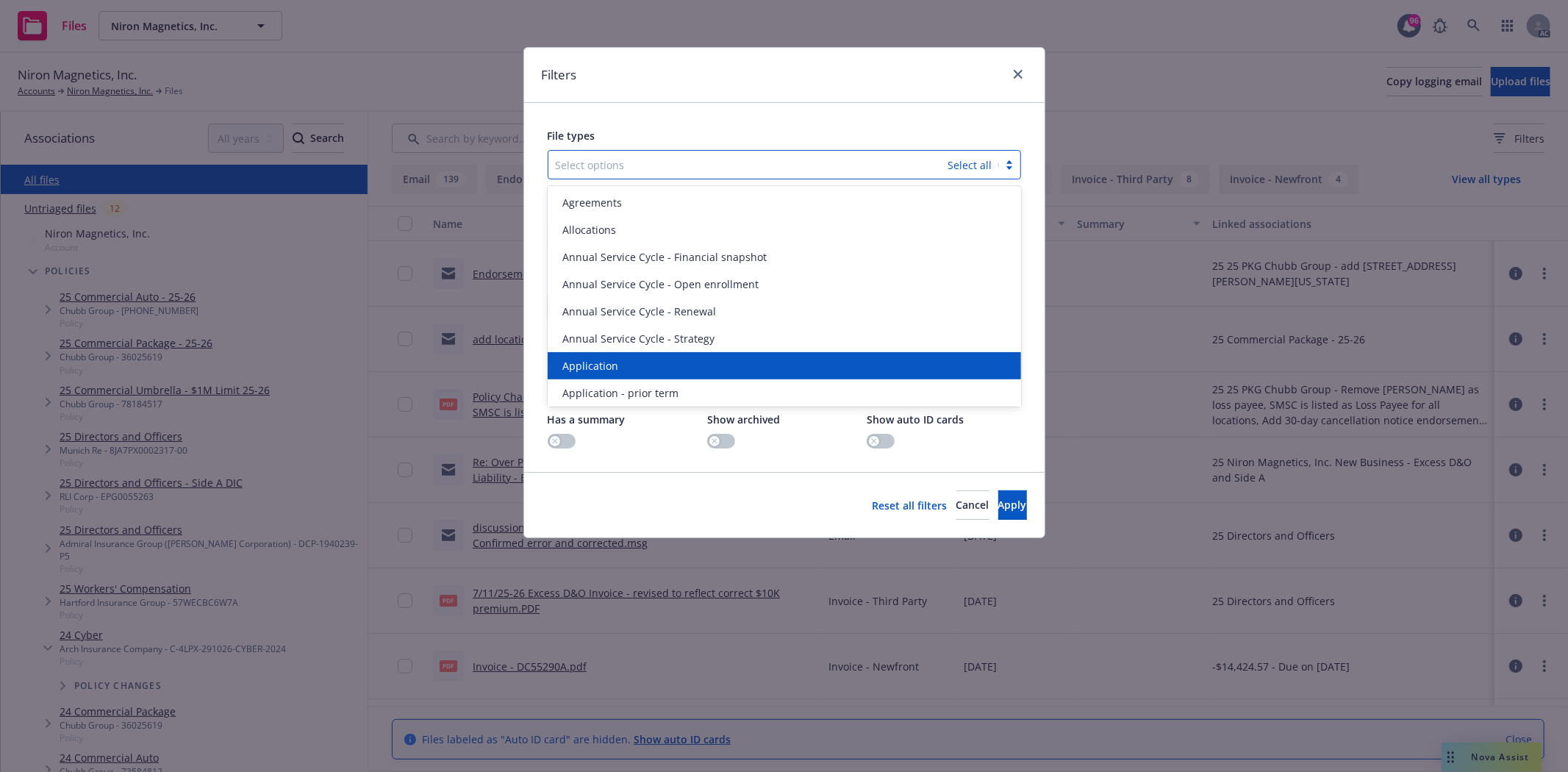
click at [600, 358] on span "Application" at bounding box center [590, 365] width 56 height 15
click at [600, 358] on span "Application - prior term" at bounding box center [621, 365] width 116 height 15
click at [600, 358] on span "Application - signed" at bounding box center [612, 365] width 99 height 15
click at [600, 358] on span "Application - unsigned" at bounding box center [618, 365] width 112 height 15
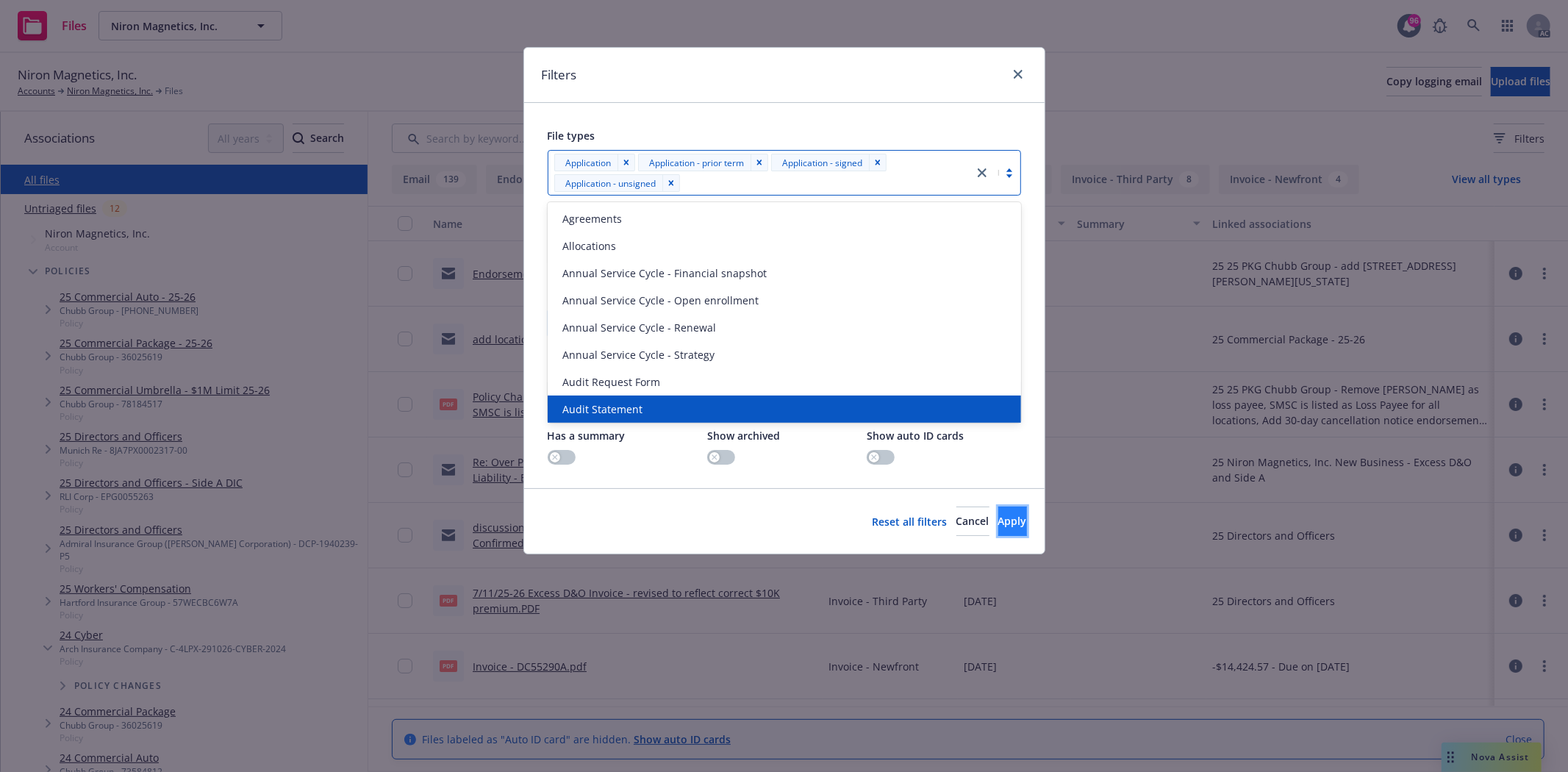
click at [998, 527] on span "Apply" at bounding box center [1013, 521] width 29 height 14
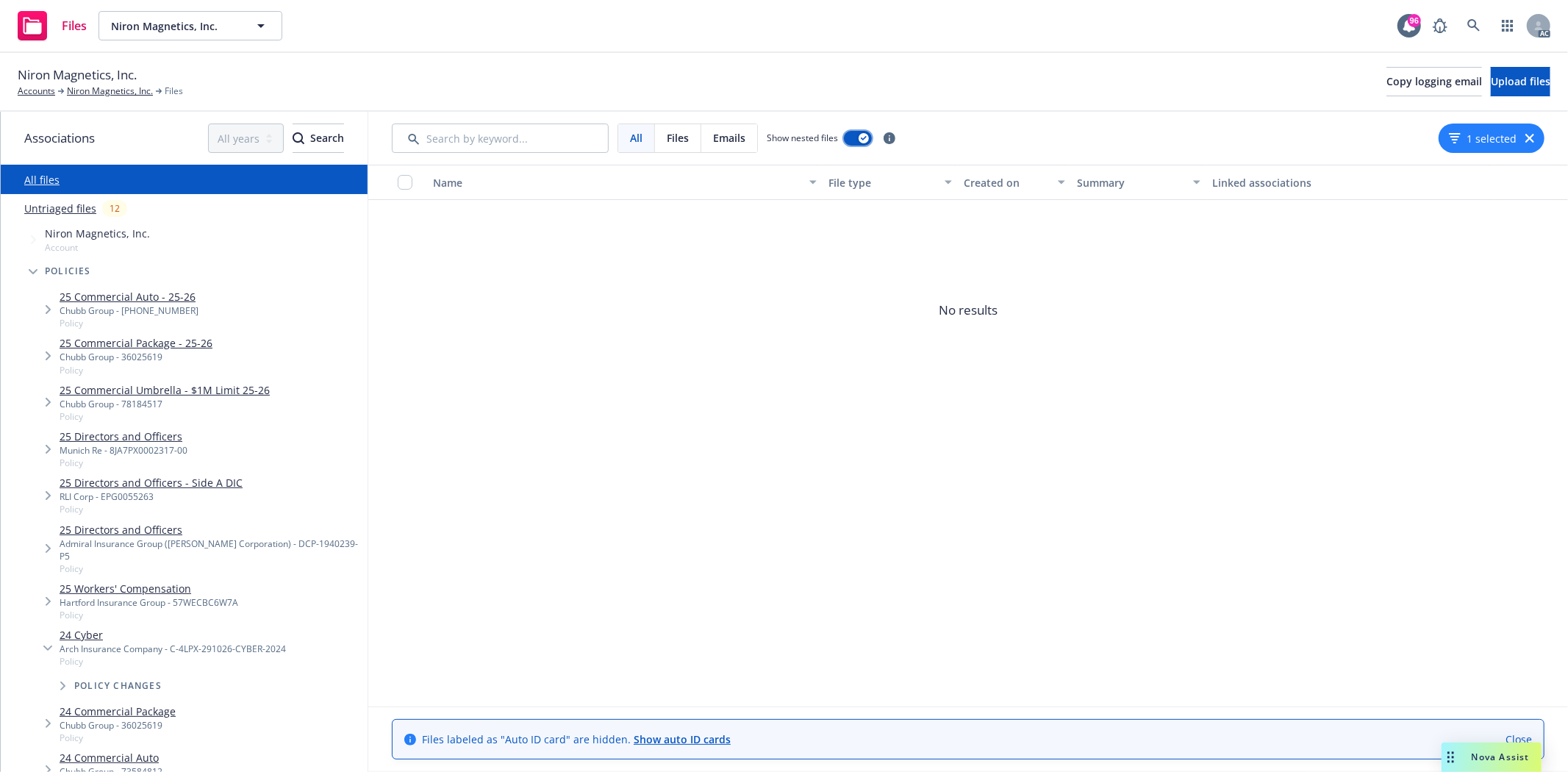
click at [850, 142] on button "button" at bounding box center [857, 138] width 28 height 14
click at [99, 87] on link "Niron Magnetics, Inc." at bounding box center [110, 90] width 86 height 13
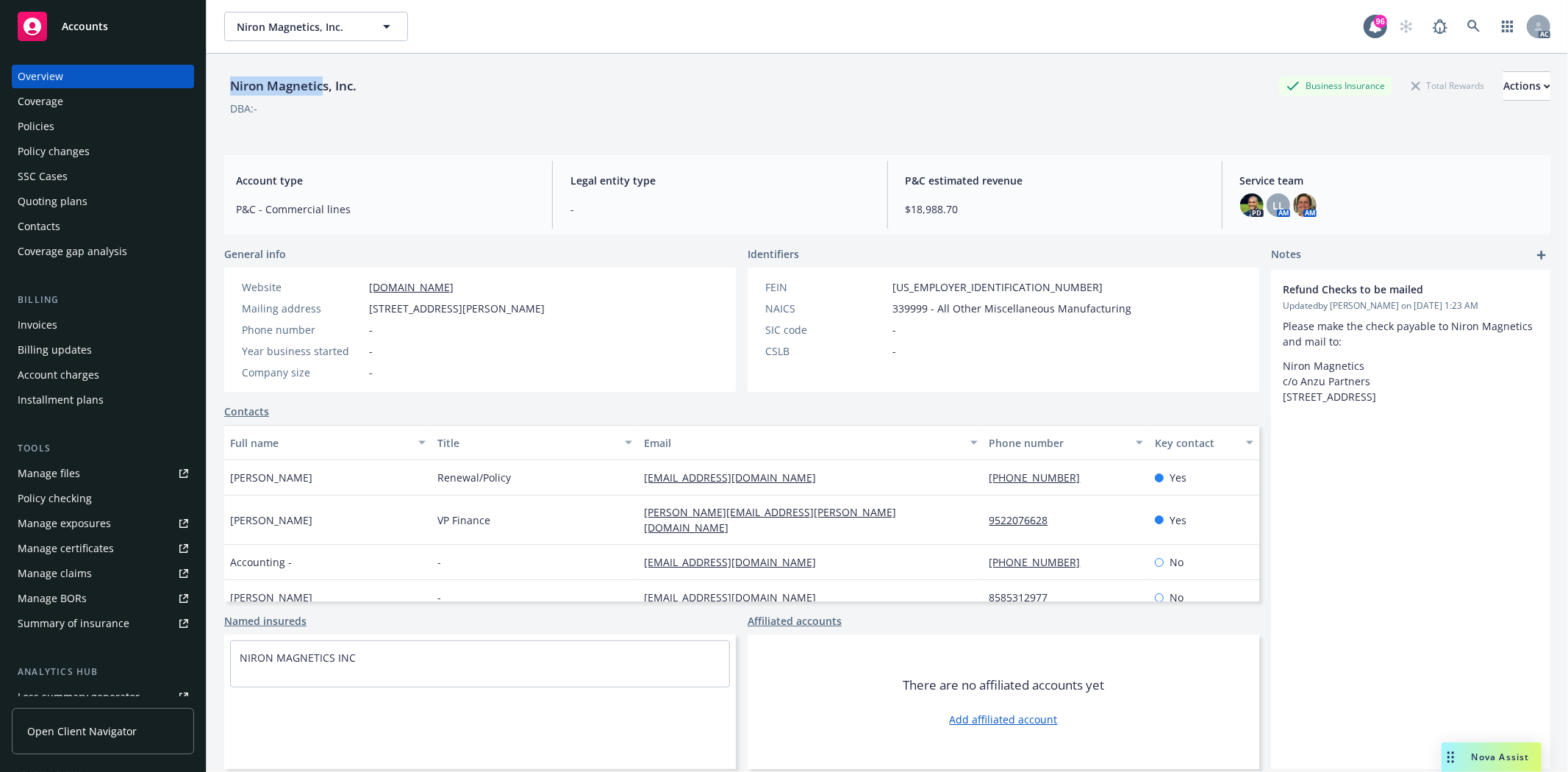
drag, startPoint x: 232, startPoint y: 83, endPoint x: 326, endPoint y: 84, distance: 94.0
click at [326, 84] on div "Niron Magnetics, Inc." at bounding box center [293, 85] width 138 height 19
copy div "Niron Magnetic"
click at [69, 118] on div "Policies" at bounding box center [103, 126] width 170 height 23
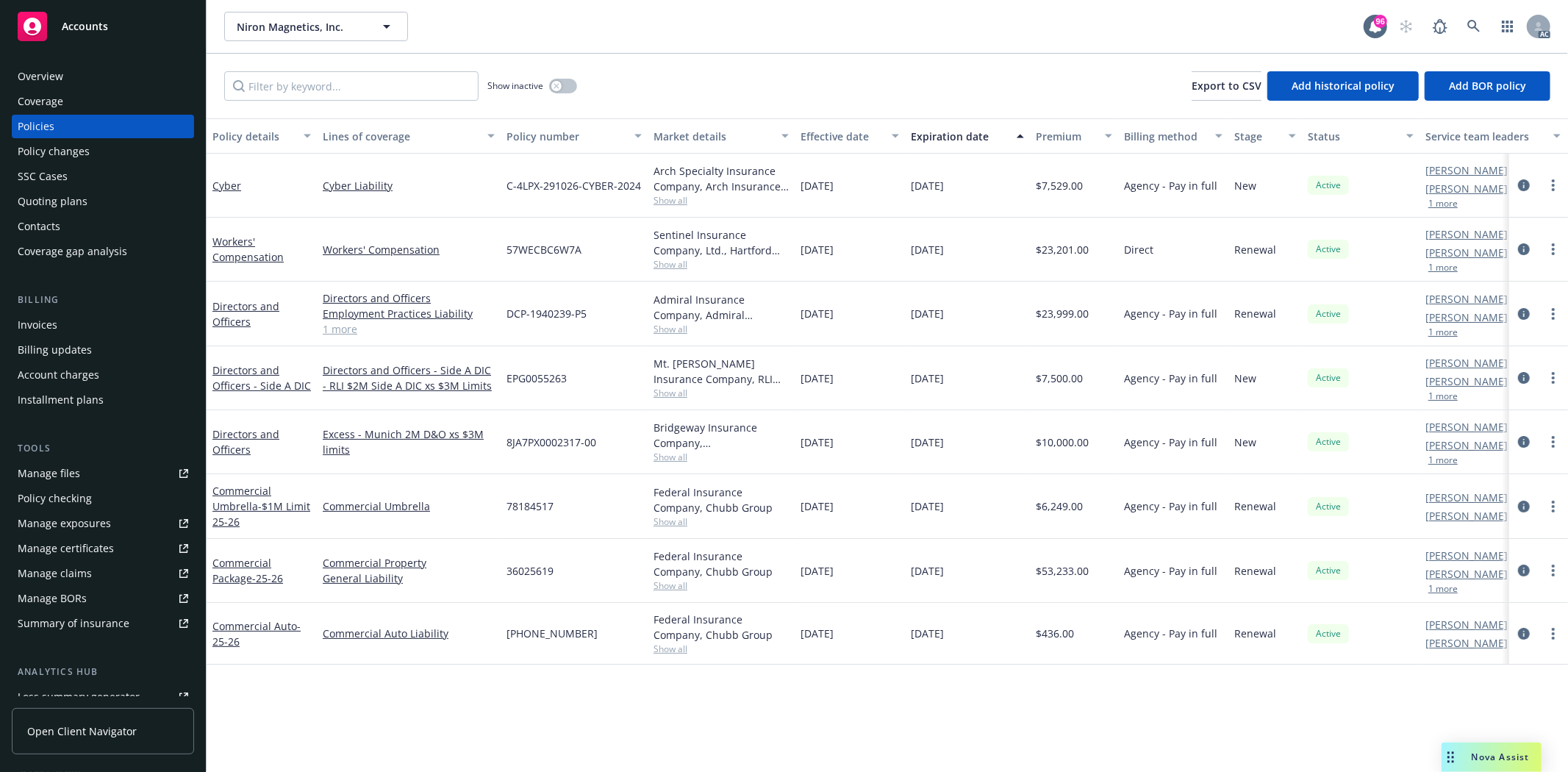
click at [68, 196] on div "Quoting plans" at bounding box center [53, 202] width 70 height 23
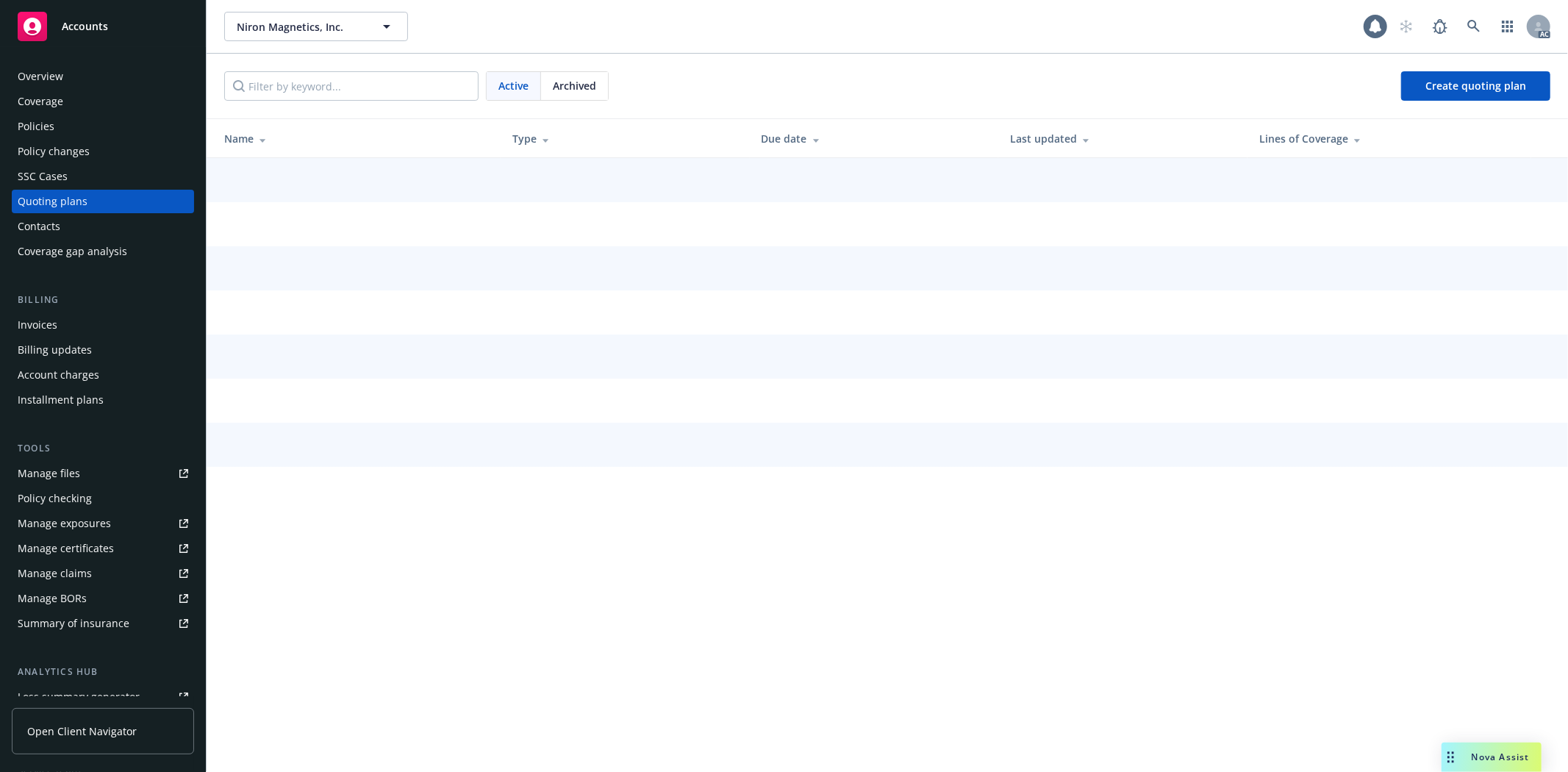
click at [68, 196] on div "Quoting plans" at bounding box center [53, 202] width 70 height 23
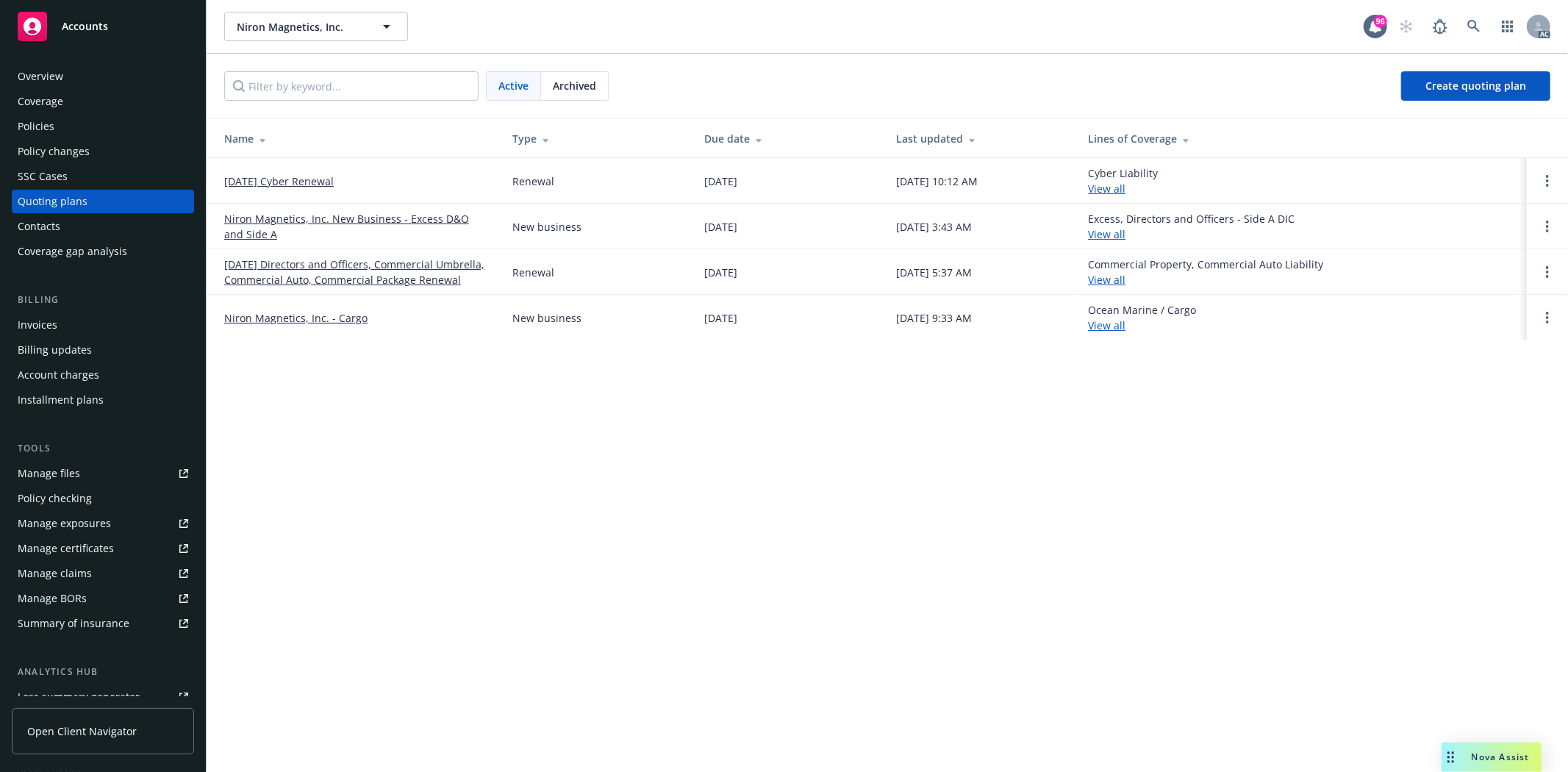
drag, startPoint x: 219, startPoint y: 182, endPoint x: 357, endPoint y: 182, distance: 138.0
click at [357, 182] on td "[DATE] Cyber Renewal" at bounding box center [354, 180] width 294 height 46
copy link "[DATE] Cyber Renewal"
click at [57, 70] on div "Overview" at bounding box center [40, 76] width 46 height 23
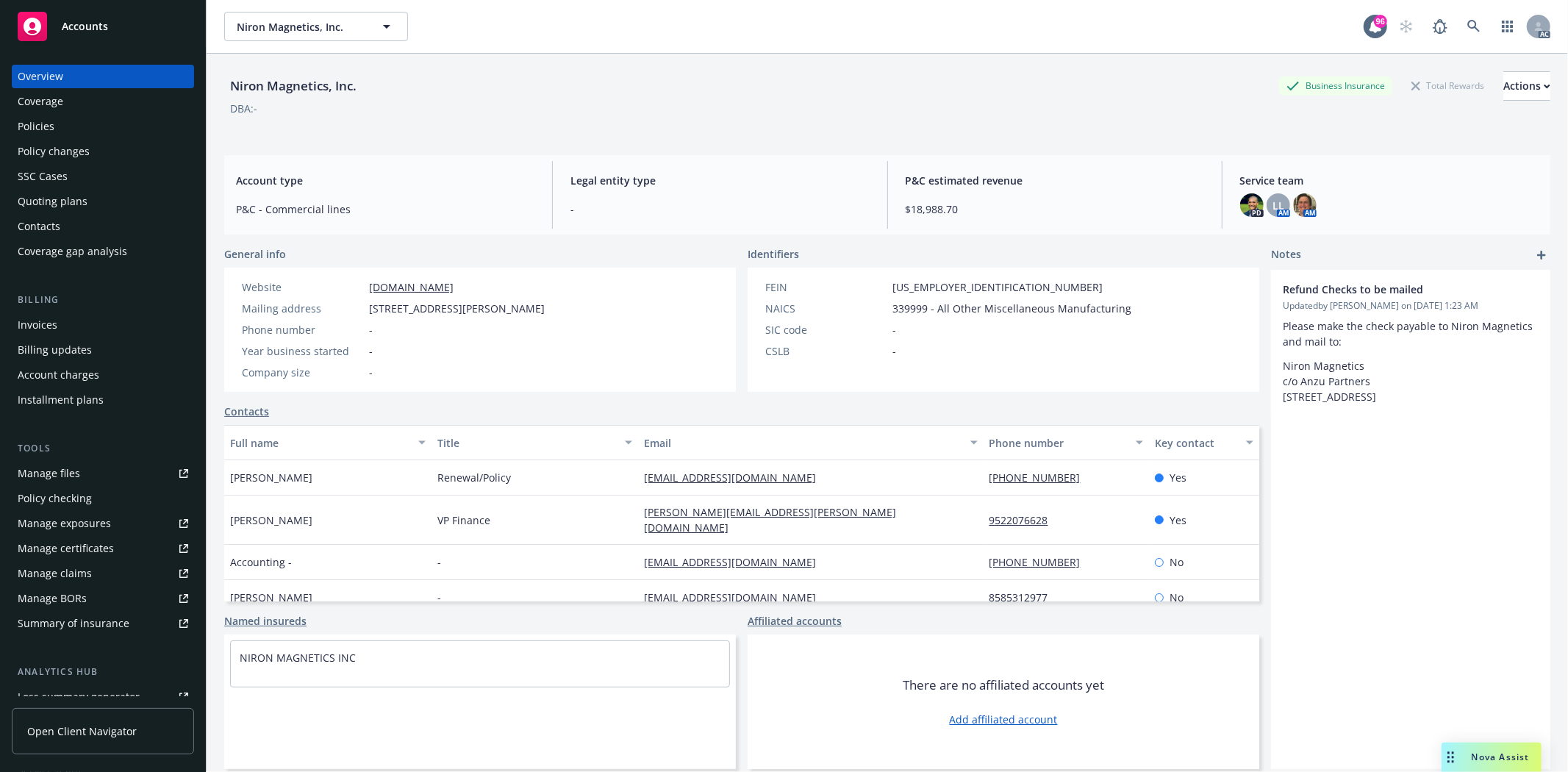
drag, startPoint x: 358, startPoint y: 277, endPoint x: 533, endPoint y: 288, distance: 175.3
click at [533, 288] on div "Website [DOMAIN_NAME] Mailing address [STREET_ADDRESS][PERSON_NAME] Phone numbe…" at bounding box center [393, 330] width 338 height 124
copy div "[DOMAIN_NAME]"
click at [358, 268] on div "Website [DOMAIN_NAME] Mailing address [STREET_ADDRESS][PERSON_NAME] Phone numbe…" at bounding box center [393, 330] width 338 height 124
drag, startPoint x: 504, startPoint y: 284, endPoint x: 360, endPoint y: 291, distance: 144.2
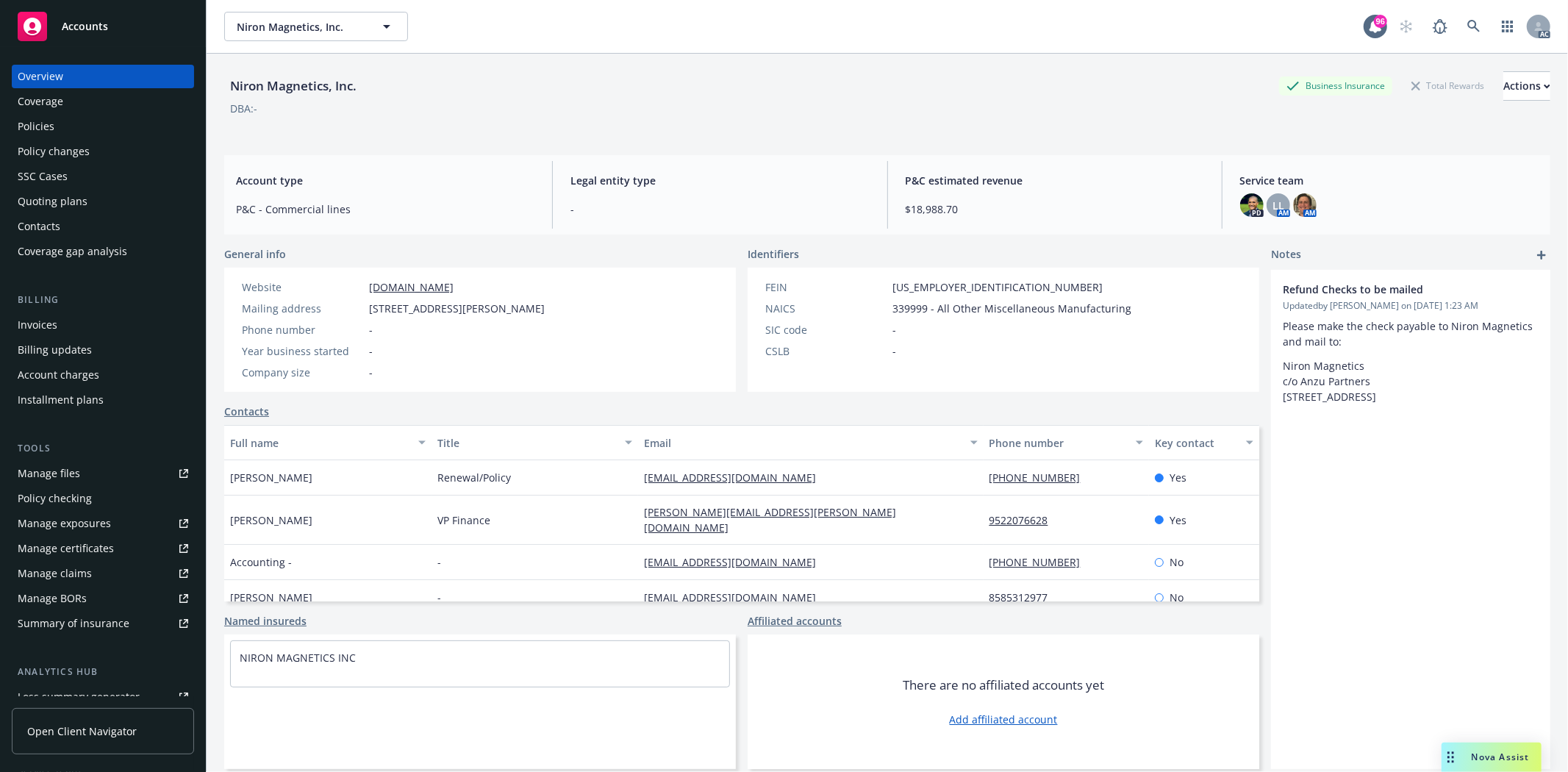
click at [360, 291] on div "Website [DOMAIN_NAME]" at bounding box center [392, 287] width 314 height 15
copy div "[DOMAIN_NAME]"
